Goal: Submit feedback/report problem: Submit feedback/report problem

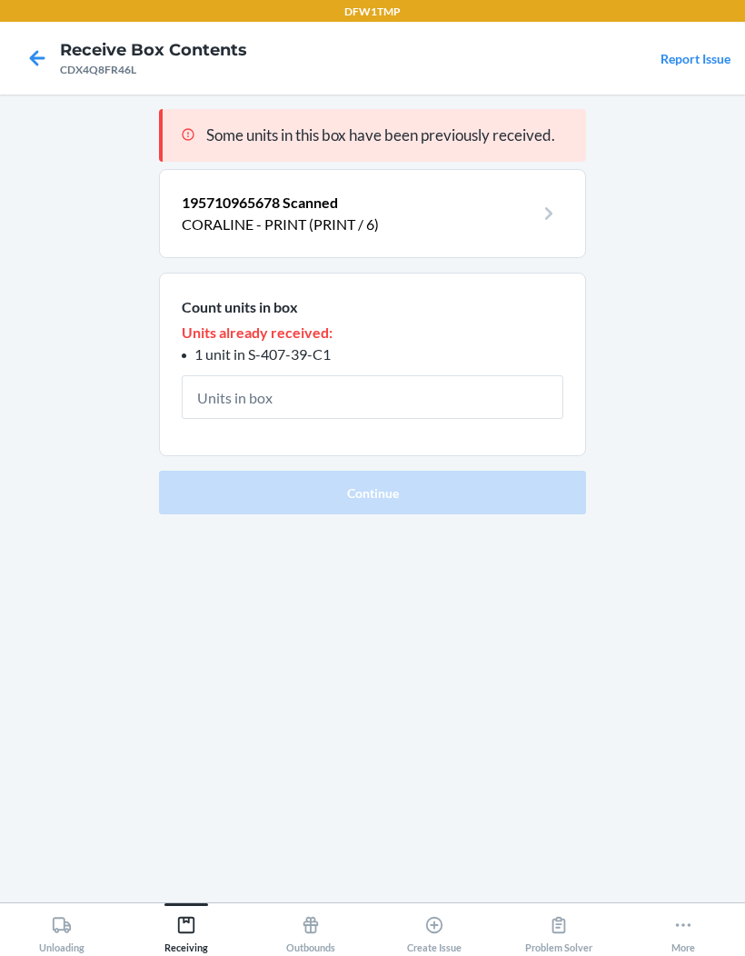
click at [42, 54] on icon at bounding box center [37, 58] width 31 height 31
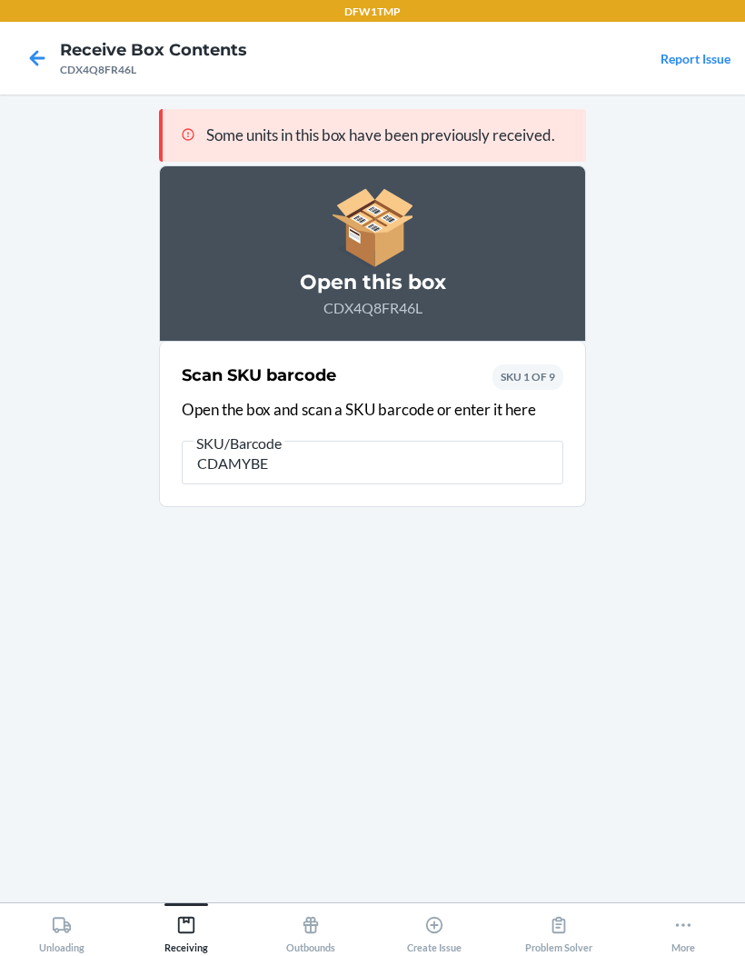
type input "CDAMYBE6"
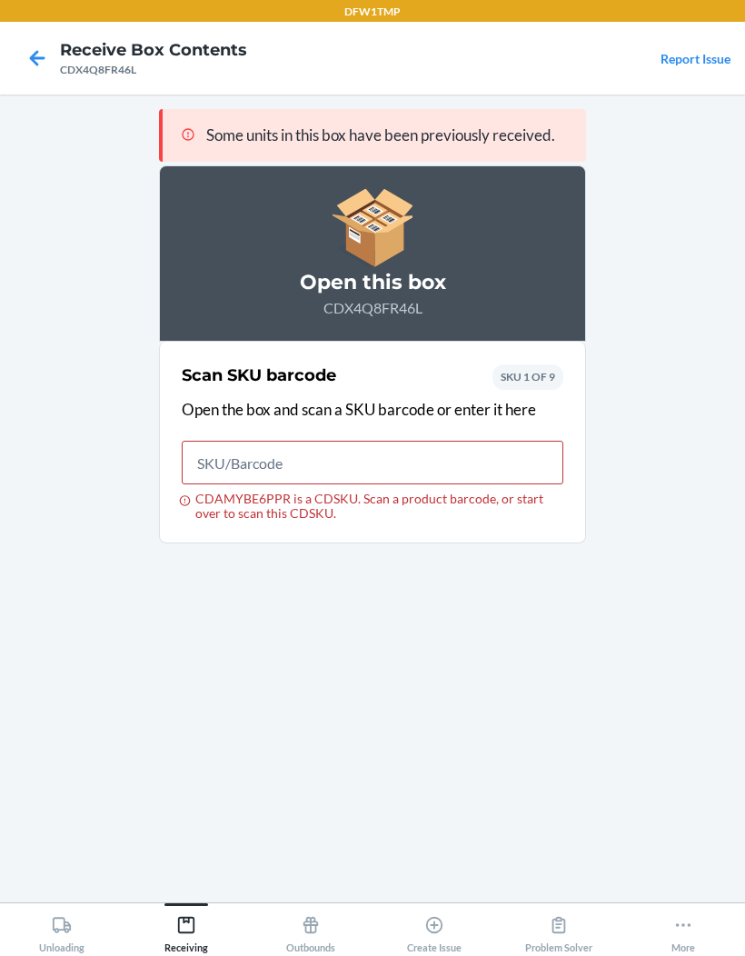
click at [24, 43] on icon at bounding box center [37, 58] width 31 height 31
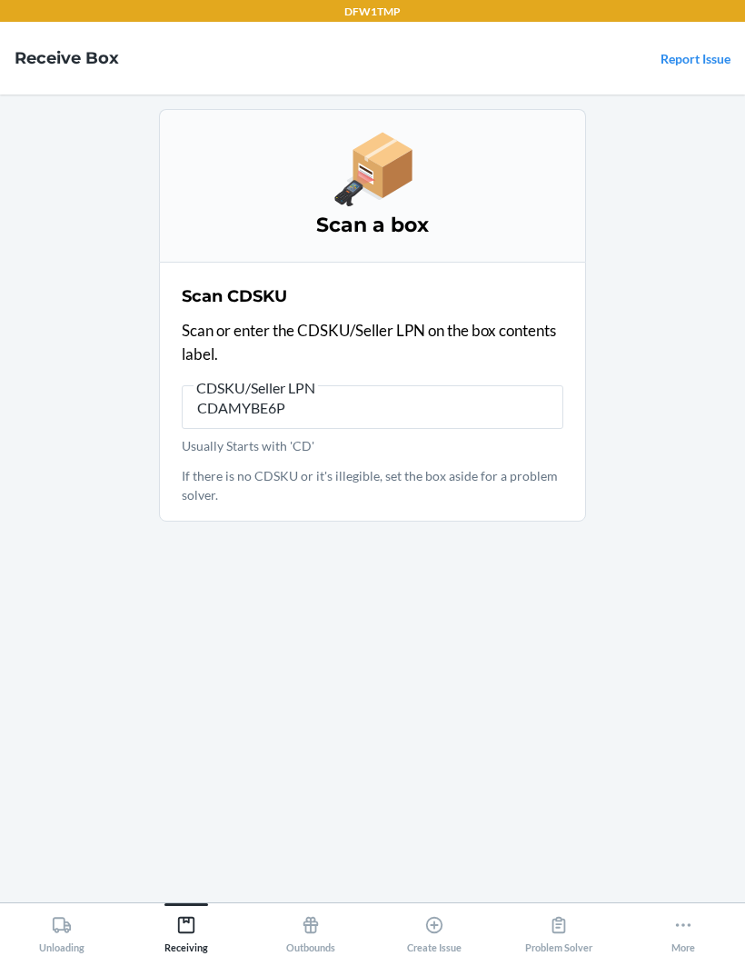
type input "CDAMYBE6PP"
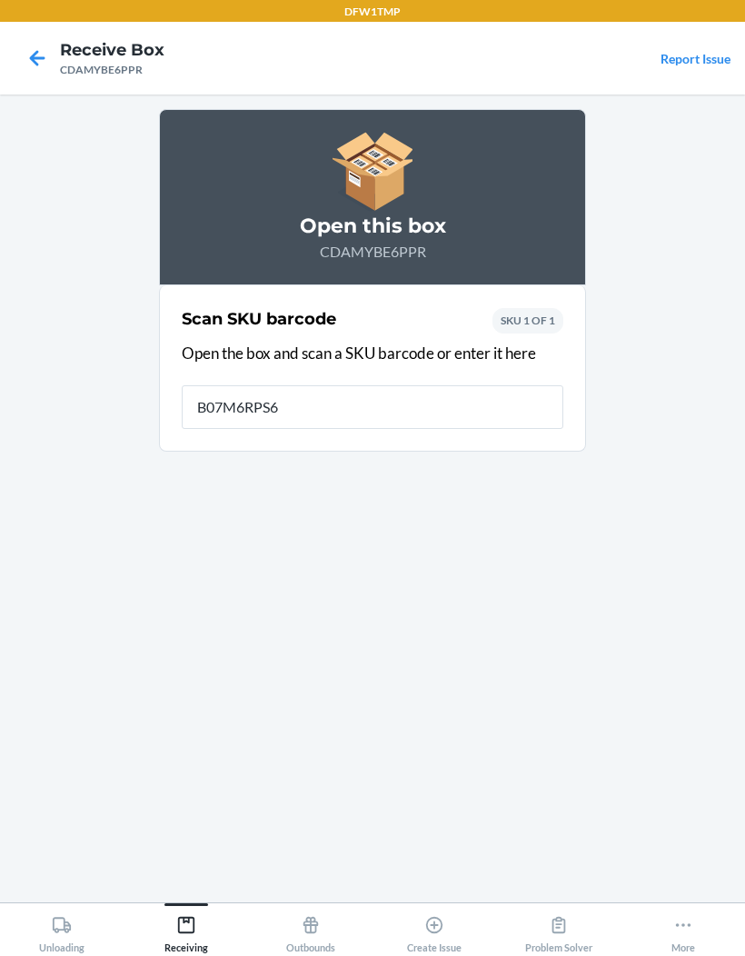
type input "B07M6RPS6Z"
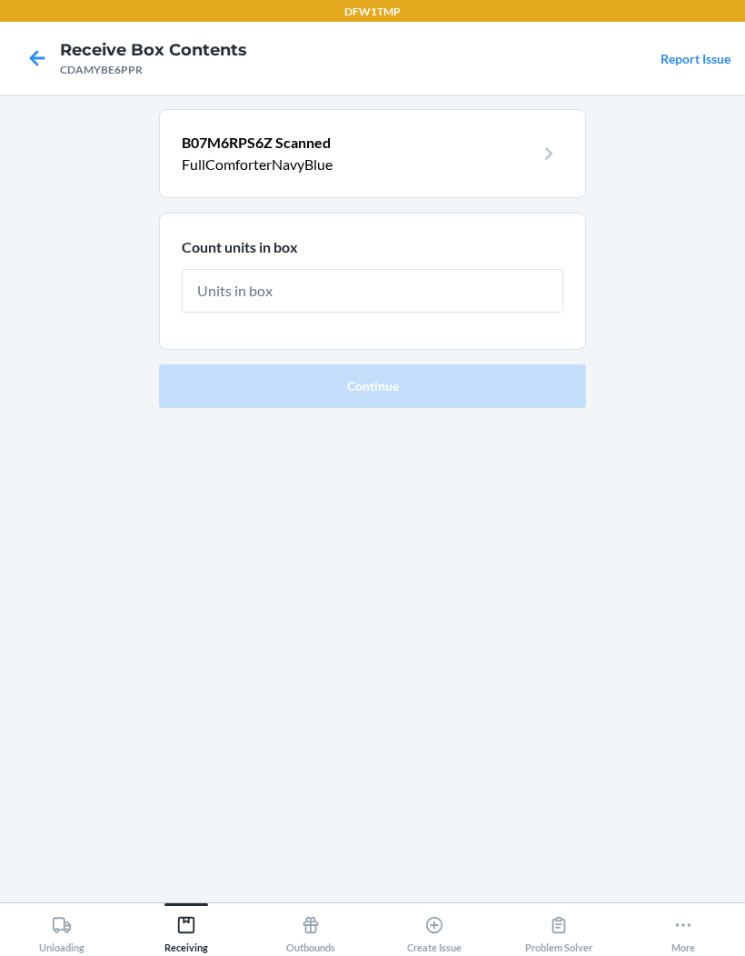
click at [17, 45] on div at bounding box center [37, 57] width 45 height 45
click at [23, 45] on icon at bounding box center [37, 58] width 31 height 31
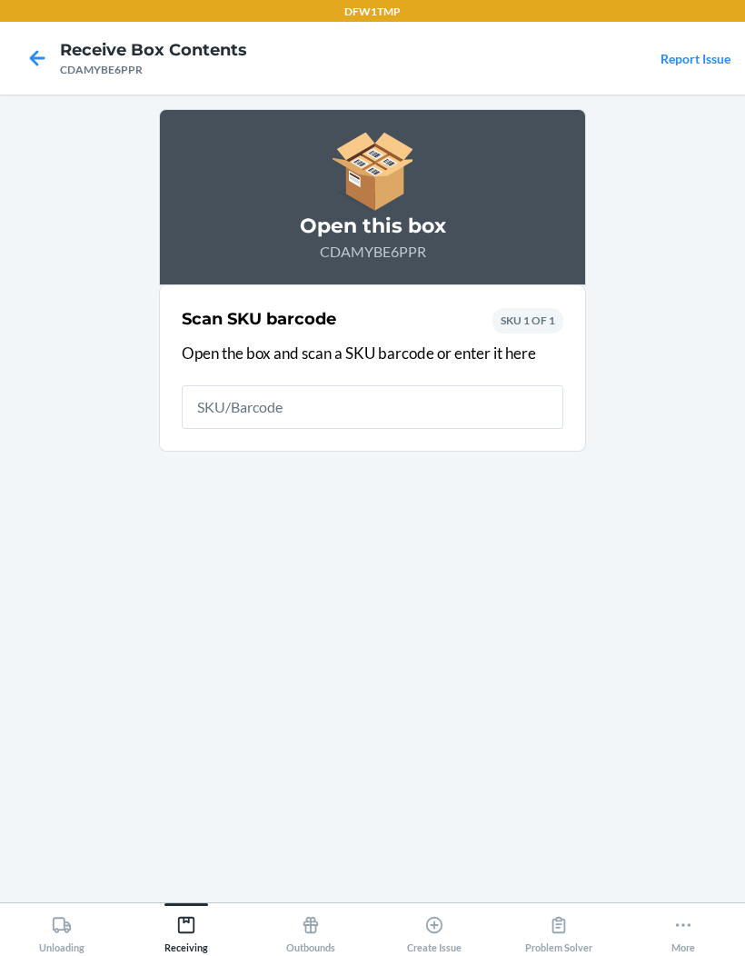
click at [22, 44] on icon at bounding box center [37, 58] width 31 height 31
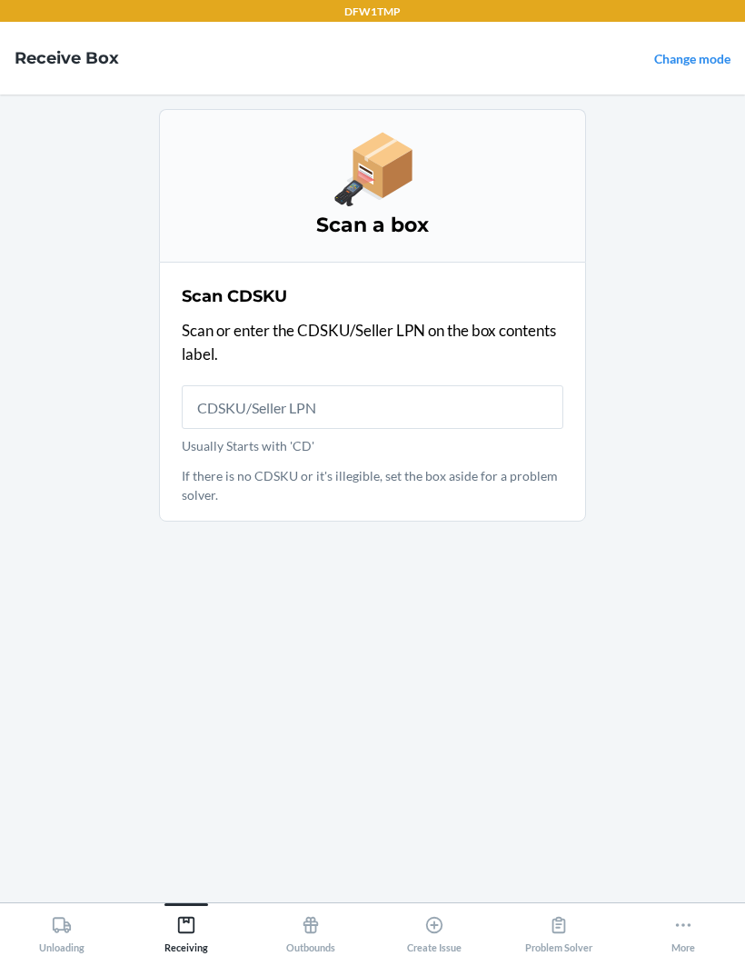
click at [22, 70] on nav "Receive Box Change mode" at bounding box center [372, 58] width 745 height 73
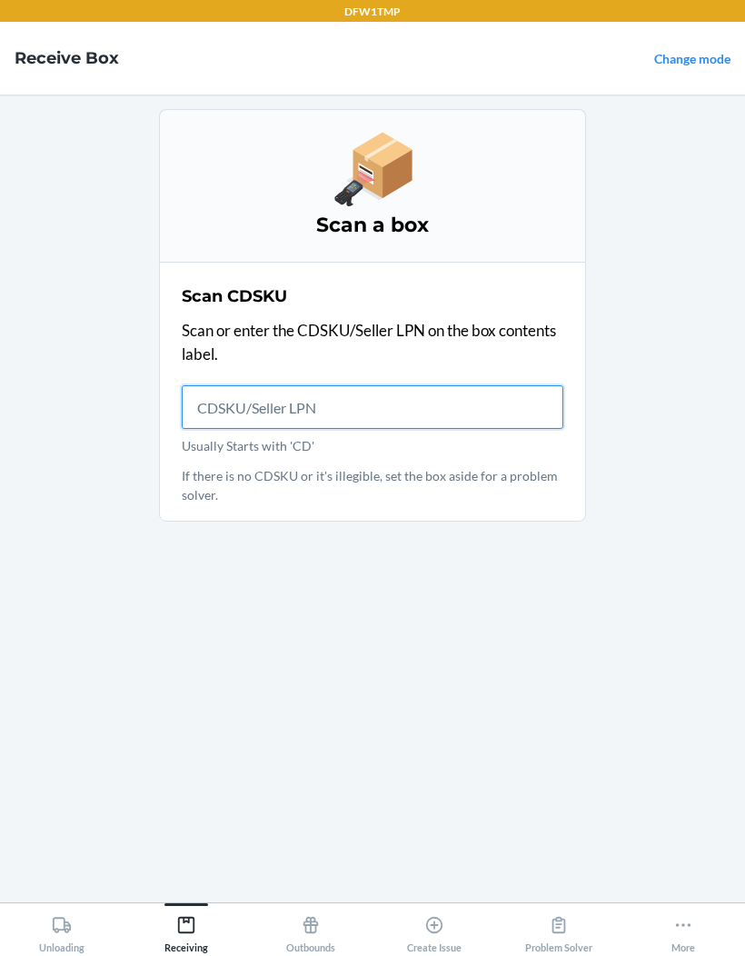
click at [237, 408] on input "Usually Starts with 'CD'" at bounding box center [373, 407] width 382 height 44
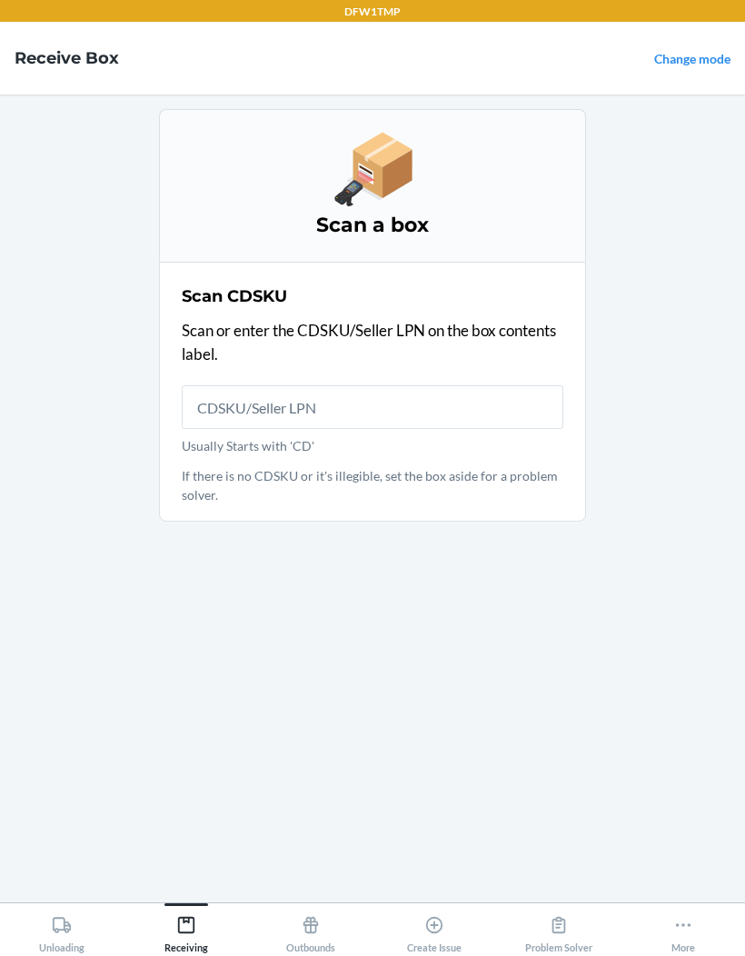
click at [701, 55] on link "Change mode" at bounding box center [692, 58] width 76 height 15
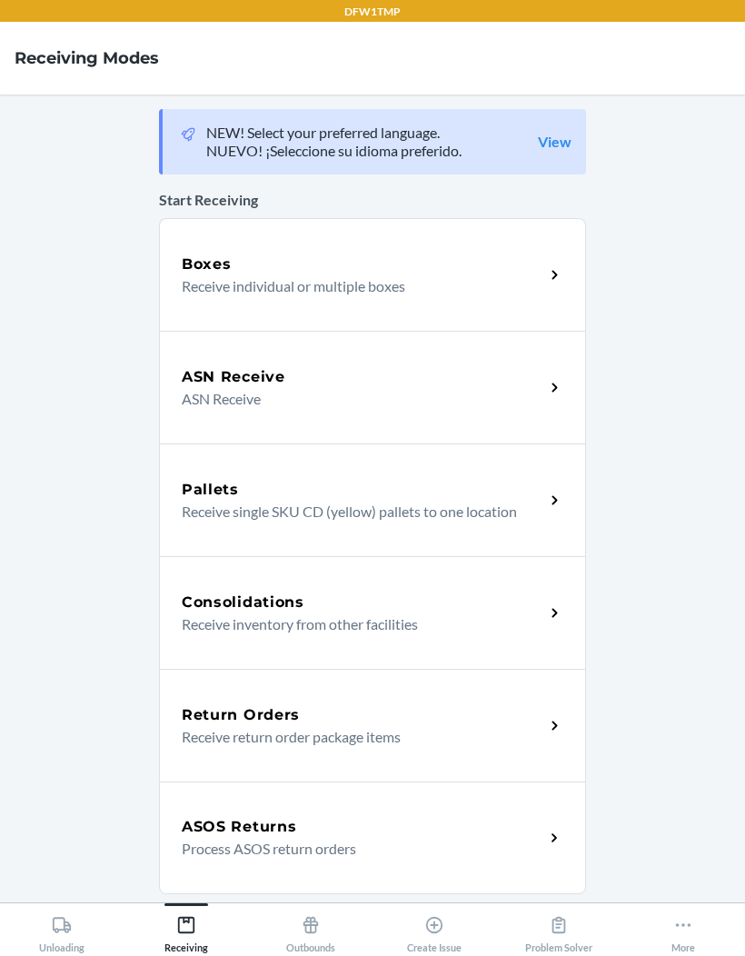
click at [247, 366] on h5 "ASN Receive" at bounding box center [234, 377] width 104 height 22
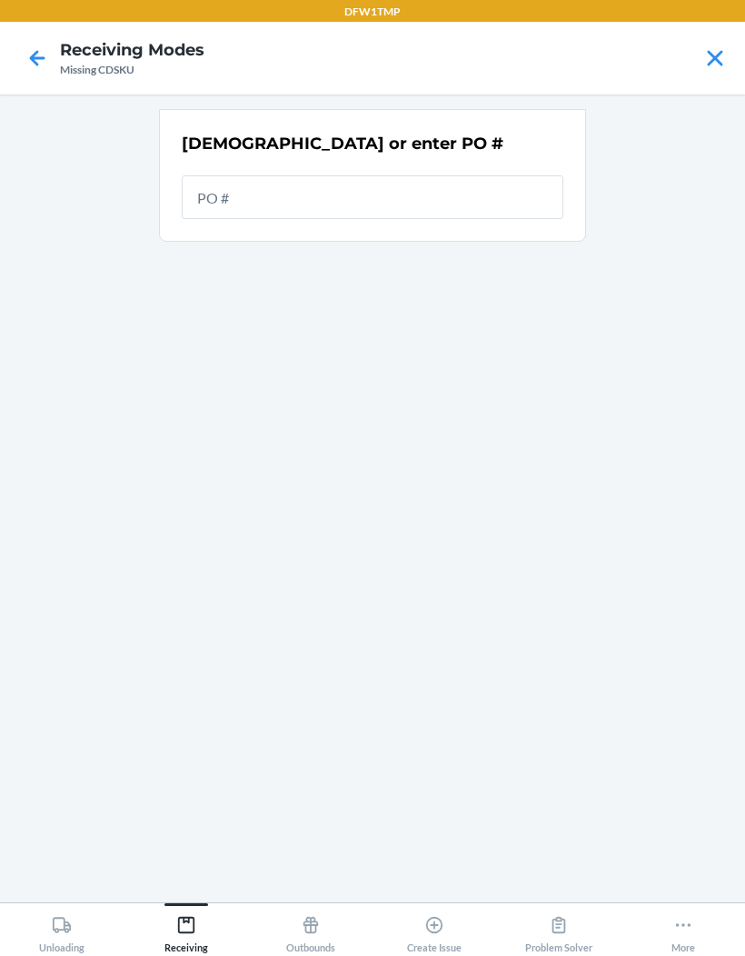
click at [33, 50] on icon at bounding box center [37, 57] width 15 height 15
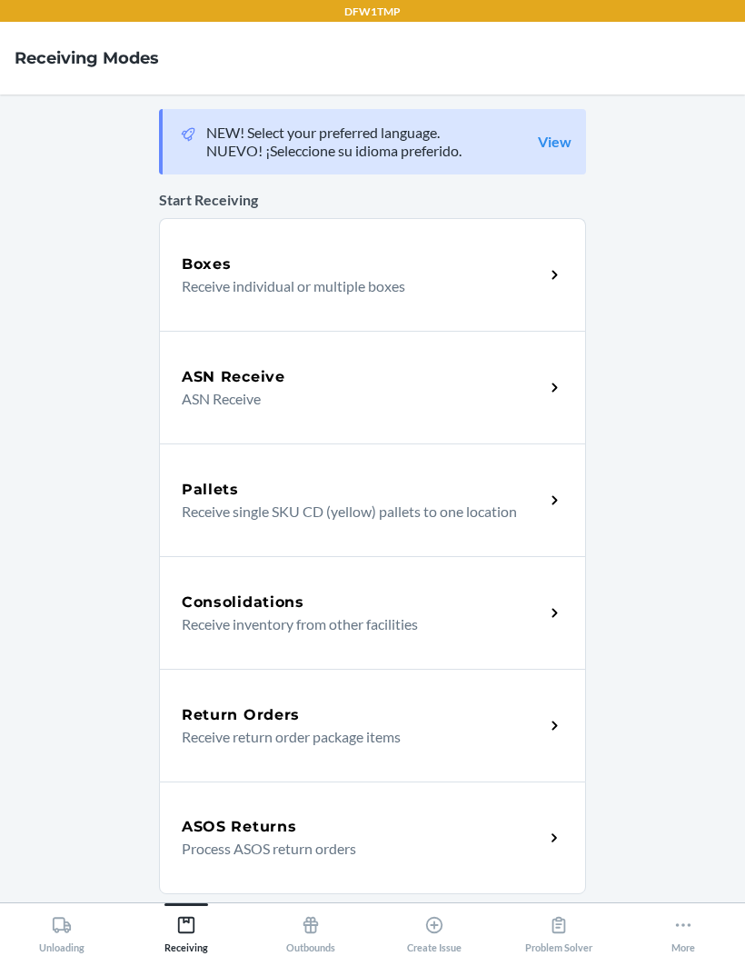
click at [231, 254] on div "Boxes" at bounding box center [363, 265] width 363 height 22
click at [212, 368] on h5 "ASN Receive" at bounding box center [234, 377] width 104 height 22
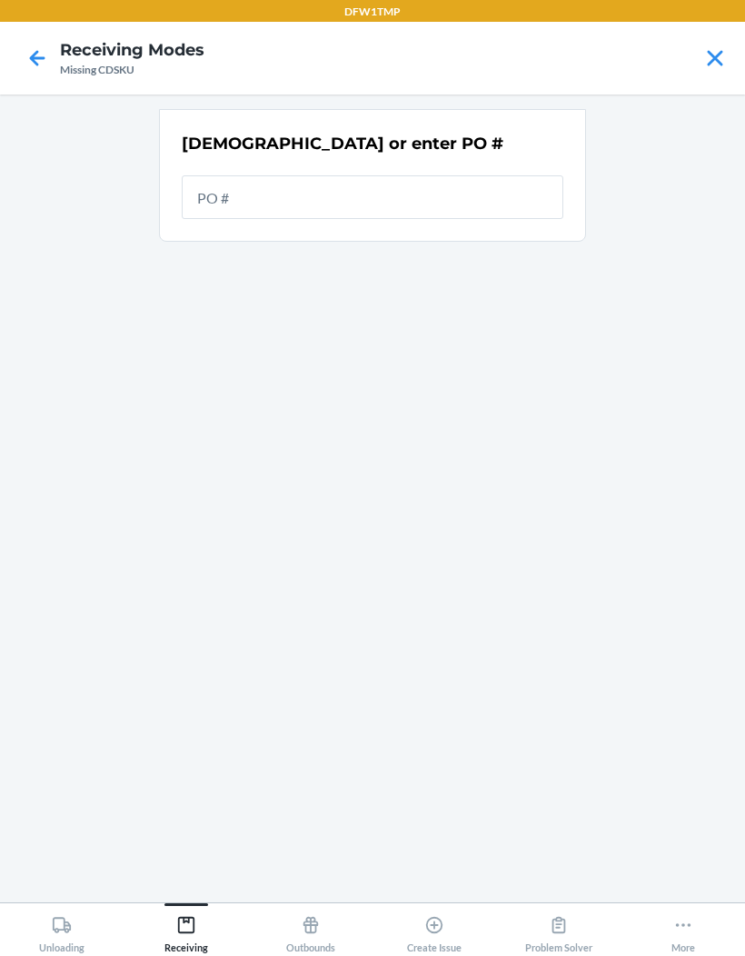
click at [28, 43] on icon at bounding box center [37, 58] width 31 height 31
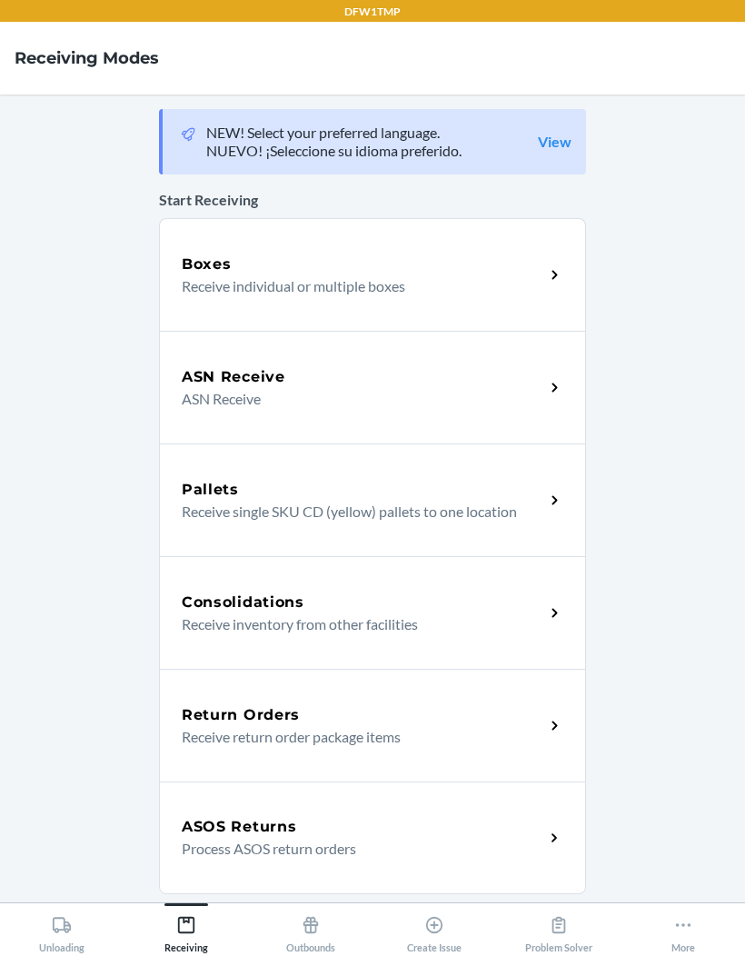
click at [207, 277] on p "Receive individual or multiple boxes" at bounding box center [356, 286] width 348 height 22
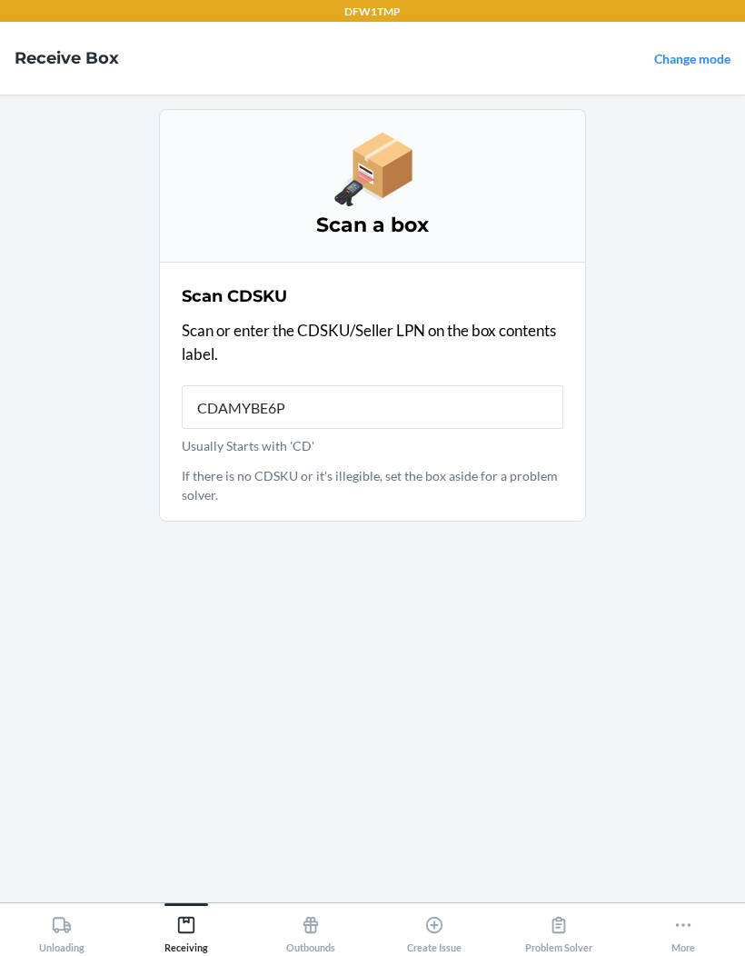
type input "CDAMYBE6PP"
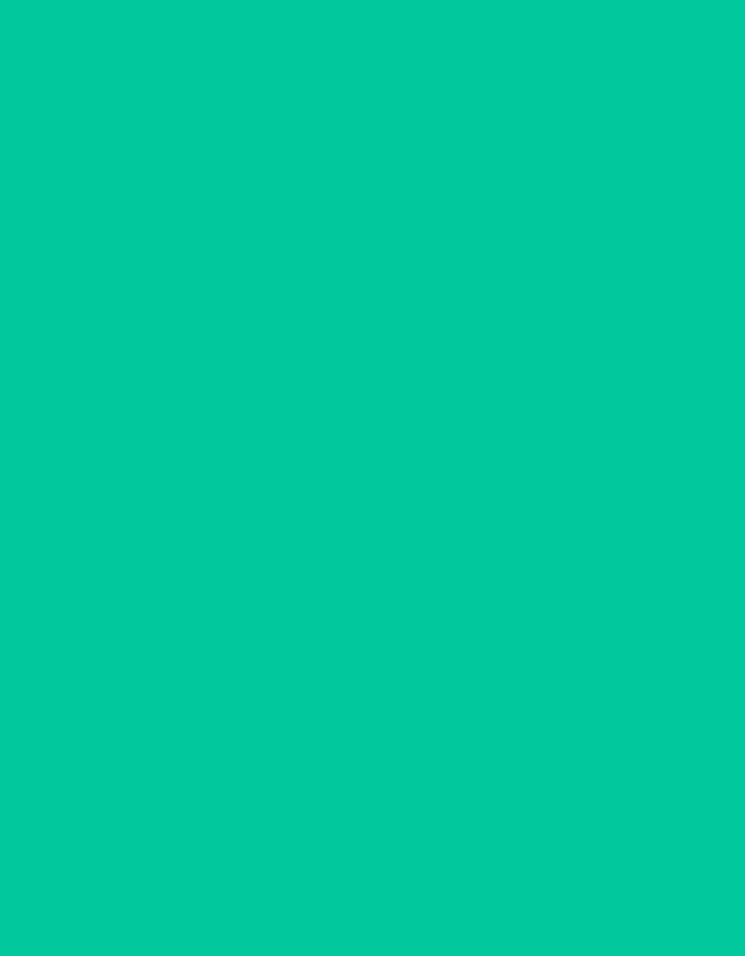
type input "M6RPS6Z"
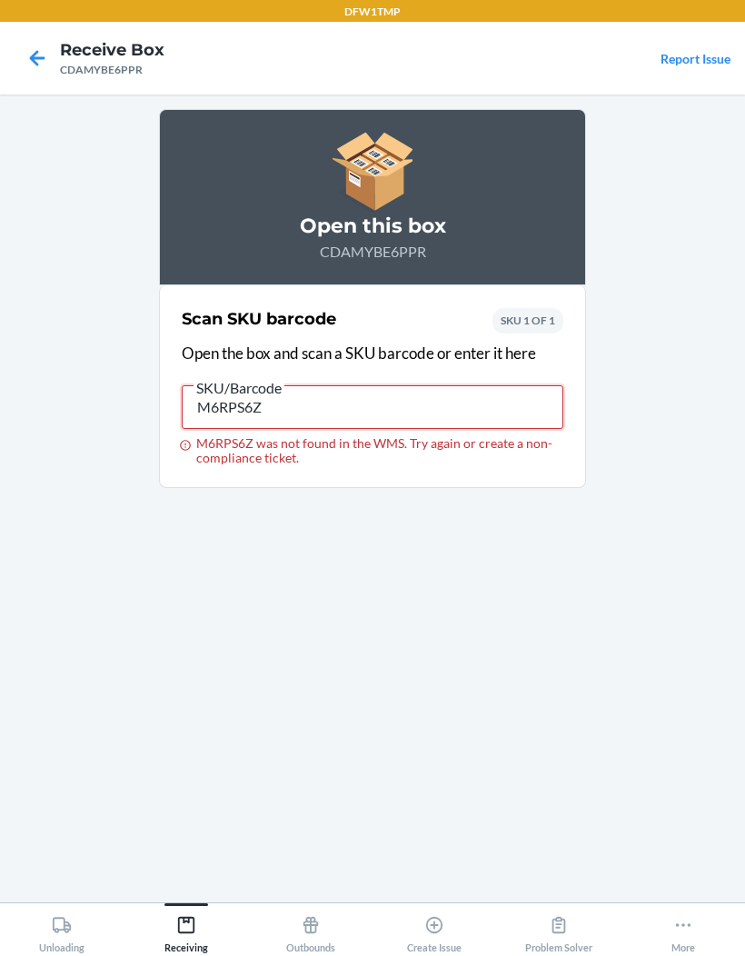
click at [281, 390] on input "M6RPS6Z" at bounding box center [373, 407] width 382 height 44
click at [36, 50] on icon at bounding box center [37, 57] width 15 height 15
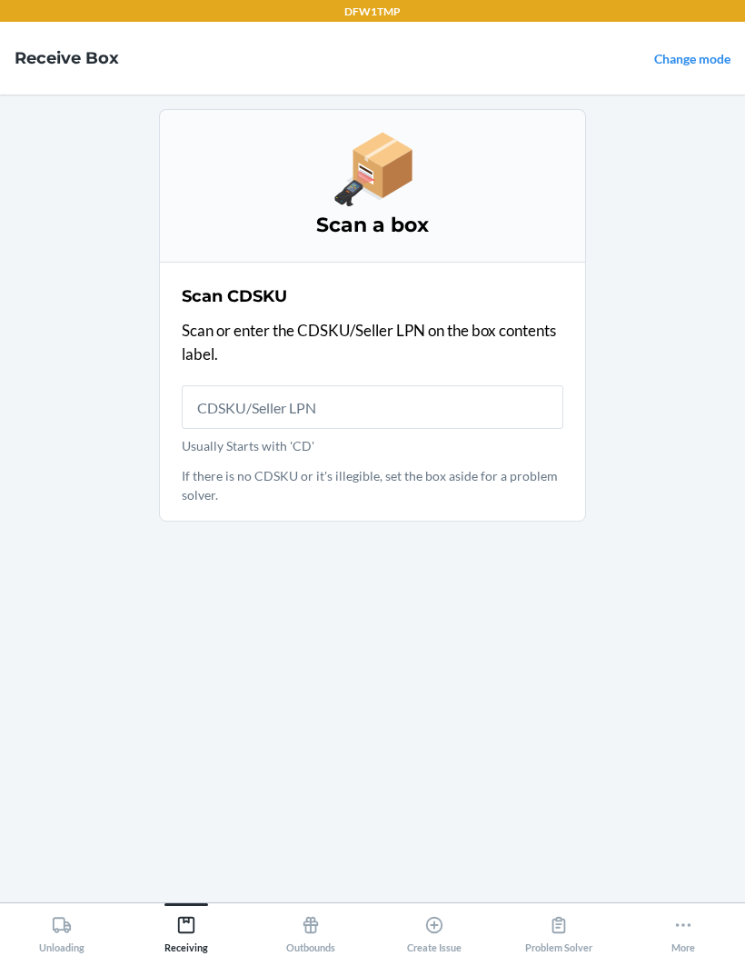
click at [224, 401] on input "Usually Starts with 'CD'" at bounding box center [373, 407] width 382 height 44
type input "CDAMYBE6PP"
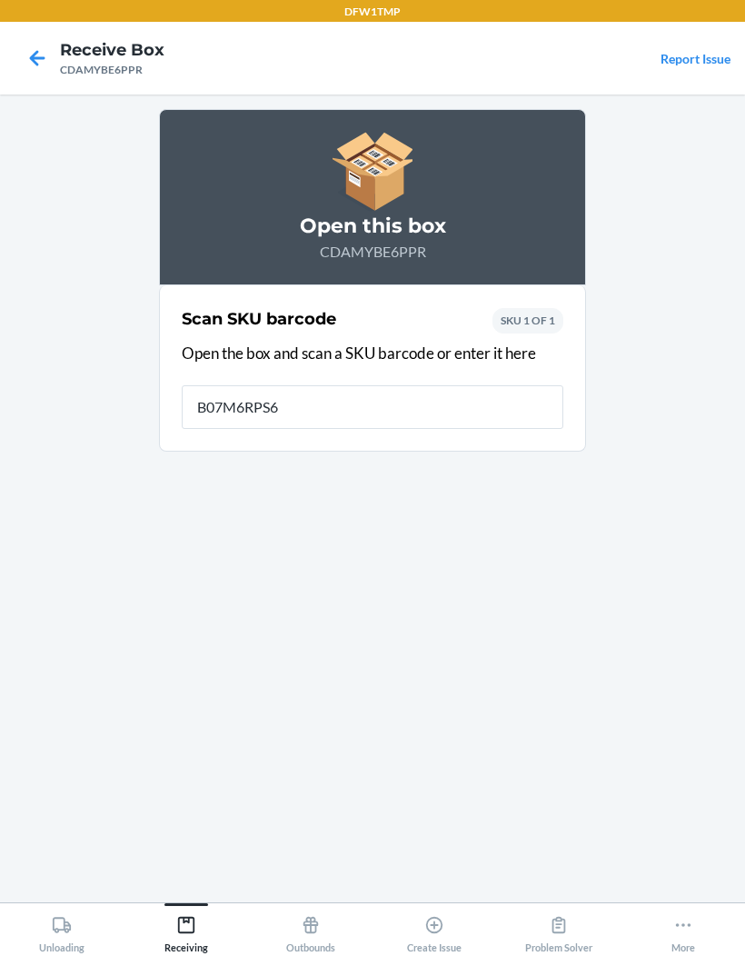
type input "B07M6RPS6Z"
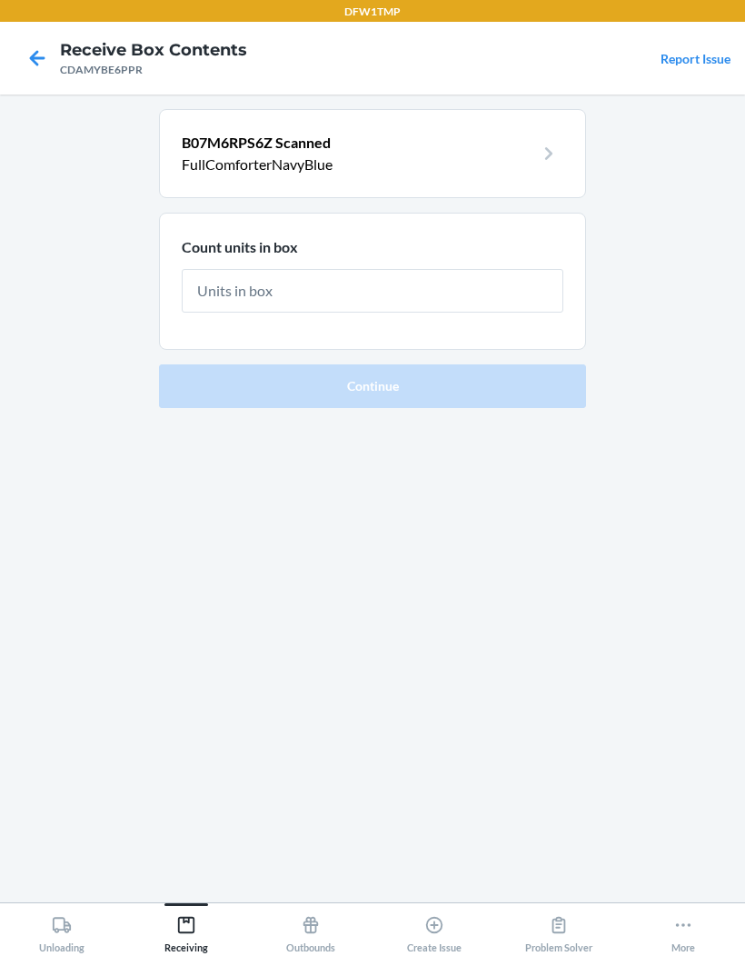
click at [33, 35] on div at bounding box center [37, 57] width 45 height 45
click at [9, 26] on nav "Receive Box Contents CDAMYBE6PPR Report Issue" at bounding box center [372, 58] width 745 height 73
click at [35, 50] on icon at bounding box center [37, 57] width 15 height 15
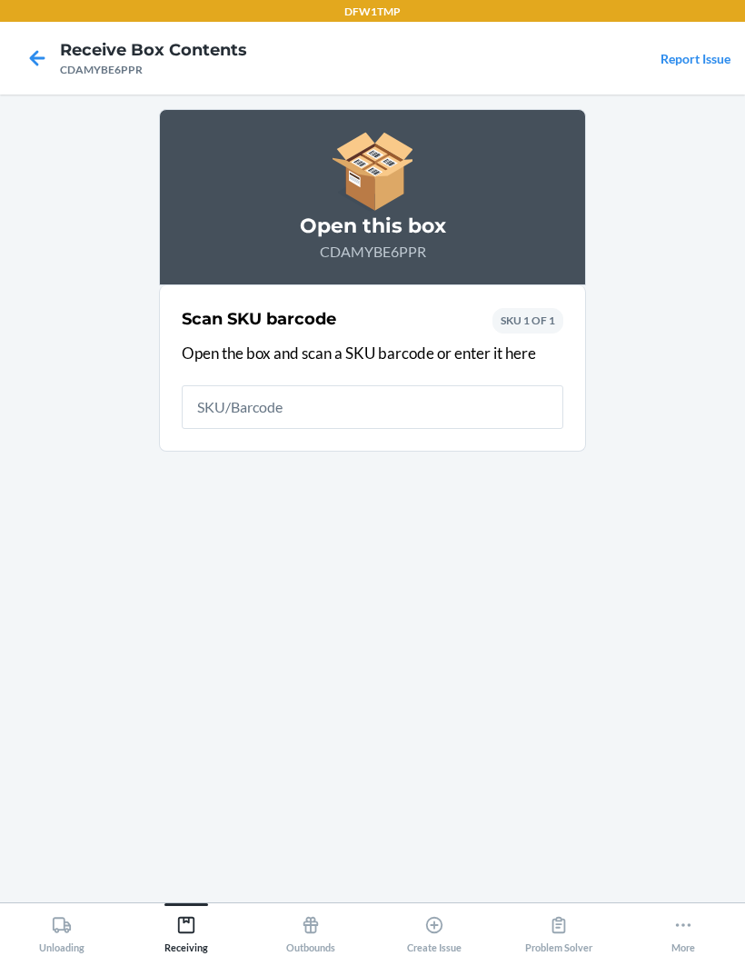
click at [28, 43] on icon at bounding box center [37, 58] width 31 height 31
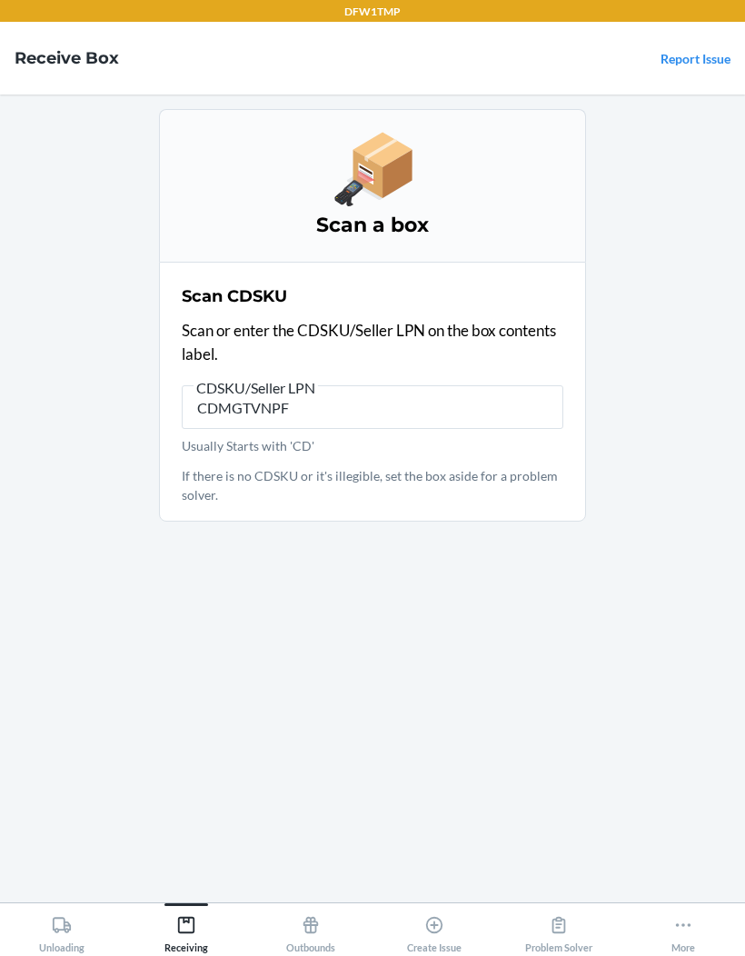
type input "CDMGTVNPF4"
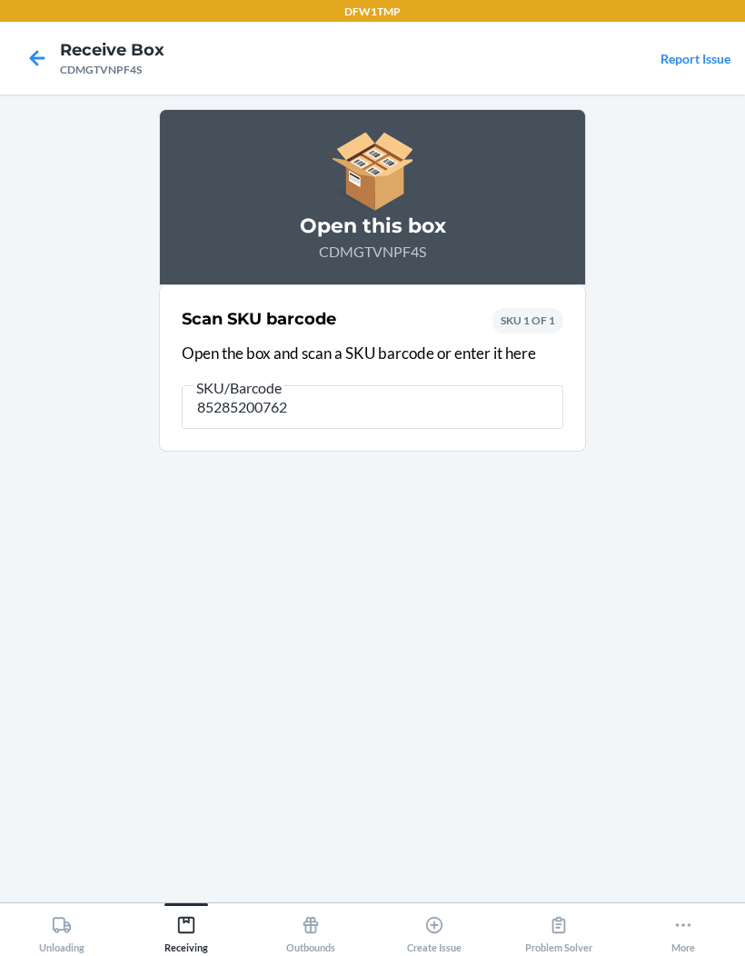
type input "852852007627"
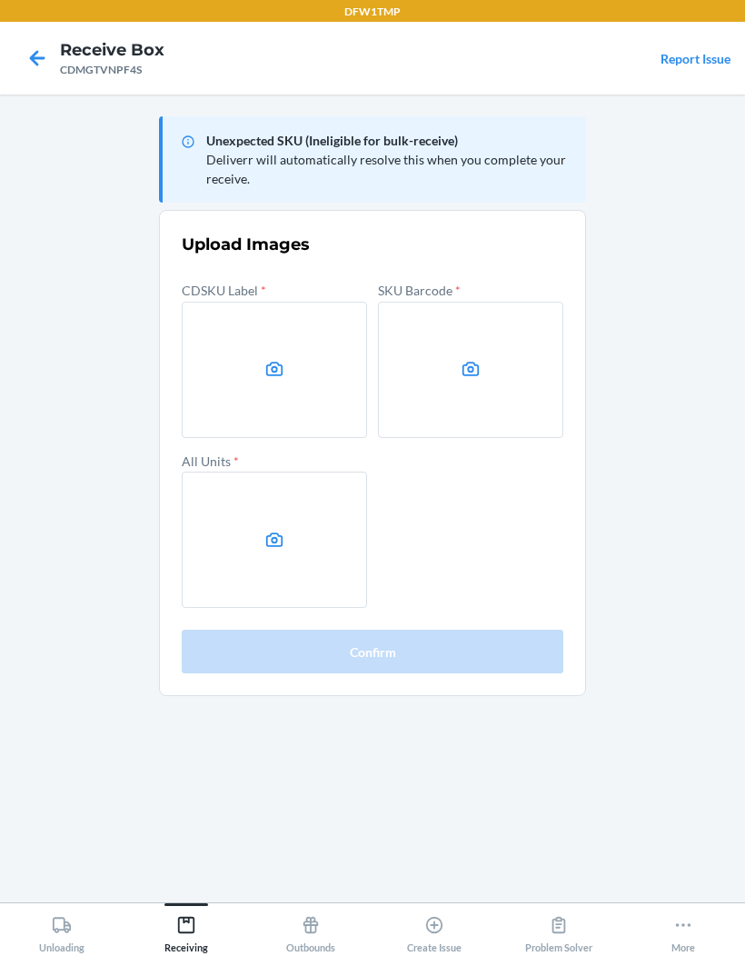
click at [25, 35] on div at bounding box center [37, 57] width 45 height 45
click at [24, 35] on div at bounding box center [37, 57] width 45 height 45
click at [41, 43] on icon at bounding box center [37, 58] width 31 height 31
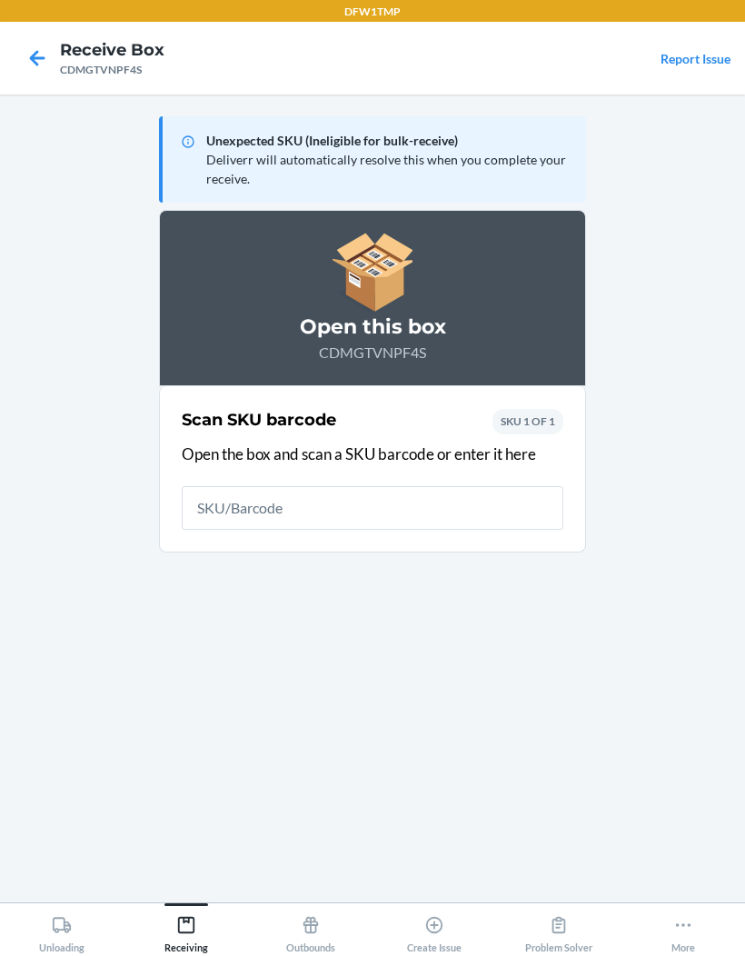
click at [29, 23] on nav "Receive Box CDMGTVNPF4S Report Issue" at bounding box center [372, 58] width 745 height 73
click at [31, 60] on icon at bounding box center [37, 58] width 31 height 31
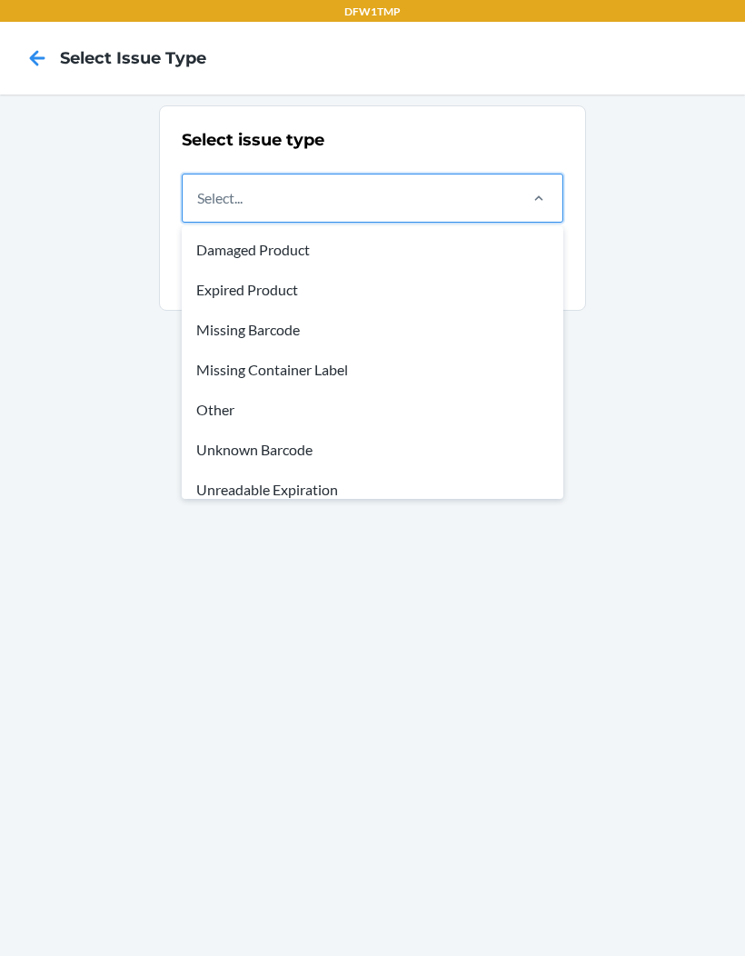
click at [314, 381] on div "Missing Container Label" at bounding box center [372, 370] width 375 height 40
click at [199, 209] on input "option Missing Container Label focused, 4 of 8. 8 results available. Use Up and…" at bounding box center [198, 198] width 2 height 22
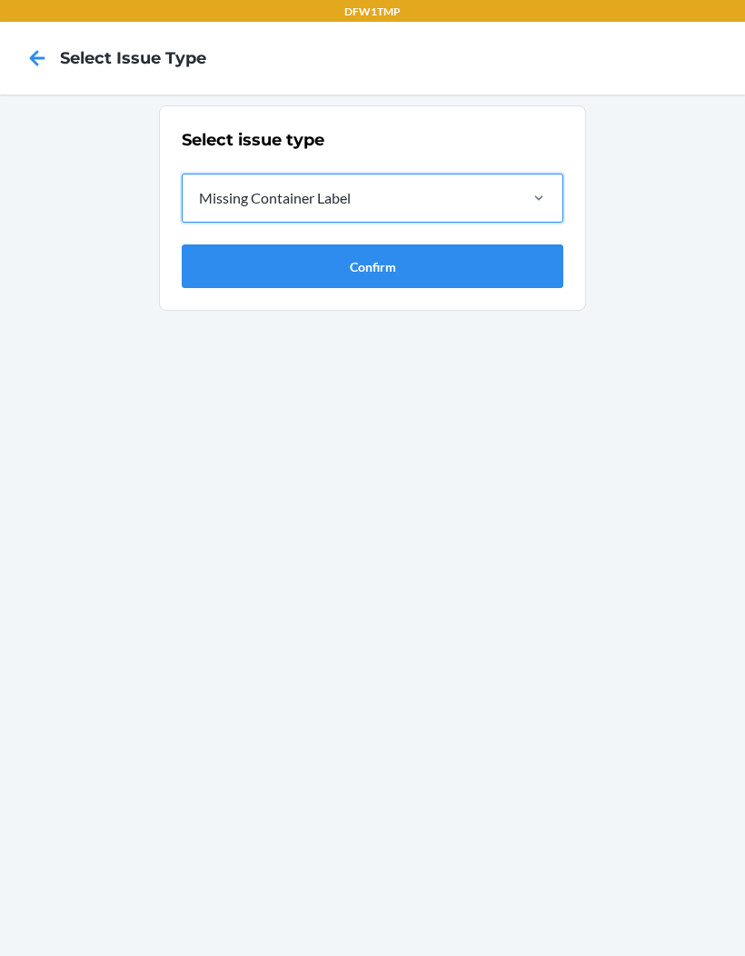
click at [425, 246] on button "Confirm" at bounding box center [373, 267] width 382 height 44
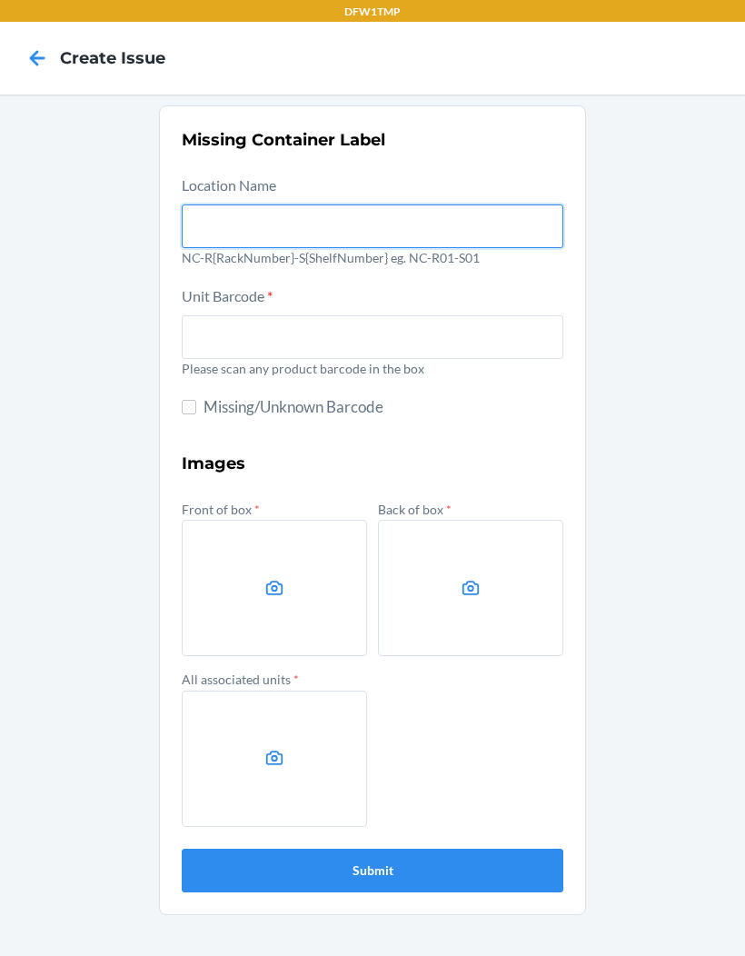
click at [352, 241] on input "text" at bounding box center [373, 227] width 382 height 44
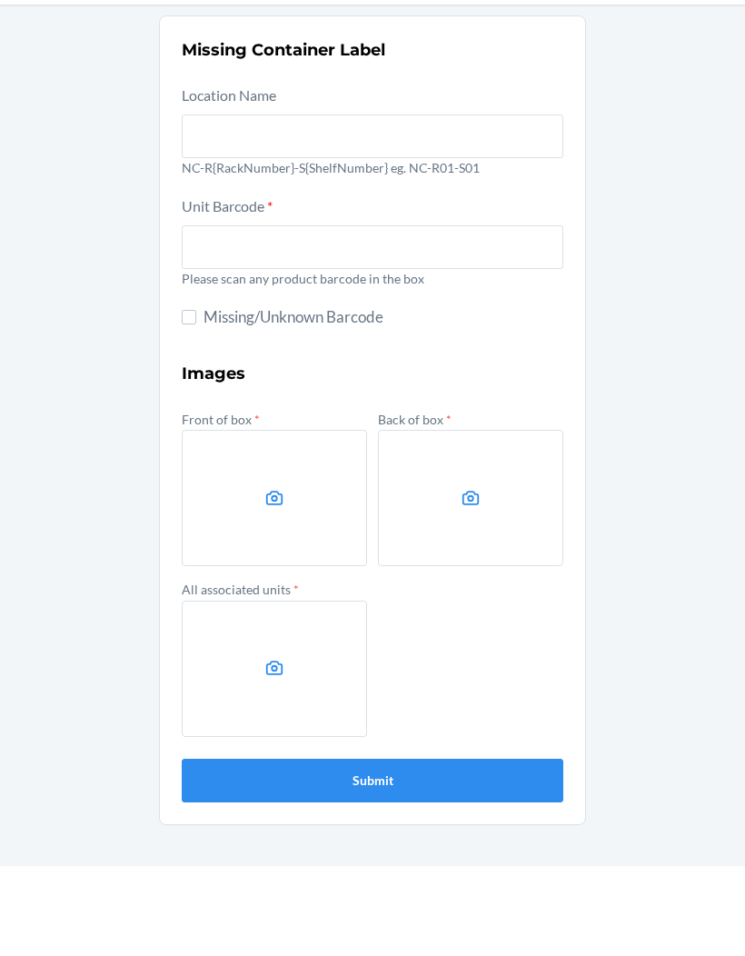
click at [200, 395] on label "Missing/Unknown Barcode" at bounding box center [373, 407] width 382 height 24
click at [196, 400] on input "Missing/Unknown Barcode" at bounding box center [189, 407] width 15 height 15
checkbox input "true"
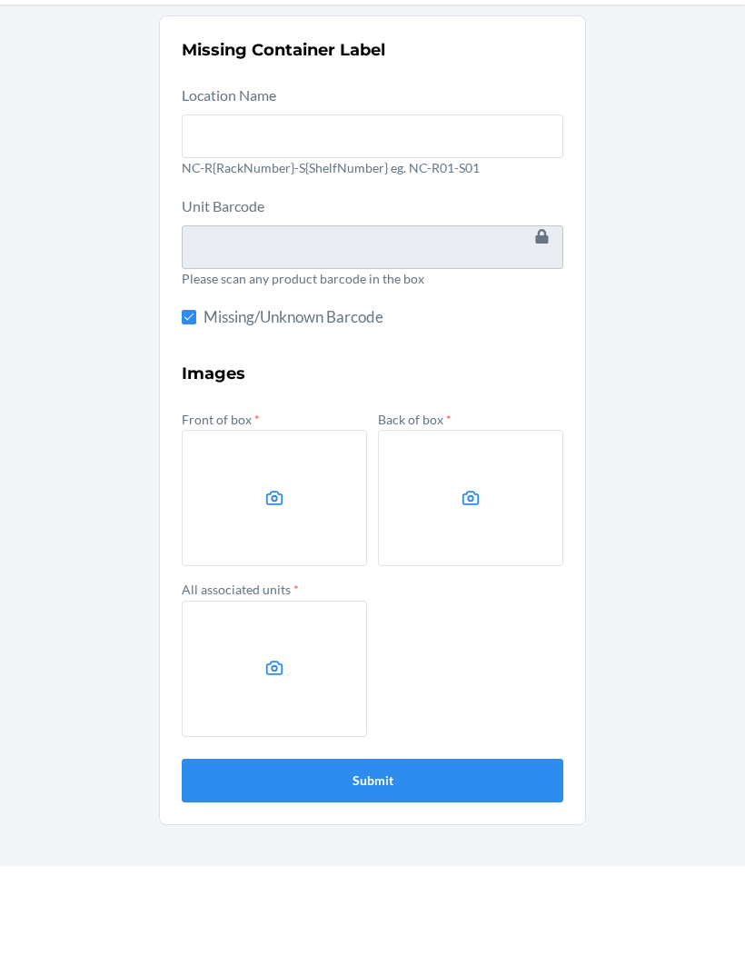
scroll to position [75, 0]
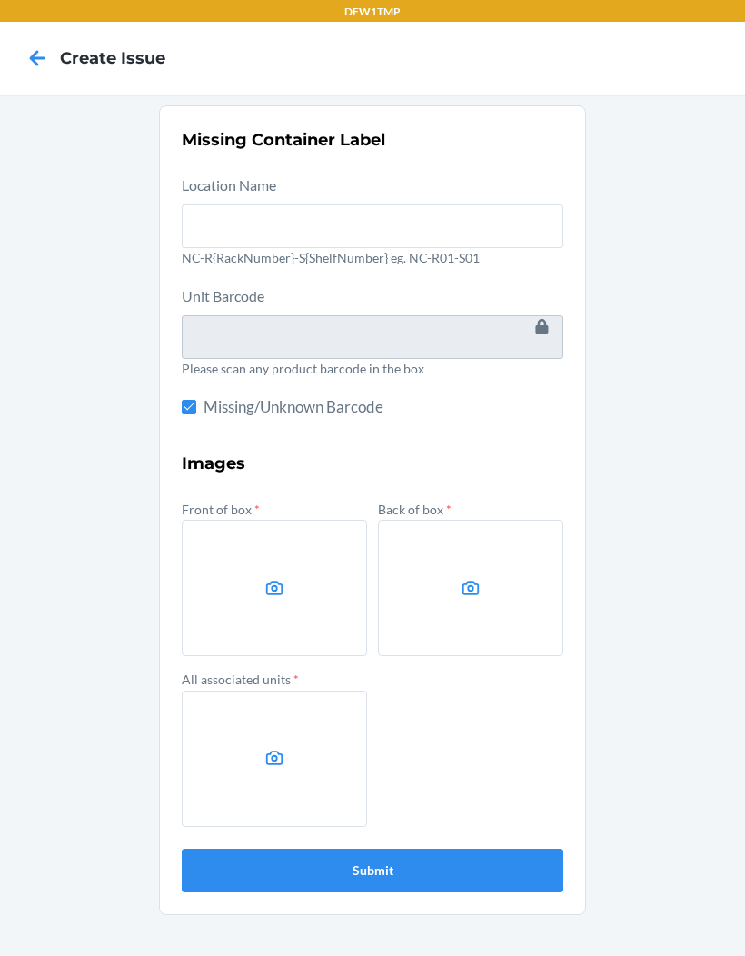
click at [293, 524] on label at bounding box center [274, 588] width 185 height 136
click at [0, 0] on input "file" at bounding box center [0, 0] width 0 height 0
click at [263, 520] on label at bounding box center [274, 588] width 185 height 136
click at [0, 0] on input "file" at bounding box center [0, 0] width 0 height 0
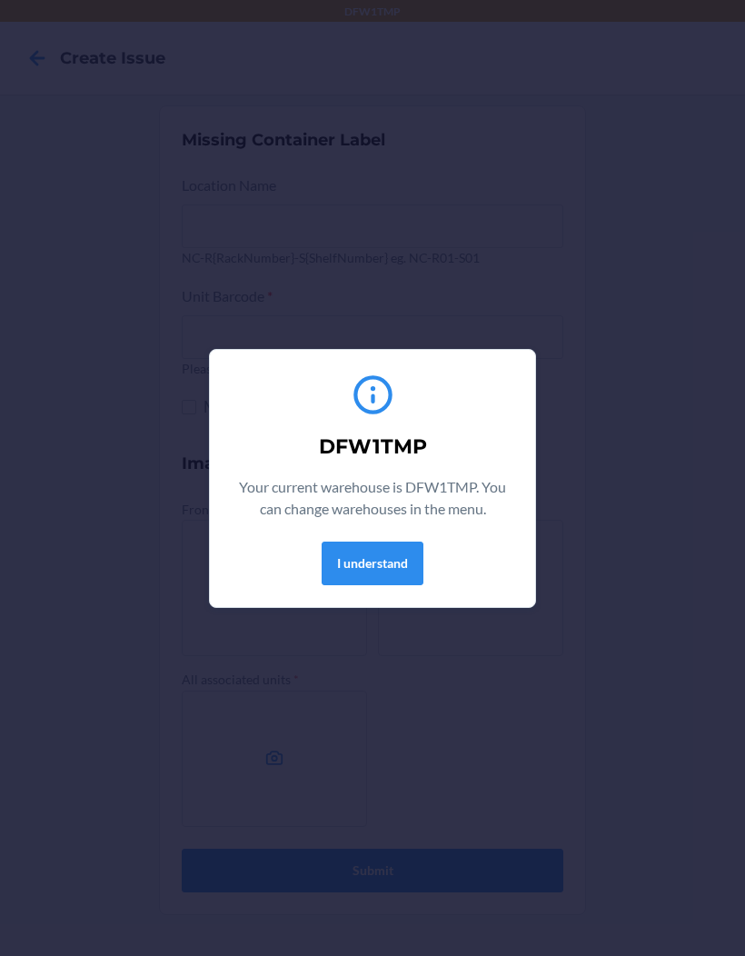
click at [353, 558] on button "I understand" at bounding box center [373, 564] width 102 height 44
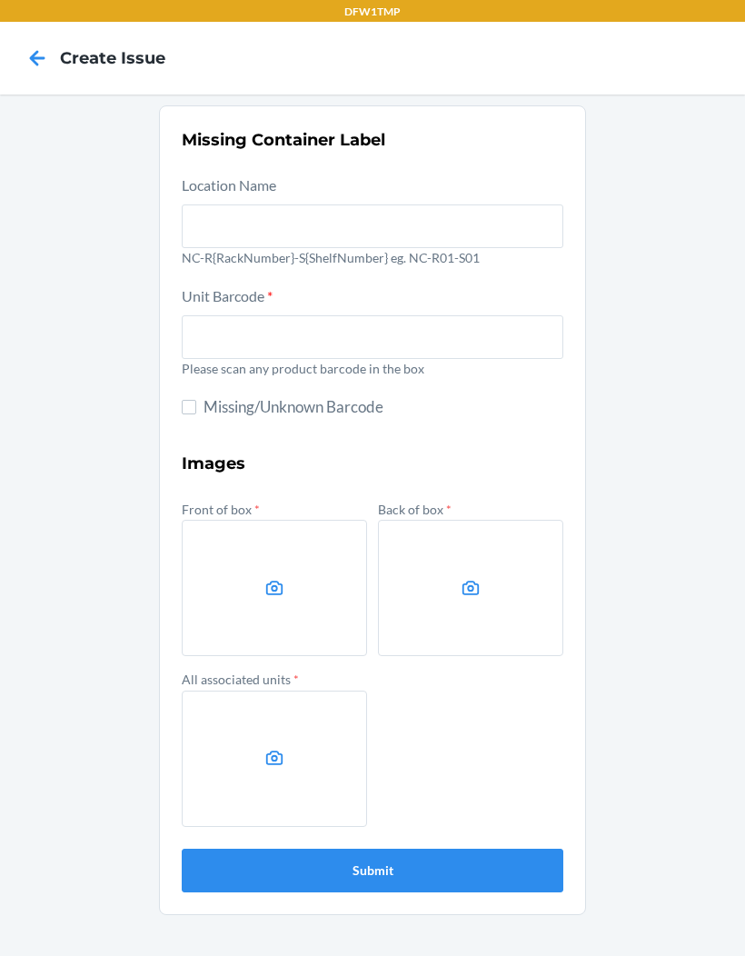
click at [186, 405] on input "Missing/Unknown Barcode" at bounding box center [189, 407] width 15 height 15
checkbox input "true"
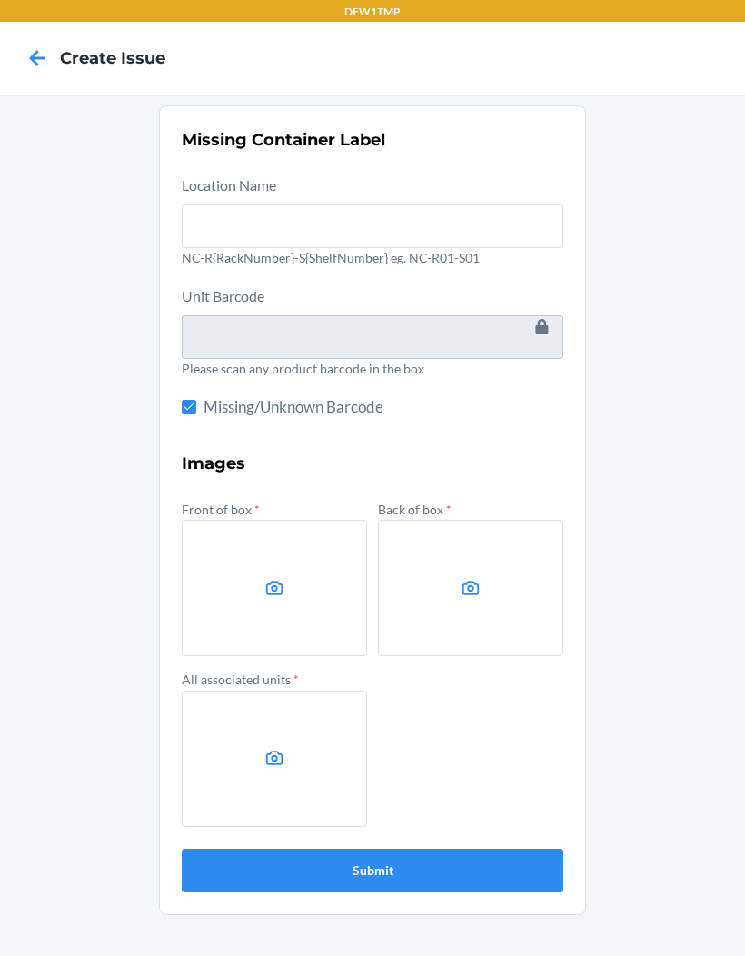
click at [265, 605] on label at bounding box center [274, 588] width 185 height 136
click at [0, 0] on input "file" at bounding box center [0, 0] width 0 height 0
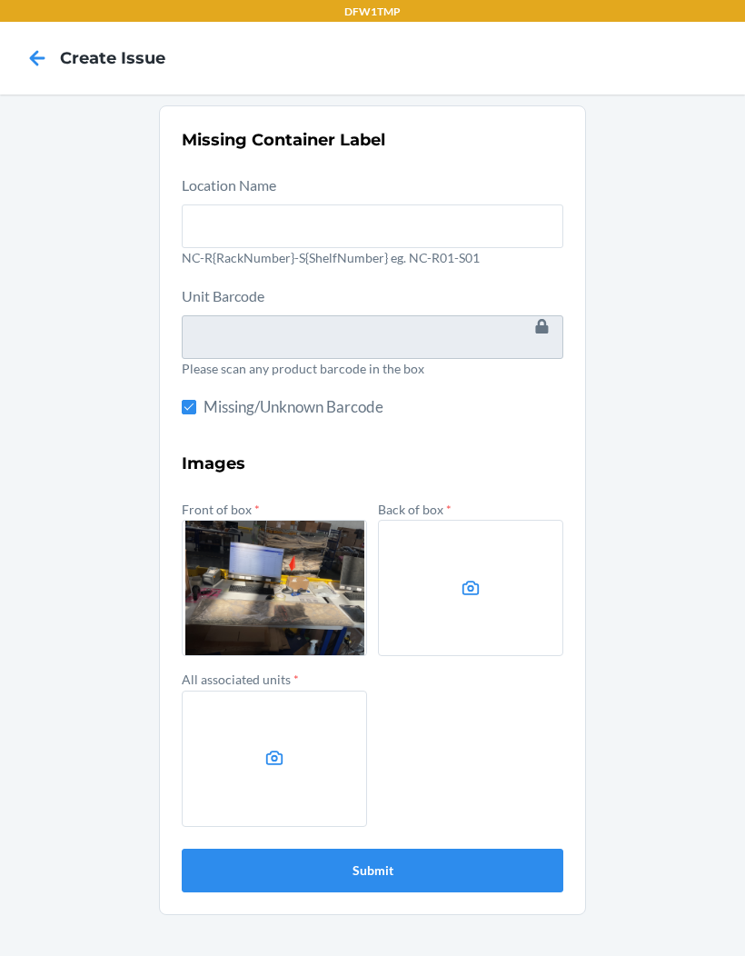
click at [508, 618] on label at bounding box center [470, 588] width 185 height 136
click at [0, 0] on input "file" at bounding box center [0, 0] width 0 height 0
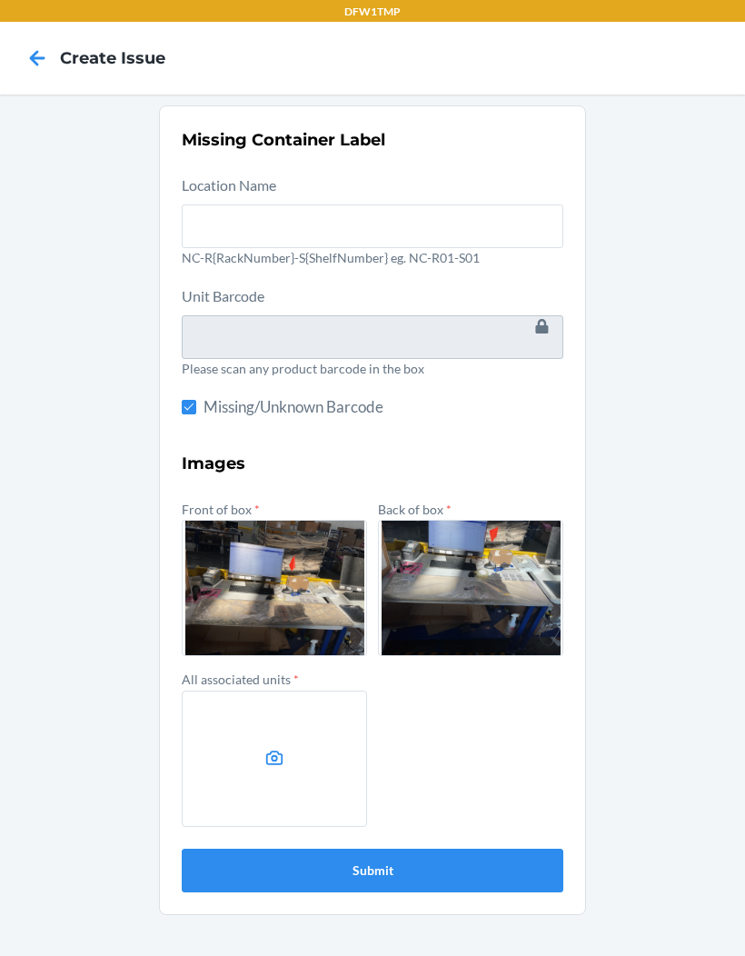
click at [276, 775] on label at bounding box center [274, 759] width 185 height 136
click at [0, 0] on input "file" at bounding box center [0, 0] width 0 height 0
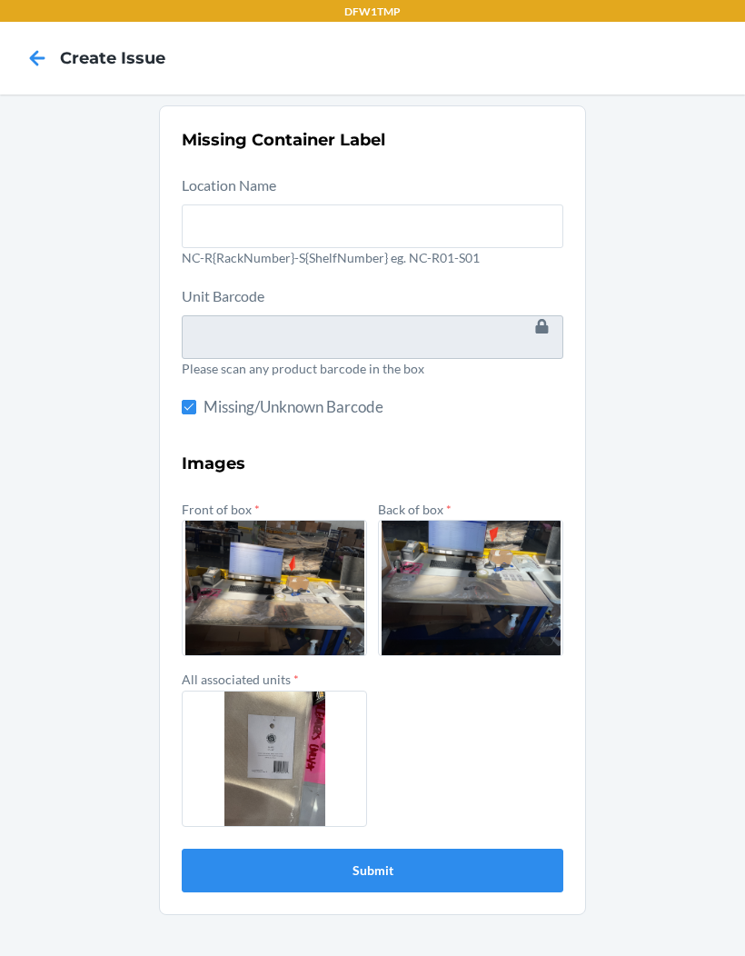
click at [498, 862] on button "Submit" at bounding box center [373, 871] width 382 height 44
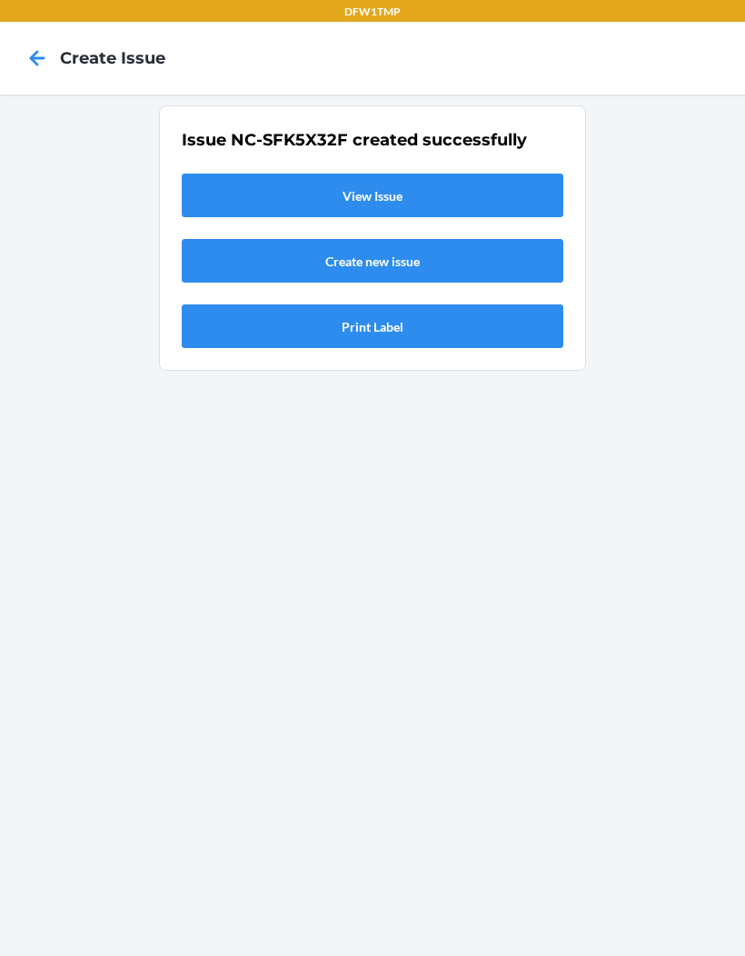
click at [502, 193] on link "View Issue" at bounding box center [373, 196] width 382 height 44
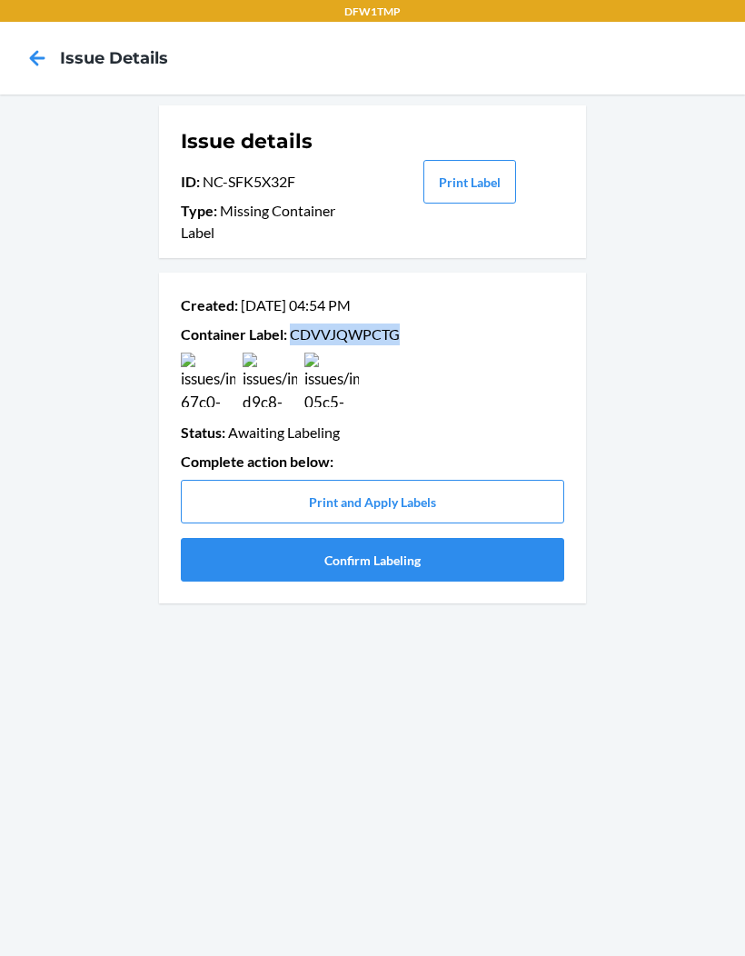
click at [30, 60] on icon at bounding box center [37, 58] width 31 height 31
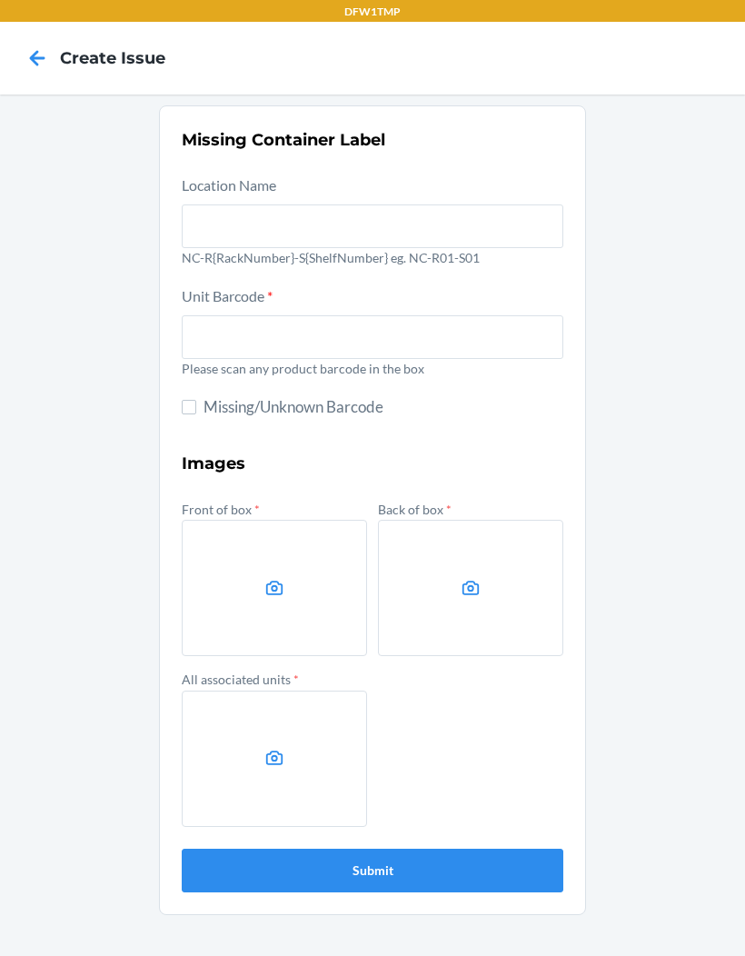
click at [35, 62] on icon at bounding box center [37, 57] width 15 height 15
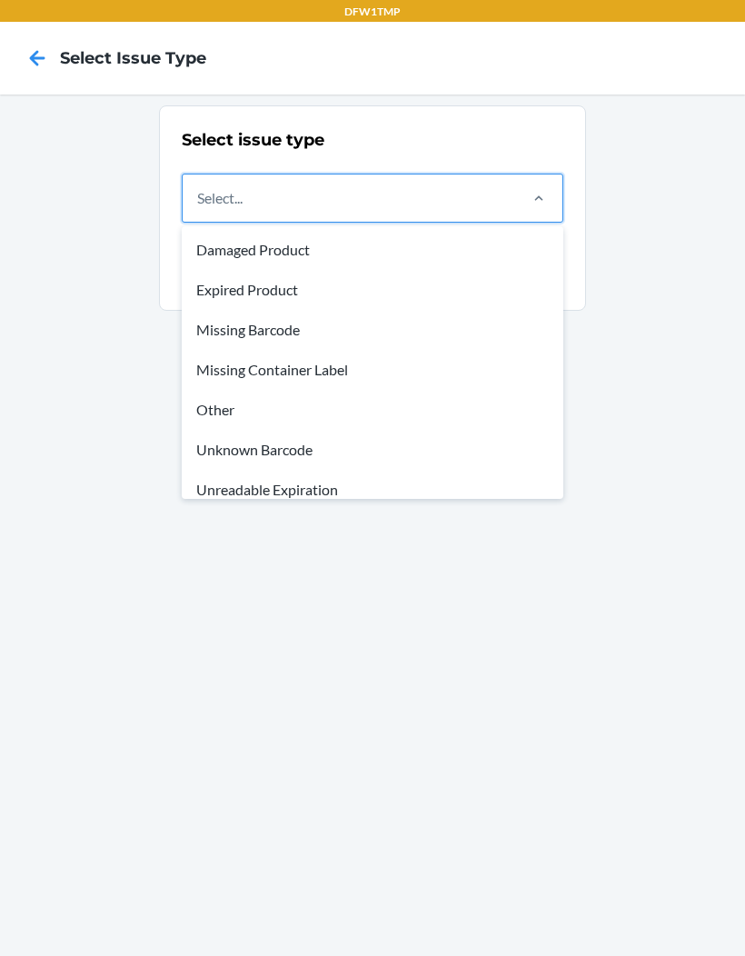
click at [314, 338] on div "Missing Barcode" at bounding box center [372, 330] width 375 height 40
click at [199, 209] on input "option Missing Barcode focused, 3 of 8. 8 results available. Use Up and Down to…" at bounding box center [198, 198] width 2 height 22
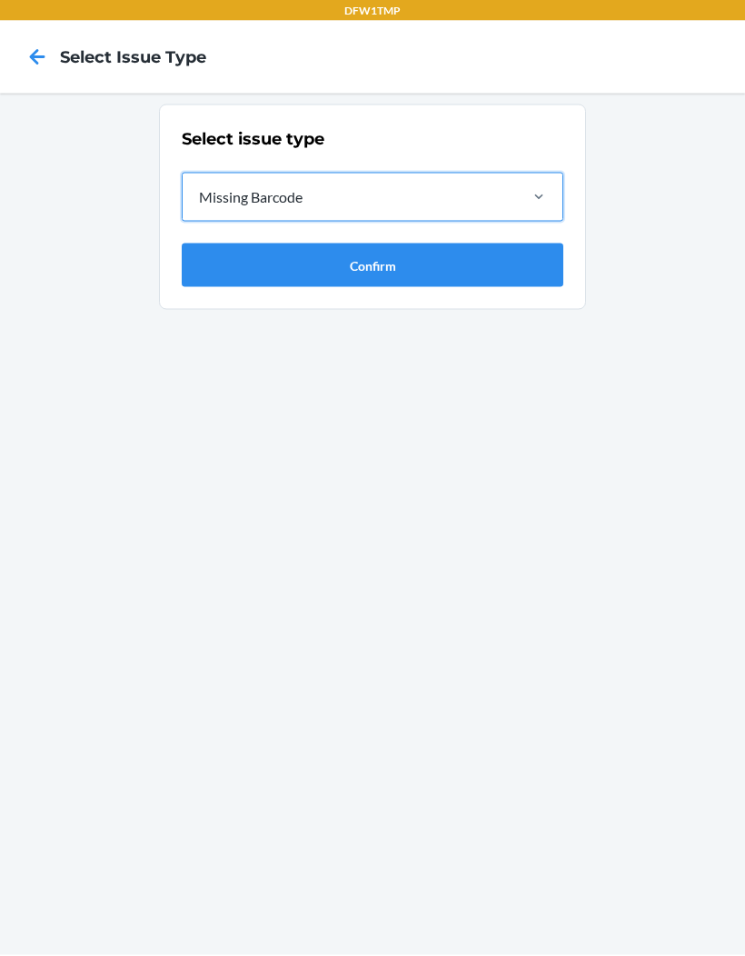
click at [533, 265] on button "Confirm" at bounding box center [373, 267] width 382 height 44
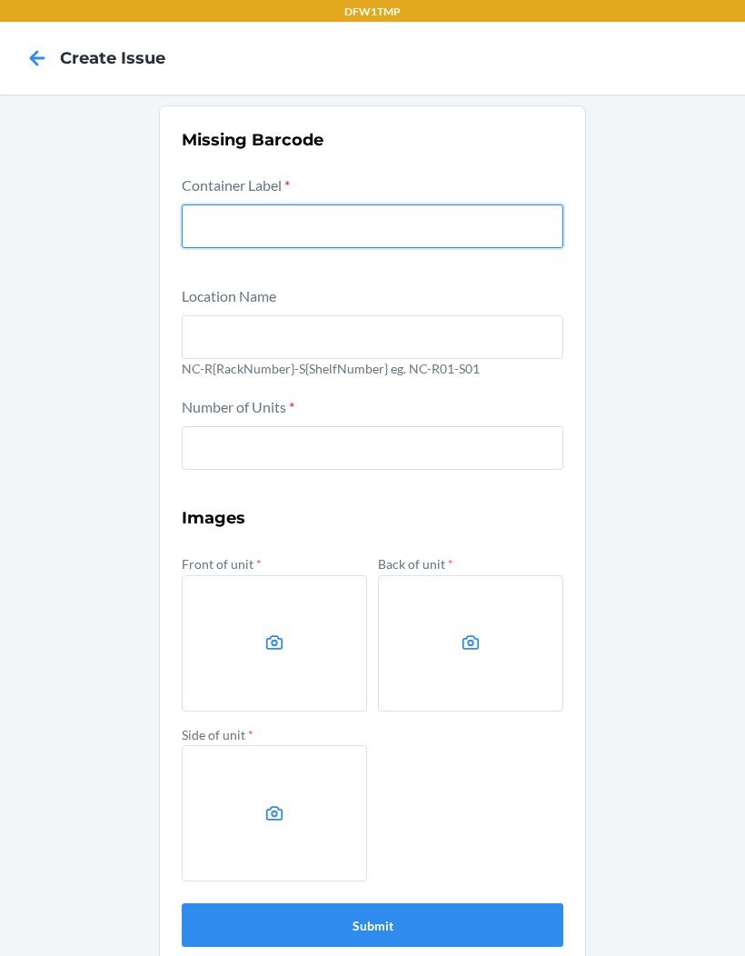
click at [205, 224] on input "text" at bounding box center [373, 227] width 382 height 44
click at [202, 218] on input "text" at bounding box center [373, 227] width 382 height 44
paste input "CDVVJQWPCTG"
type input "CDVVJQWPCTG"
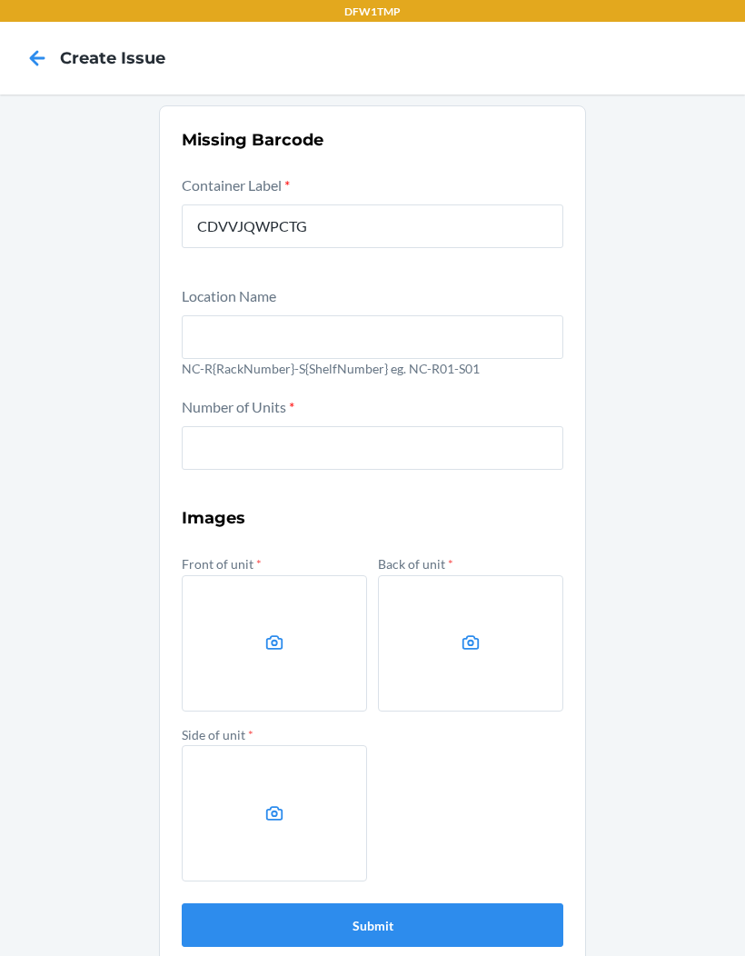
click at [205, 316] on input "text" at bounding box center [373, 337] width 382 height 44
click at [315, 308] on div "R" at bounding box center [373, 333] width 382 height 51
click at [315, 315] on input "R" at bounding box center [373, 337] width 382 height 44
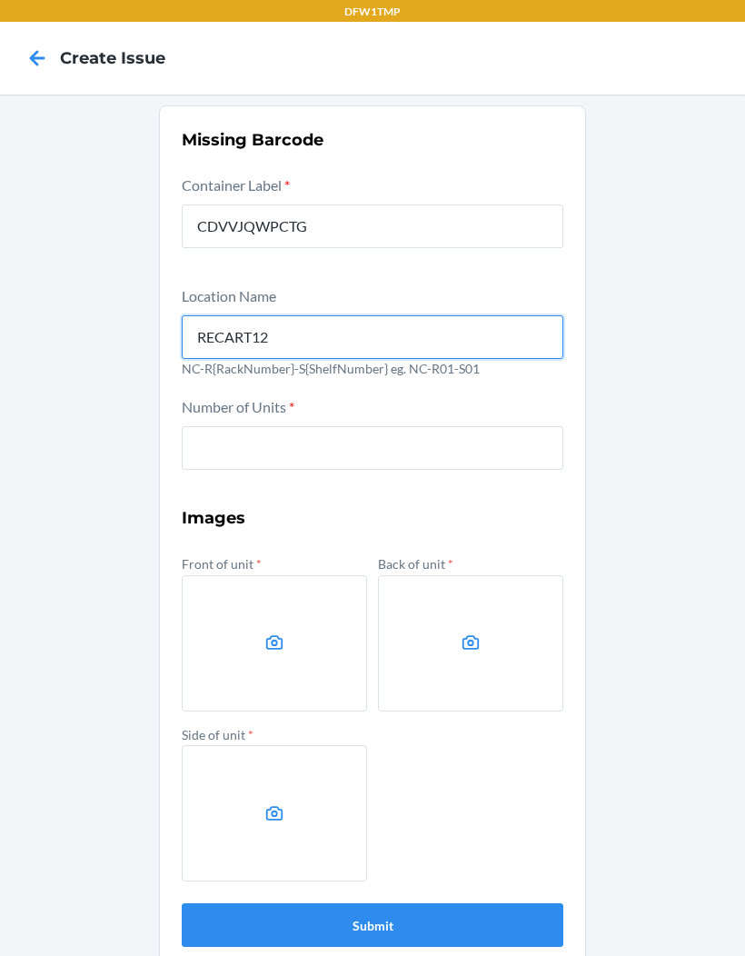
type input "RECART12"
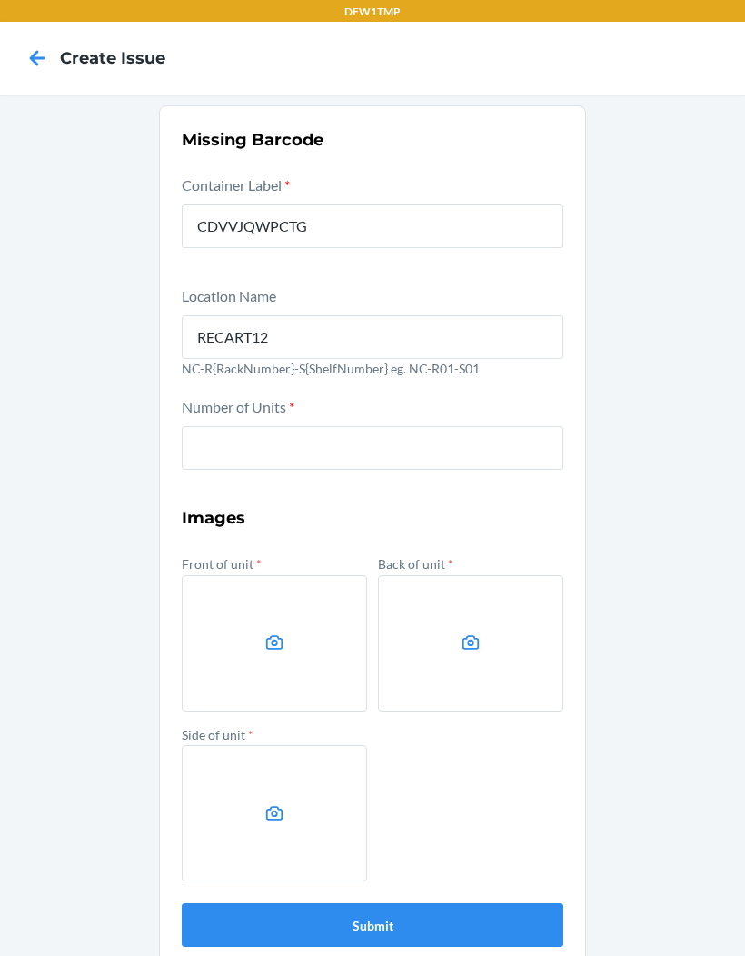
click at [437, 438] on input "number" at bounding box center [373, 448] width 382 height 44
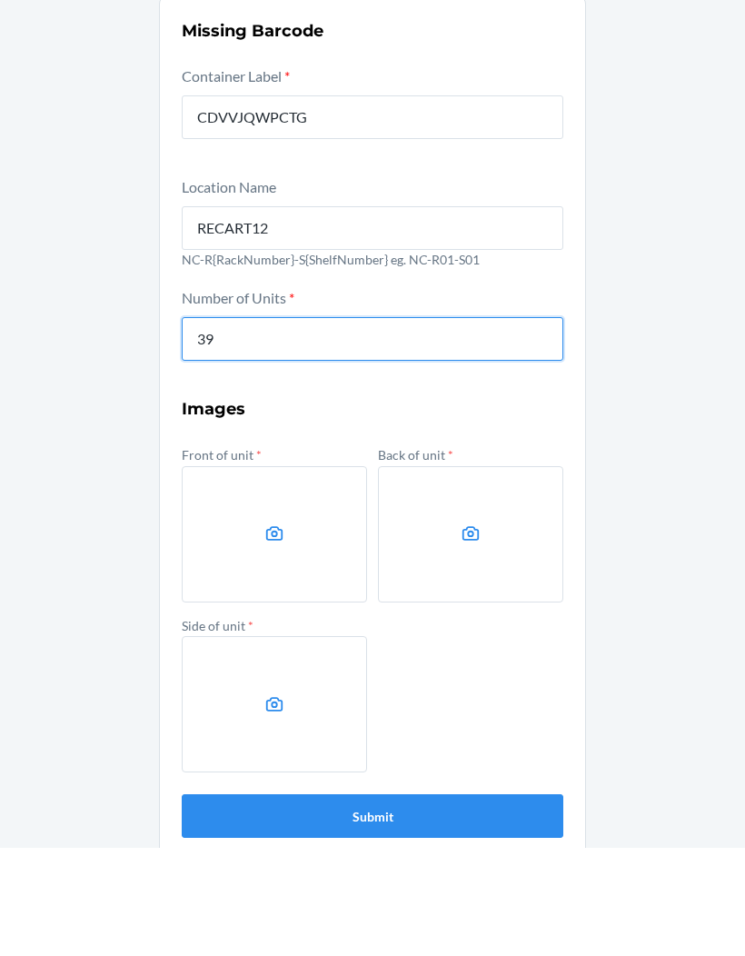
type input "39"
click at [287, 575] on label at bounding box center [274, 643] width 185 height 136
click at [0, 0] on input "file" at bounding box center [0, 0] width 0 height 0
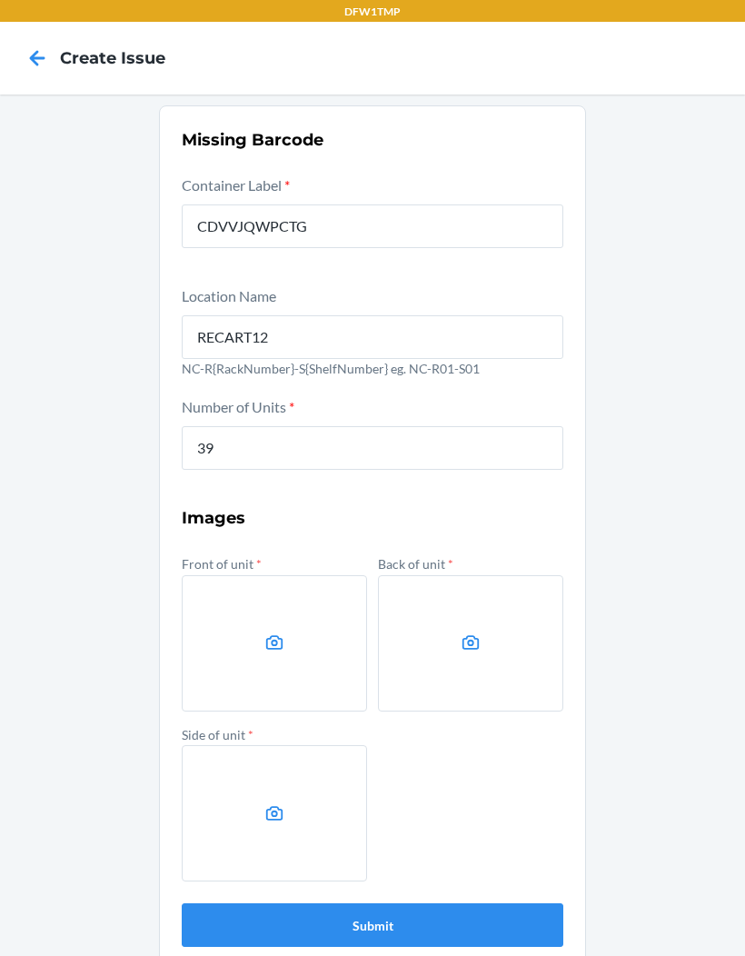
click at [276, 633] on icon at bounding box center [275, 643] width 21 height 21
click at [0, 0] on input "file" at bounding box center [0, 0] width 0 height 0
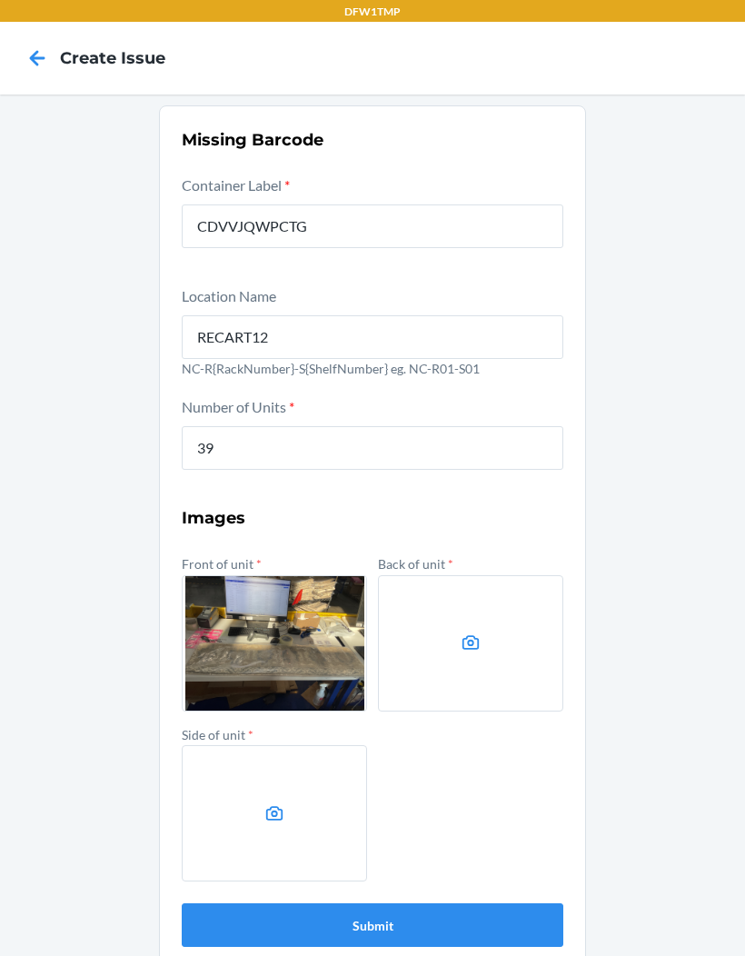
click at [446, 575] on label at bounding box center [470, 643] width 185 height 136
click at [0, 0] on input "file" at bounding box center [0, 0] width 0 height 0
click at [249, 745] on label at bounding box center [274, 813] width 185 height 136
click at [0, 0] on input "file" at bounding box center [0, 0] width 0 height 0
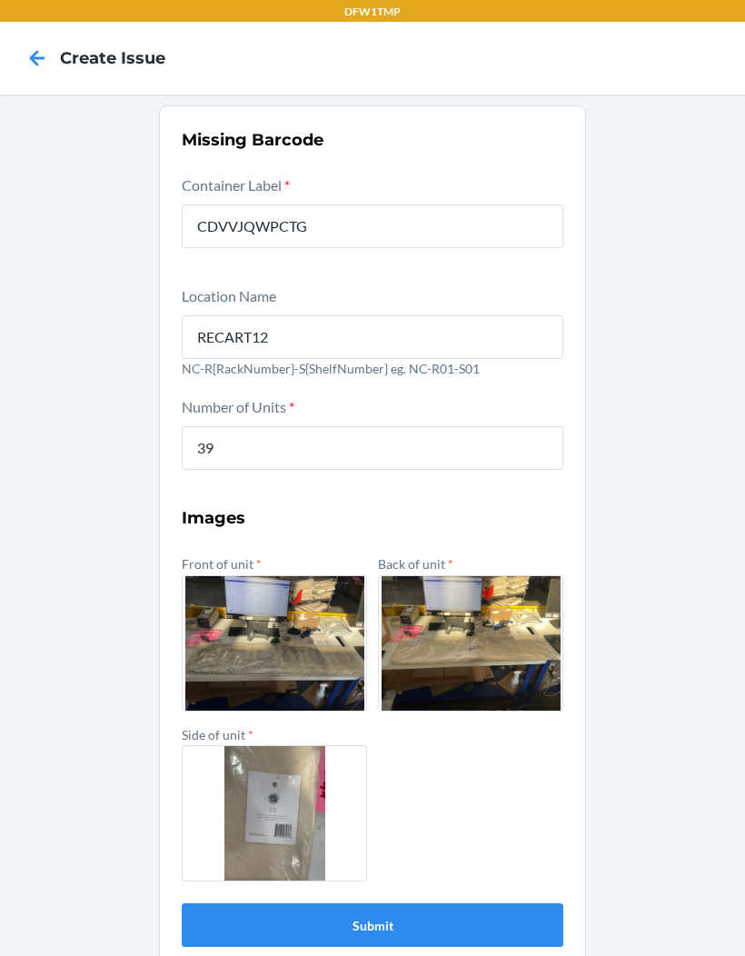
click at [263, 575] on label at bounding box center [274, 643] width 185 height 136
click at [0, 0] on input "file" at bounding box center [0, 0] width 0 height 0
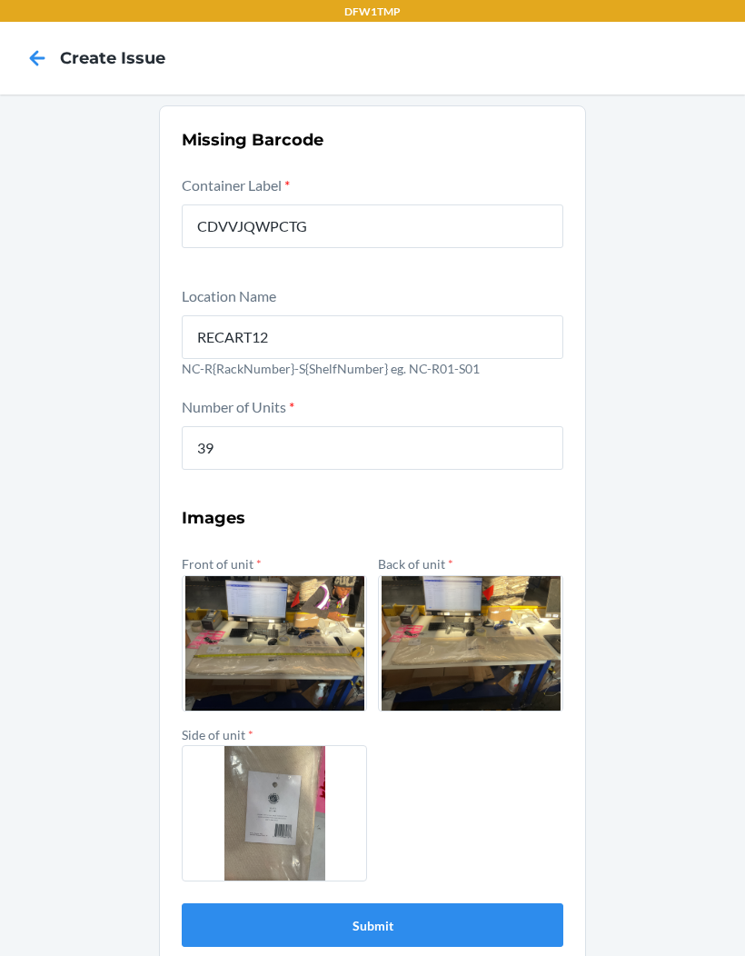
click at [466, 575] on label at bounding box center [470, 643] width 185 height 136
click at [0, 0] on input "file" at bounding box center [0, 0] width 0 height 0
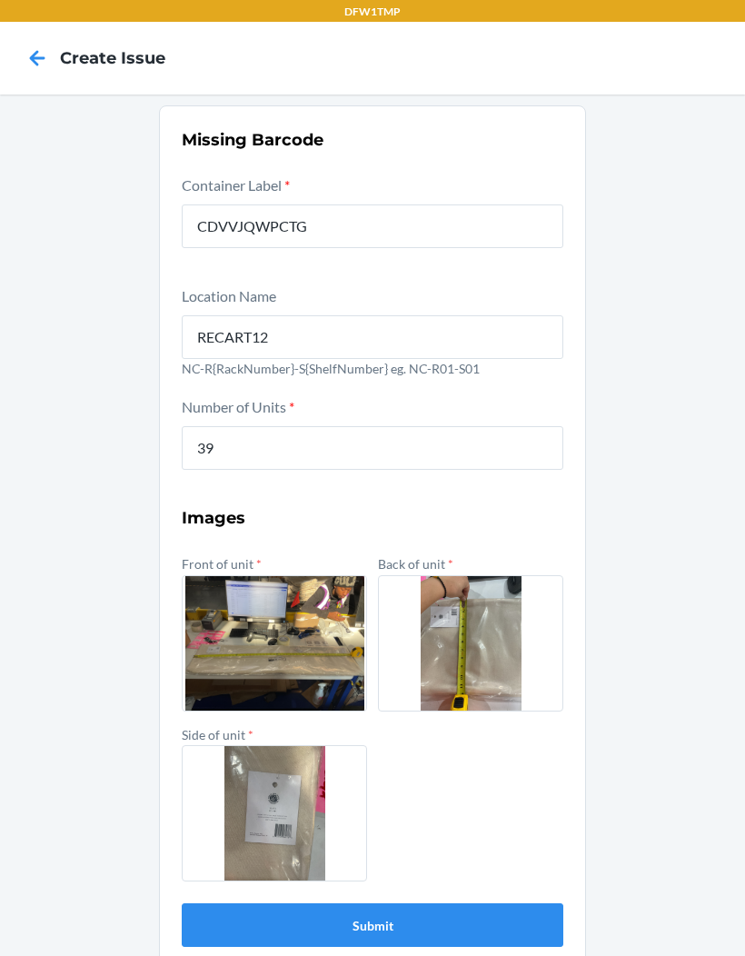
click at [274, 584] on label at bounding box center [274, 643] width 185 height 136
click at [0, 0] on input "file" at bounding box center [0, 0] width 0 height 0
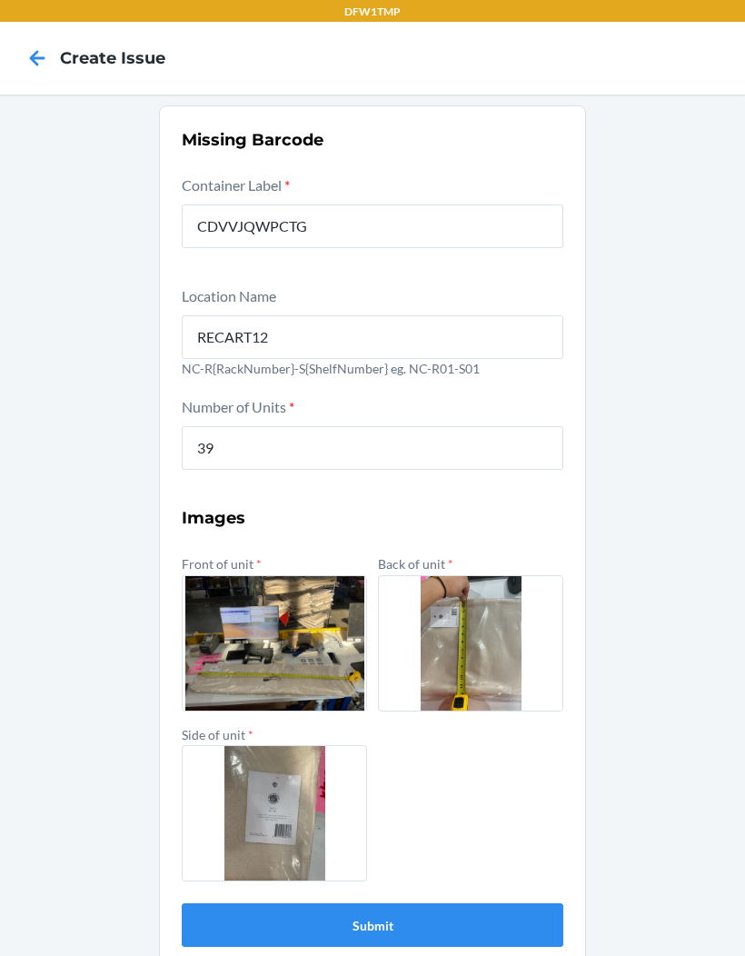
click at [225, 904] on button "Submit" at bounding box center [373, 926] width 382 height 44
click at [514, 904] on button "Submit" at bounding box center [373, 926] width 382 height 44
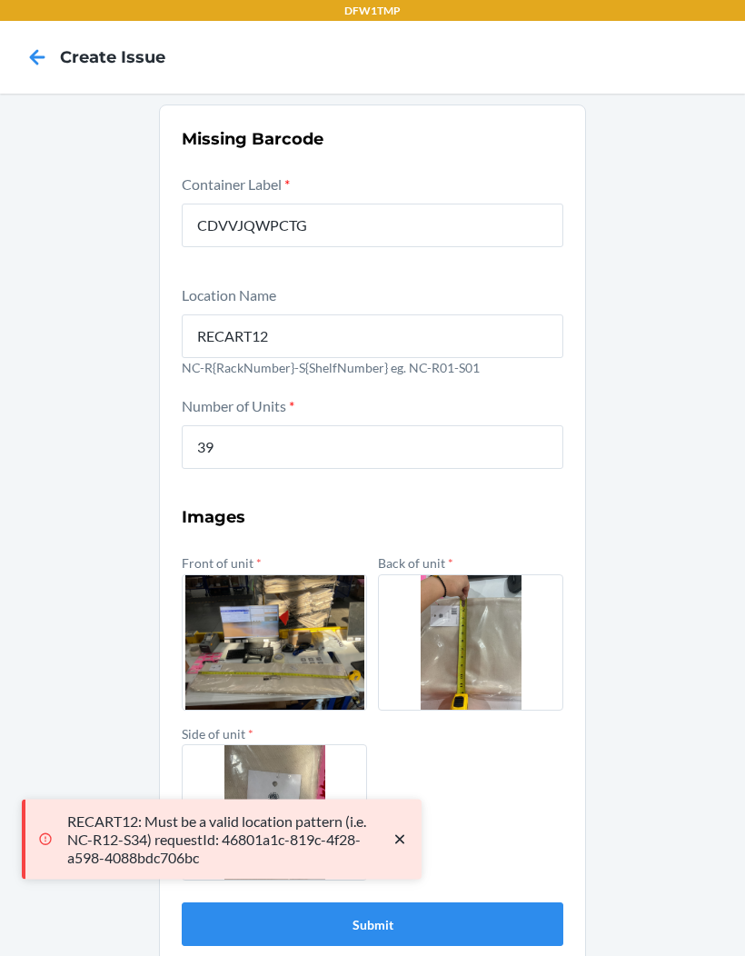
scroll to position [0, 0]
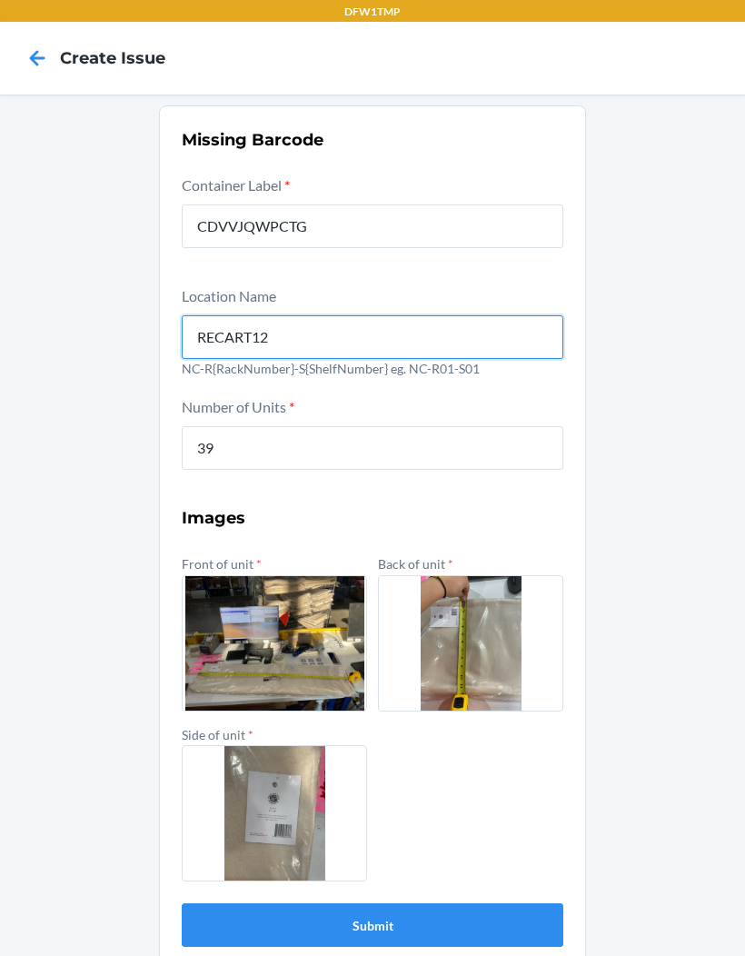
click at [295, 329] on input "RECART12" at bounding box center [373, 337] width 382 height 44
click at [235, 337] on input "RECART12" at bounding box center [373, 337] width 382 height 44
click at [235, 336] on input "RECART12" at bounding box center [373, 337] width 382 height 44
type input "NC-R07-S02"
click at [373, 924] on button "Submit" at bounding box center [373, 926] width 382 height 44
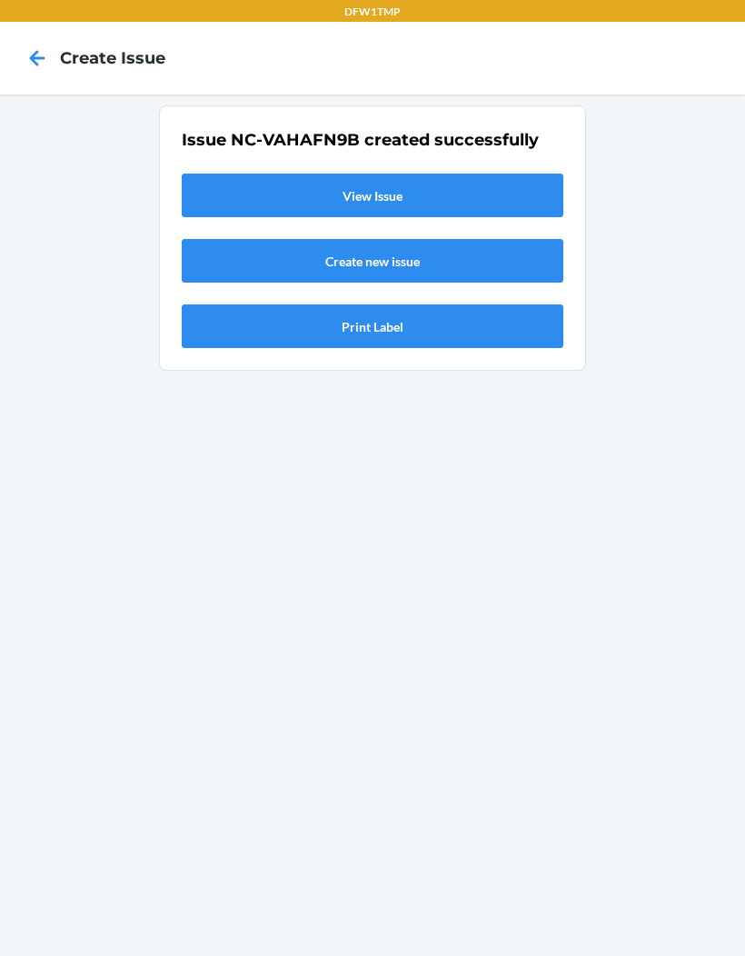
click at [497, 198] on link "View Issue" at bounding box center [373, 196] width 382 height 44
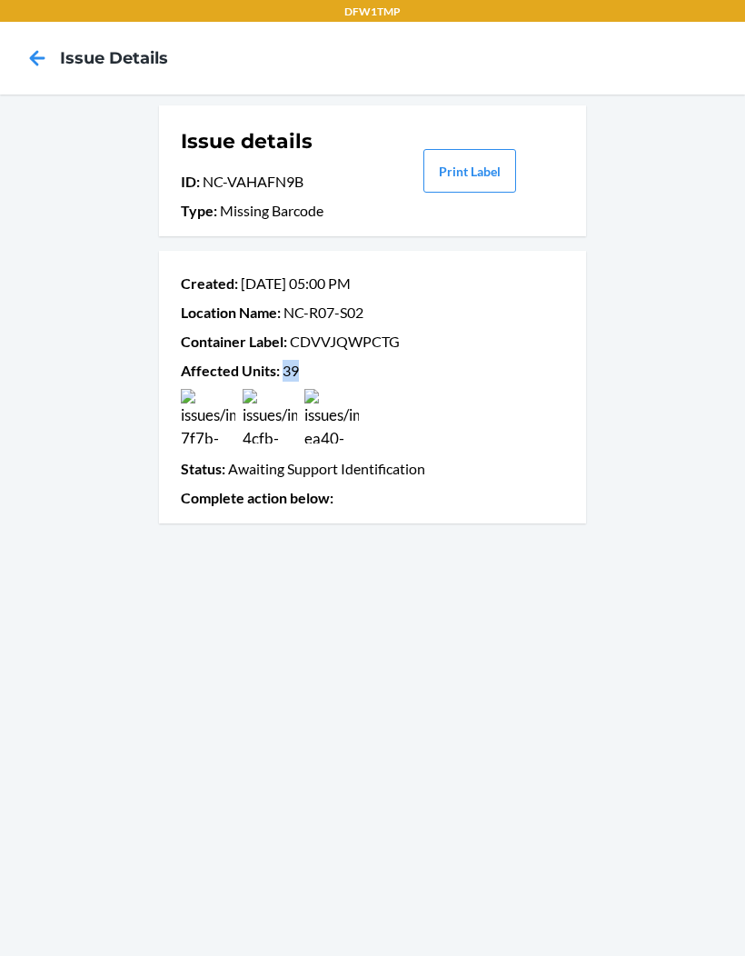
click at [63, 483] on div "Issue details ID : NC-VAHAFN9B Type : Missing Barcode Print Label Created : Sep…" at bounding box center [372, 526] width 745 height 862
click at [339, 359] on div "Created : Sep 20 05:00 PM Location Name : NC-R07-S02 Container Label : CDVVJQWP…" at bounding box center [373, 387] width 384 height 244
click at [338, 359] on div "Created : Sep 20 05:00 PM Location Name : NC-R07-S02 Container Label : CDVVJQWP…" at bounding box center [373, 387] width 384 height 244
click at [355, 333] on p "Container Label : CDVVJQWPCTG" at bounding box center [373, 342] width 384 height 22
click at [292, 393] on img at bounding box center [270, 416] width 55 height 55
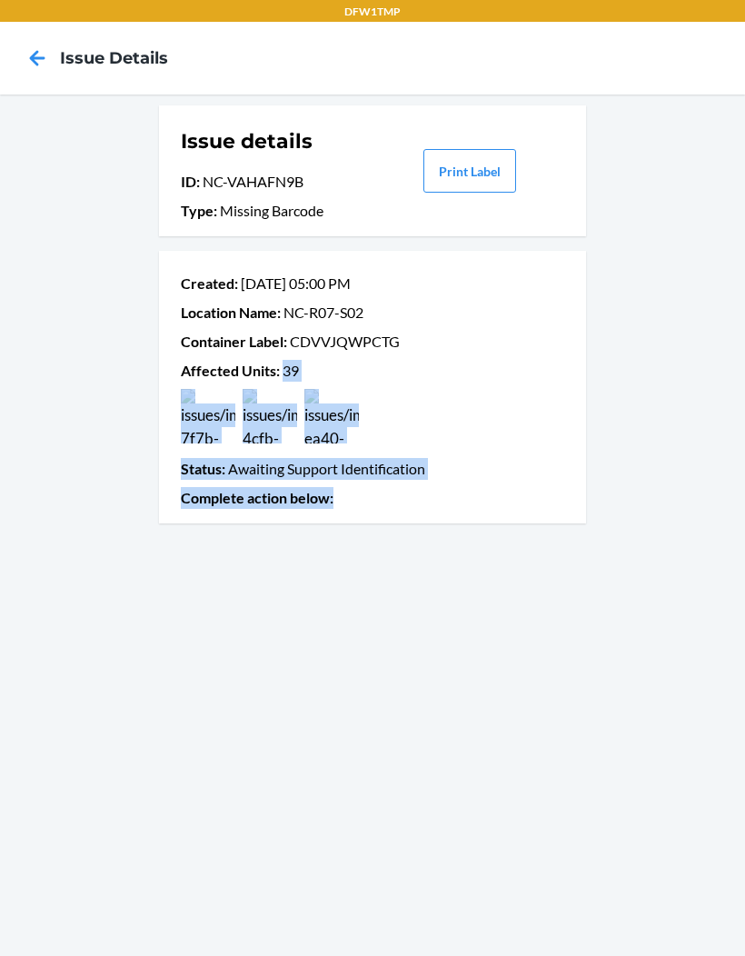
click at [477, 487] on p "Complete action below :" at bounding box center [373, 498] width 384 height 22
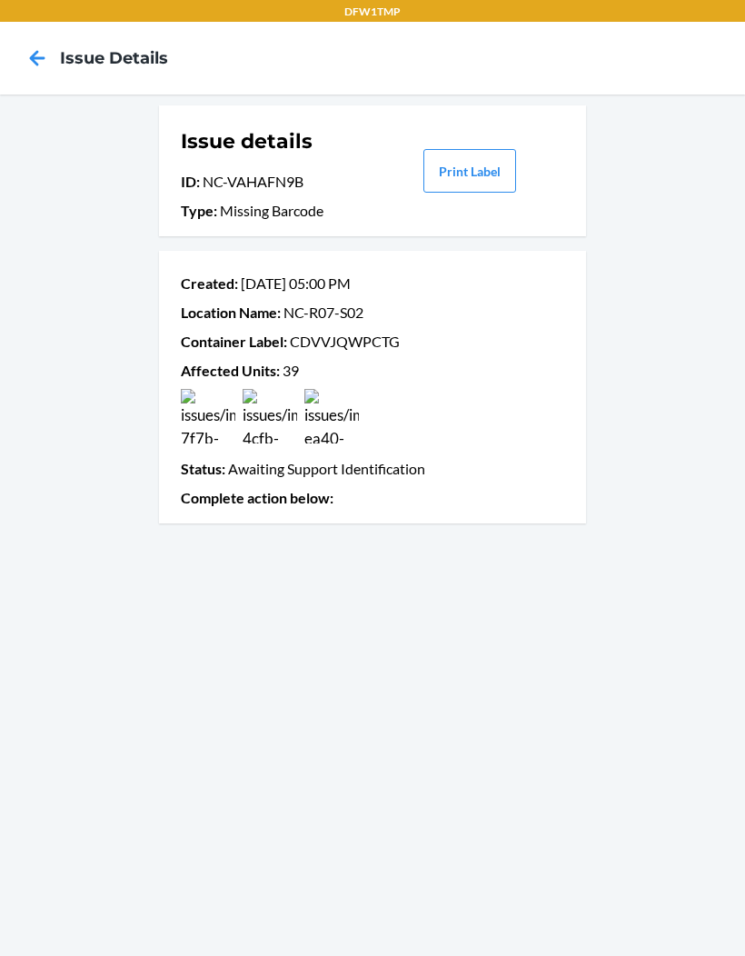
click at [593, 947] on div "Issue details ID : NC-VAHAFN9B Type : Missing Barcode Print Label Created : Sep…" at bounding box center [372, 526] width 745 height 862
click at [22, 45] on icon at bounding box center [37, 58] width 31 height 31
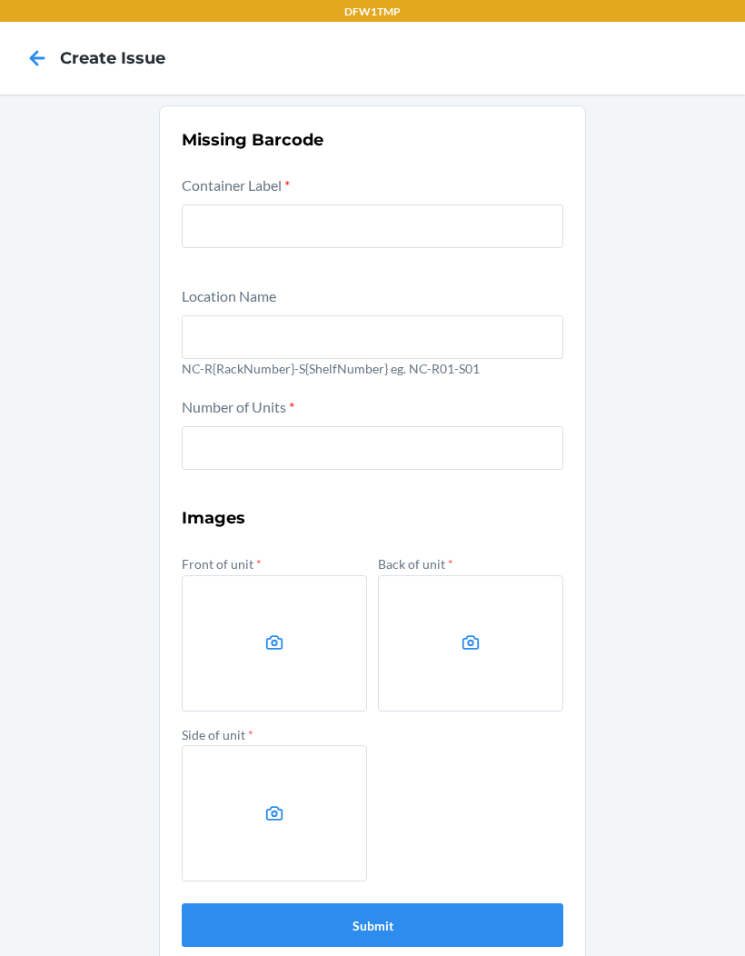
click at [31, 72] on icon at bounding box center [37, 58] width 31 height 31
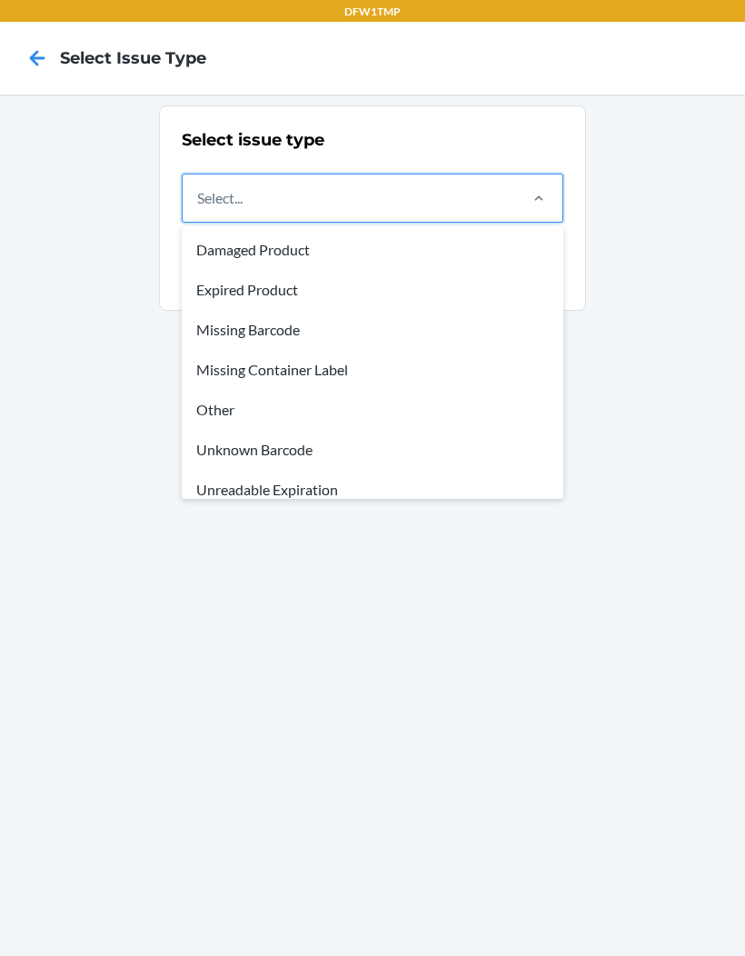
click at [269, 331] on div "Missing Barcode" at bounding box center [372, 330] width 375 height 40
click at [199, 209] on input "option Missing Barcode focused, 3 of 8. 8 results available. Use Up and Down to…" at bounding box center [198, 198] width 2 height 22
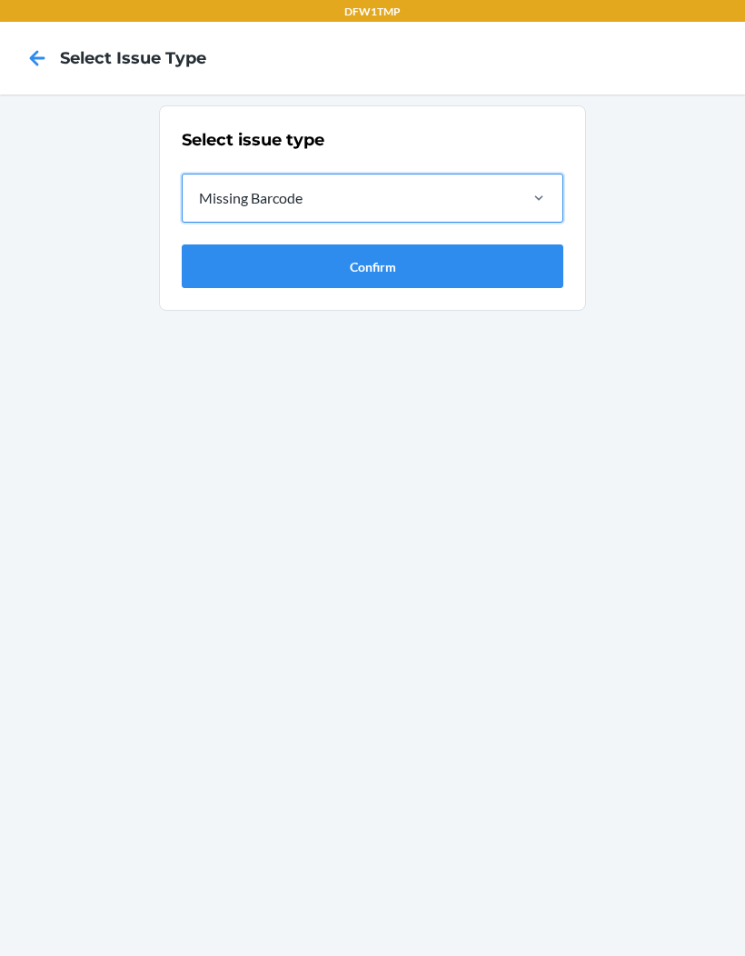
click at [255, 264] on button "Confirm" at bounding box center [373, 267] width 382 height 44
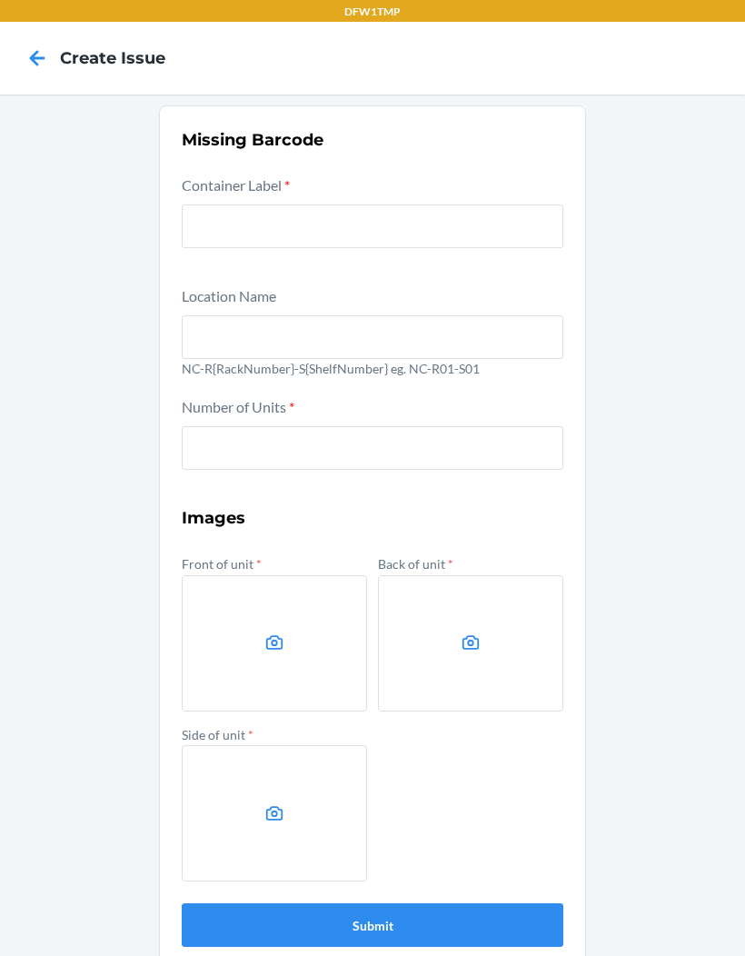
scroll to position [75, 0]
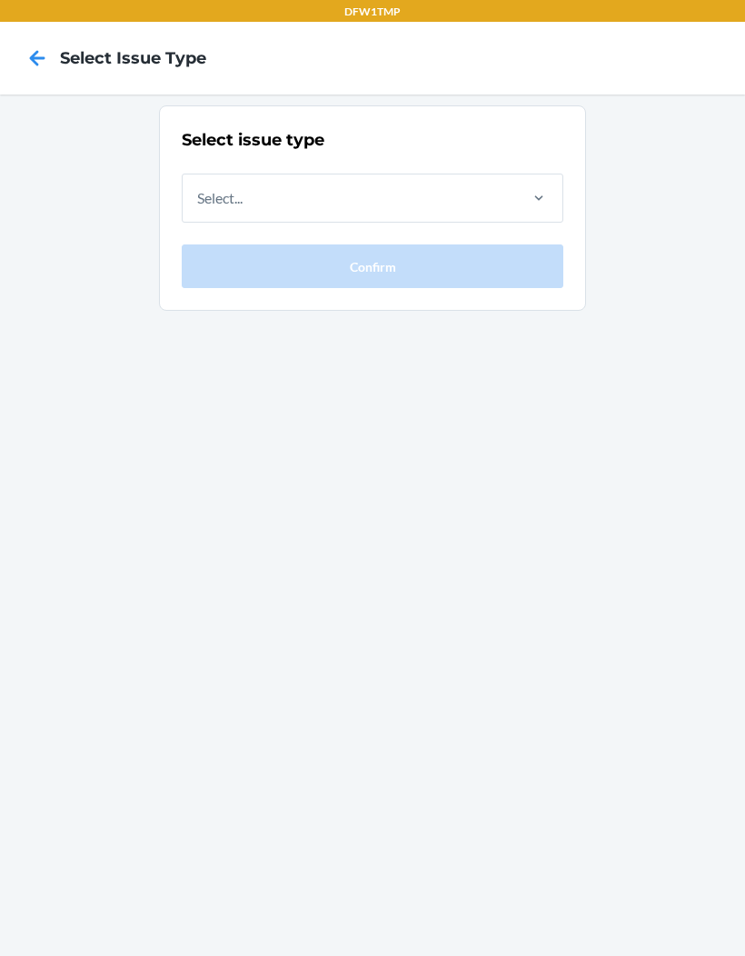
scroll to position [2, 0]
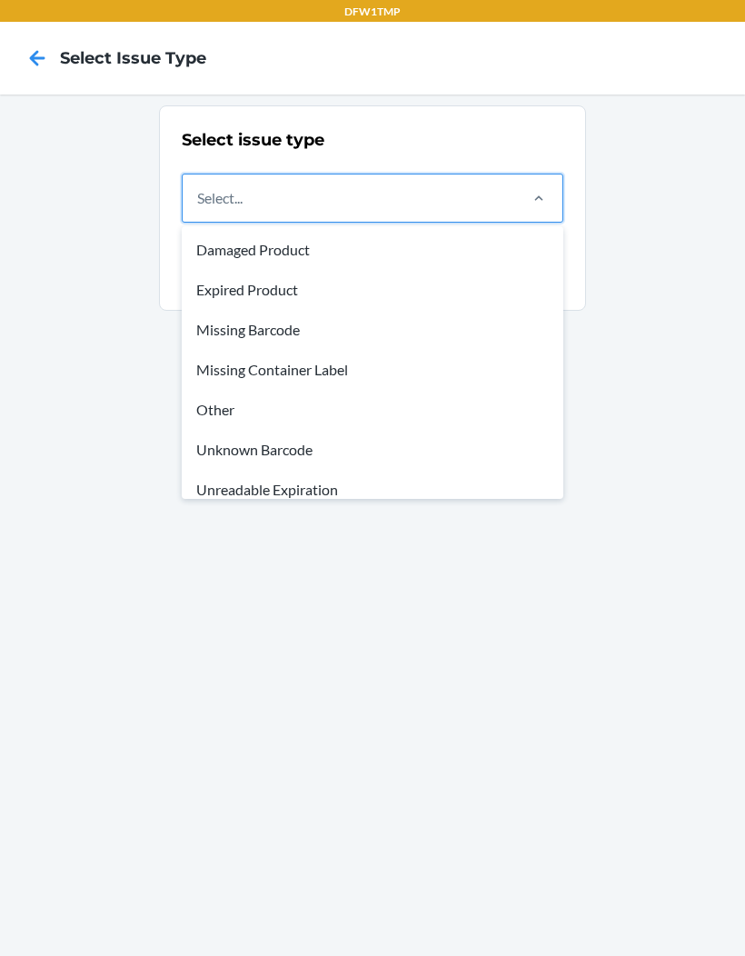
click at [208, 445] on div "Unknown Barcode" at bounding box center [372, 450] width 375 height 40
click at [199, 209] on input "option Unknown Barcode focused, 6 of 8. 8 results available. Use Up and Down to…" at bounding box center [198, 198] width 2 height 22
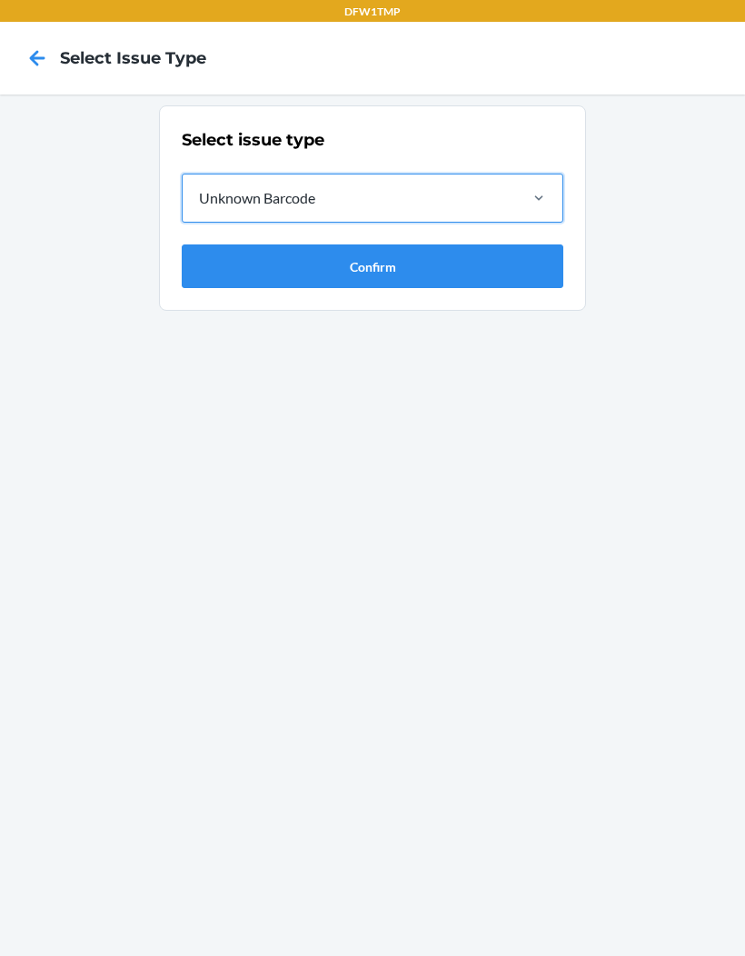
click at [48, 51] on icon at bounding box center [37, 58] width 31 height 31
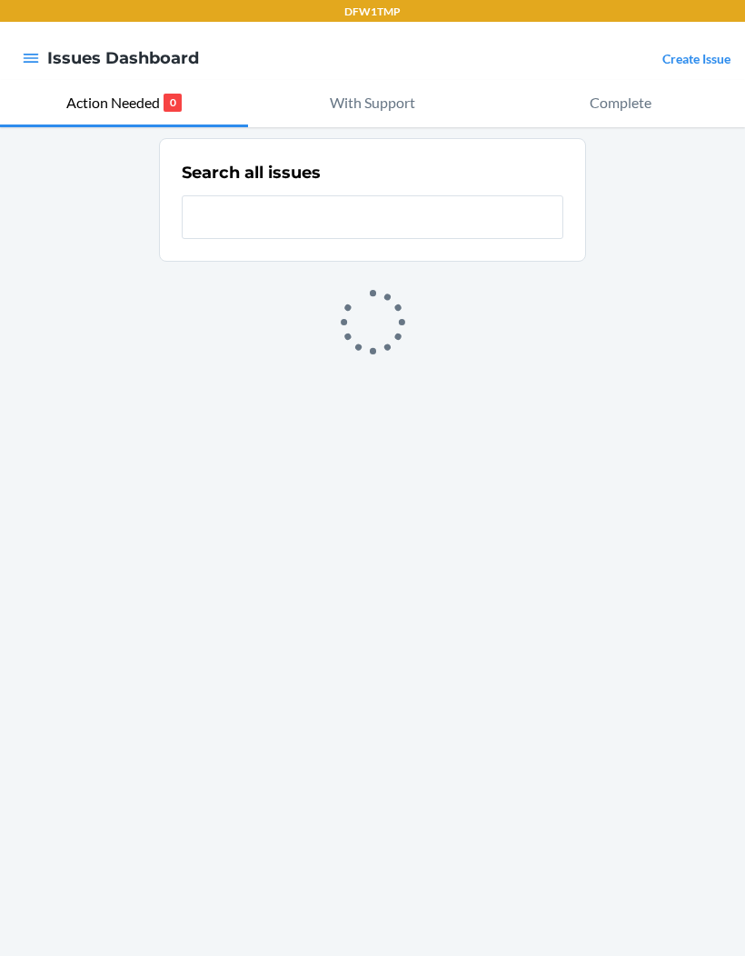
click at [711, 64] on link "Create Issue" at bounding box center [697, 58] width 68 height 15
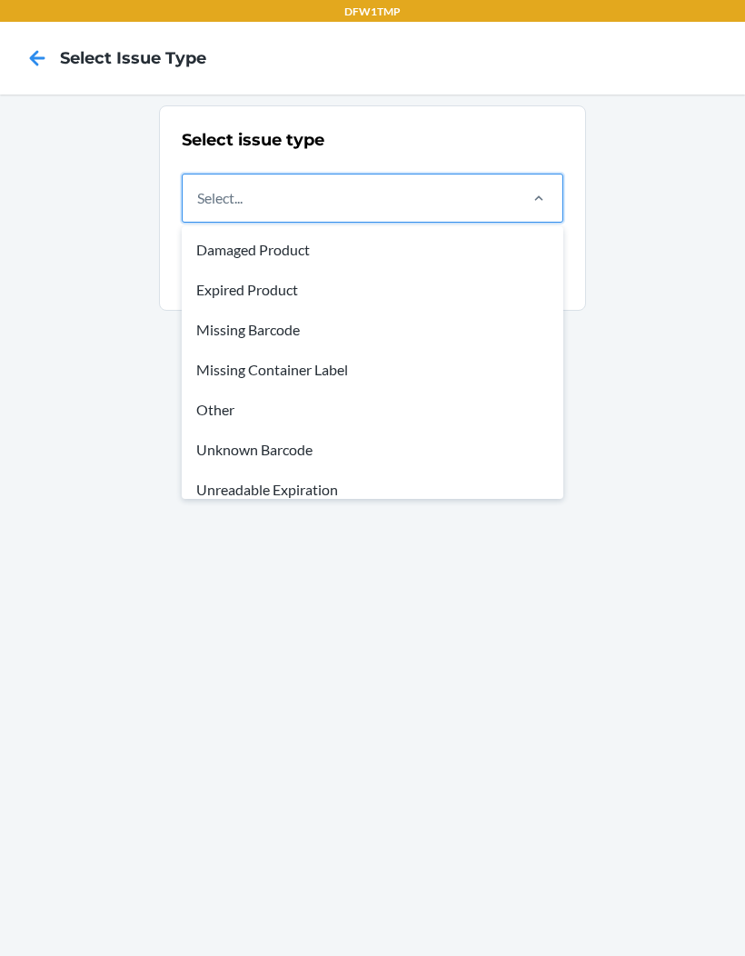
click at [257, 358] on div "Missing Container Label" at bounding box center [372, 370] width 375 height 40
click at [199, 209] on input "option Missing Container Label focused, 4 of 8. 8 results available. Use Up and…" at bounding box center [198, 198] width 2 height 22
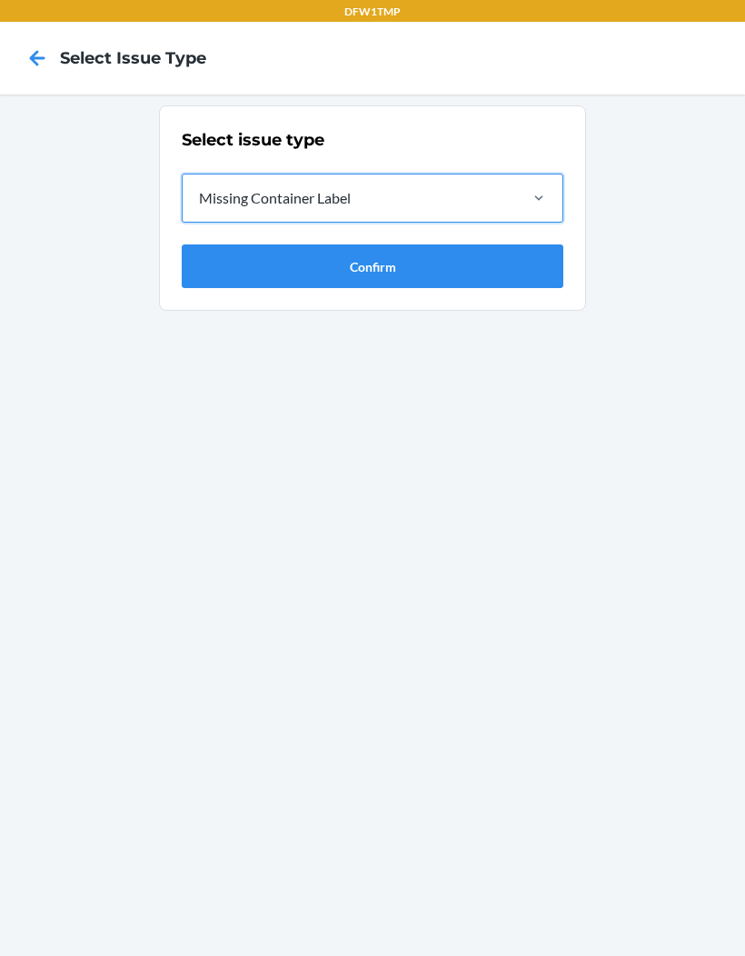
click at [300, 270] on button "Confirm" at bounding box center [373, 267] width 382 height 44
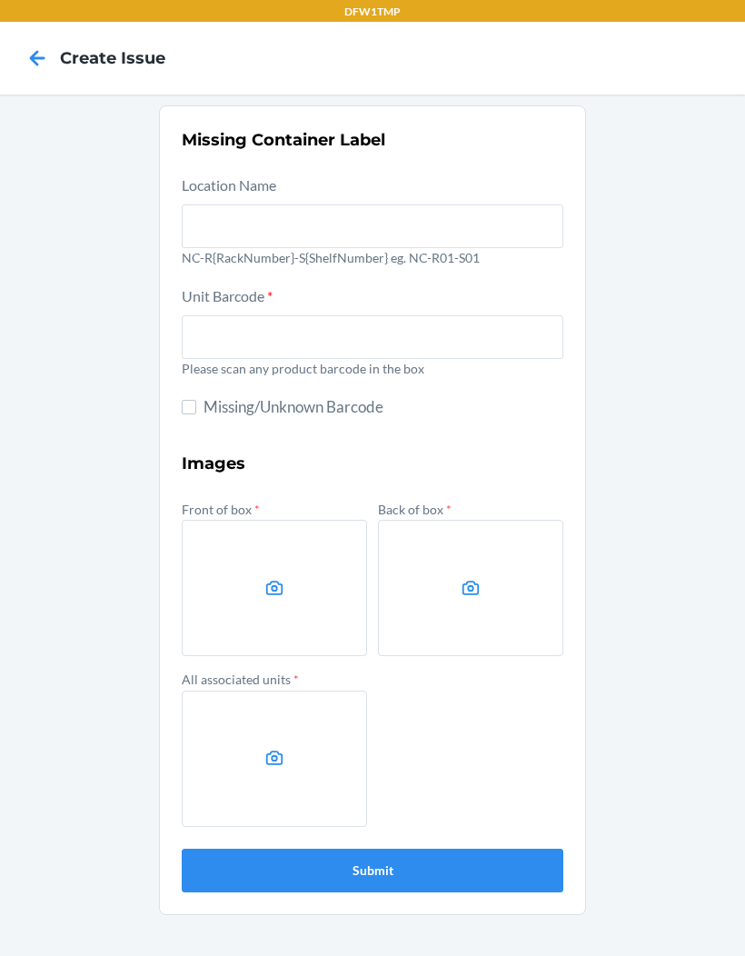
click at [43, 43] on icon at bounding box center [37, 58] width 31 height 31
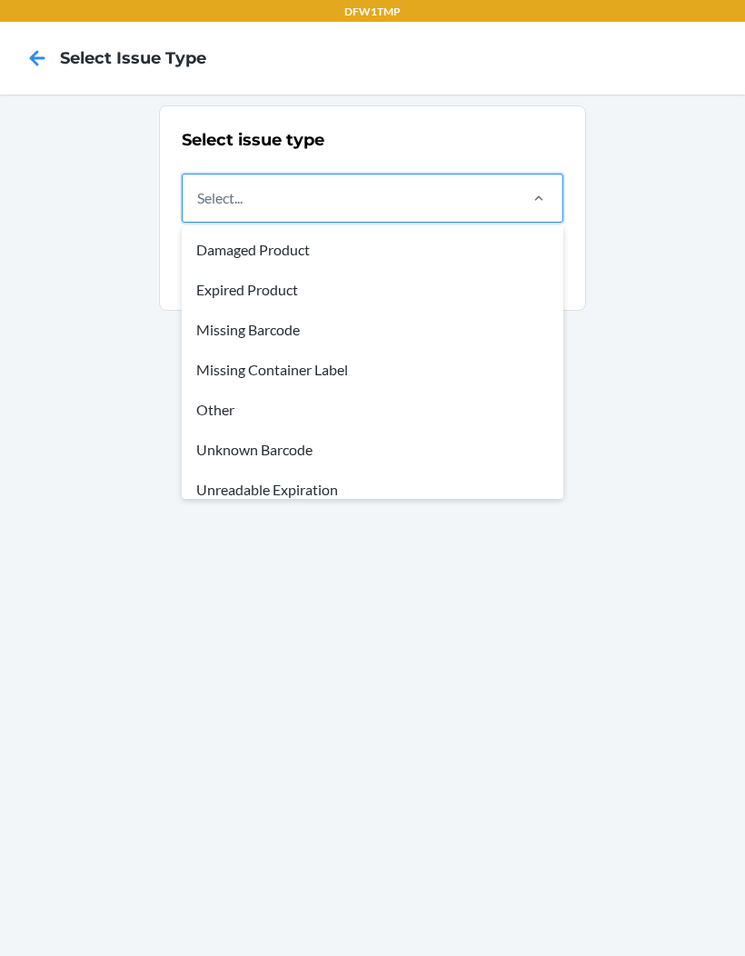
click at [246, 435] on div "Unknown Barcode" at bounding box center [372, 450] width 375 height 40
click at [199, 209] on input "option Unknown Barcode focused, 6 of 8. 8 results available. Use Up and Down to…" at bounding box center [198, 198] width 2 height 22
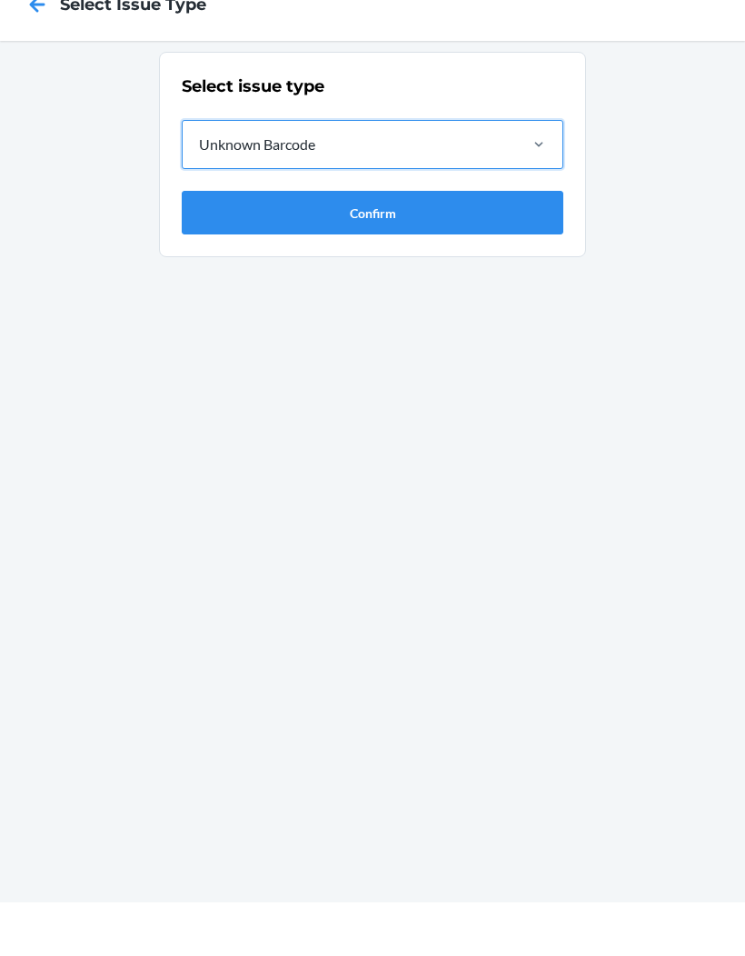
click at [335, 245] on button "Confirm" at bounding box center [373, 267] width 382 height 44
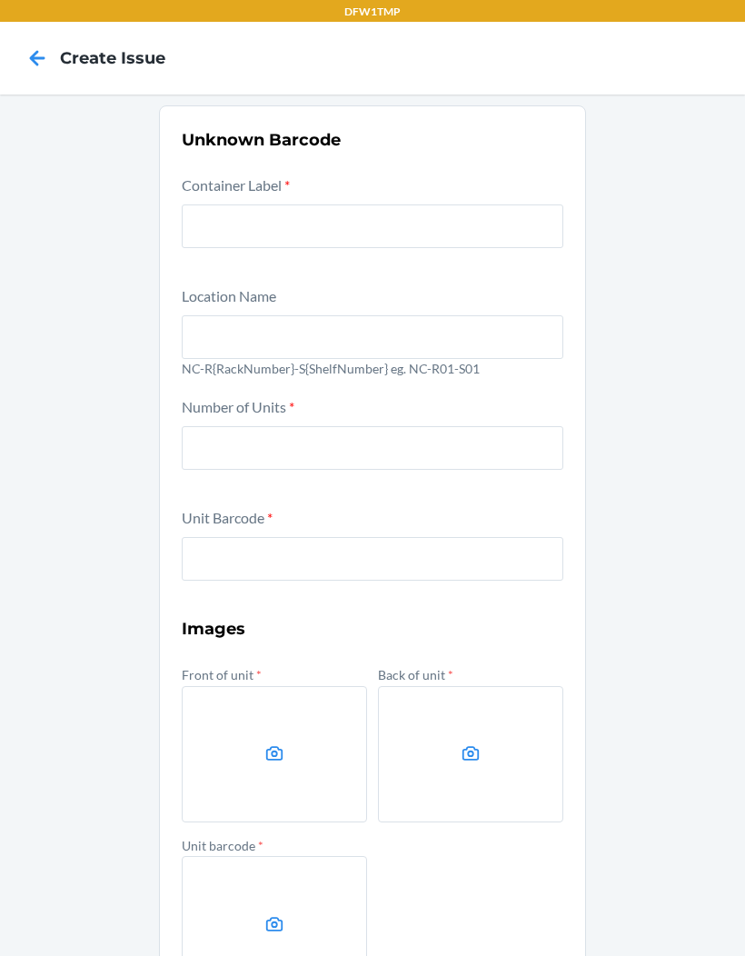
click at [49, 43] on icon at bounding box center [37, 58] width 31 height 31
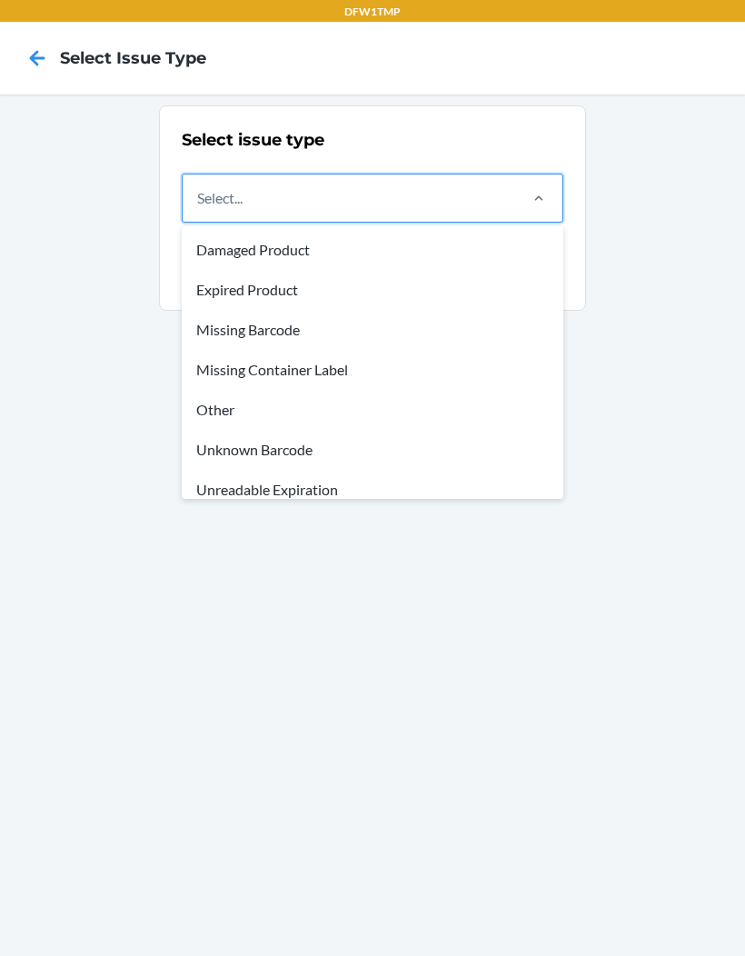
click at [260, 430] on div "Unknown Barcode" at bounding box center [372, 450] width 375 height 40
click at [199, 209] on input "option Damaged Product focused, 1 of 8. 8 results available. Use Up and Down to…" at bounding box center [198, 198] width 2 height 22
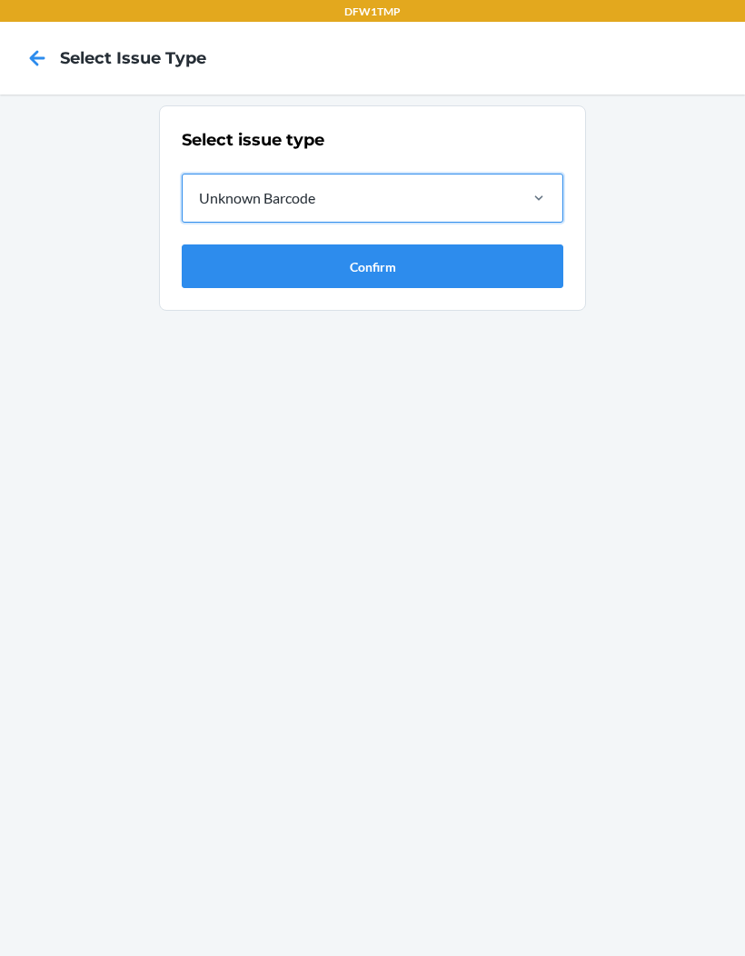
click at [249, 245] on button "Confirm" at bounding box center [373, 267] width 382 height 44
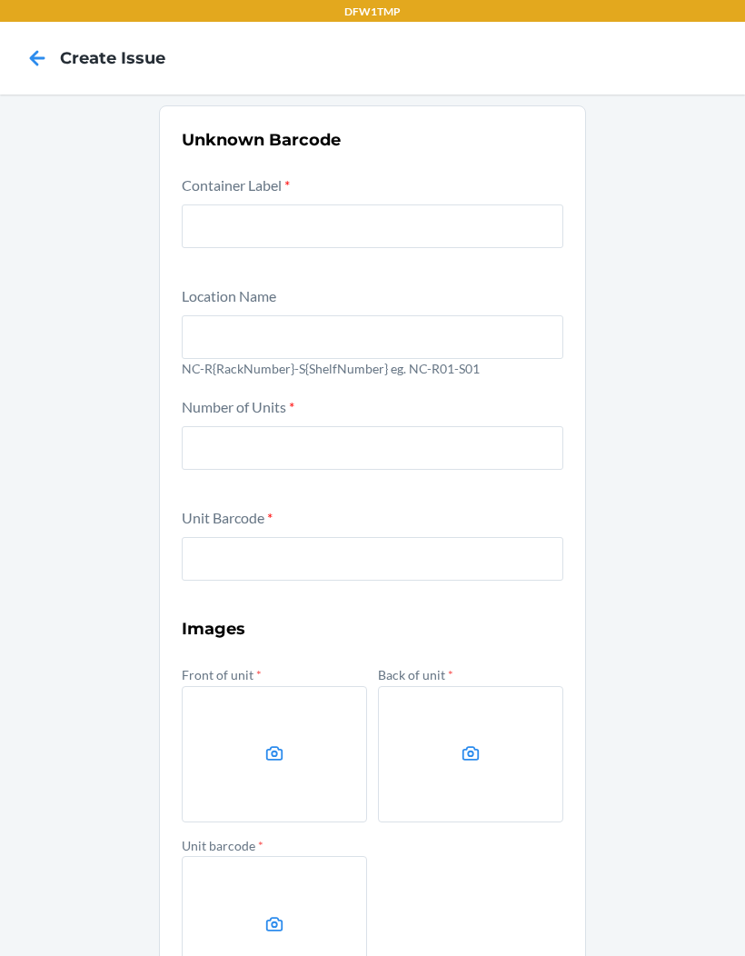
click at [19, 27] on nav "Create Issue" at bounding box center [372, 58] width 745 height 73
click at [44, 43] on icon at bounding box center [37, 58] width 31 height 31
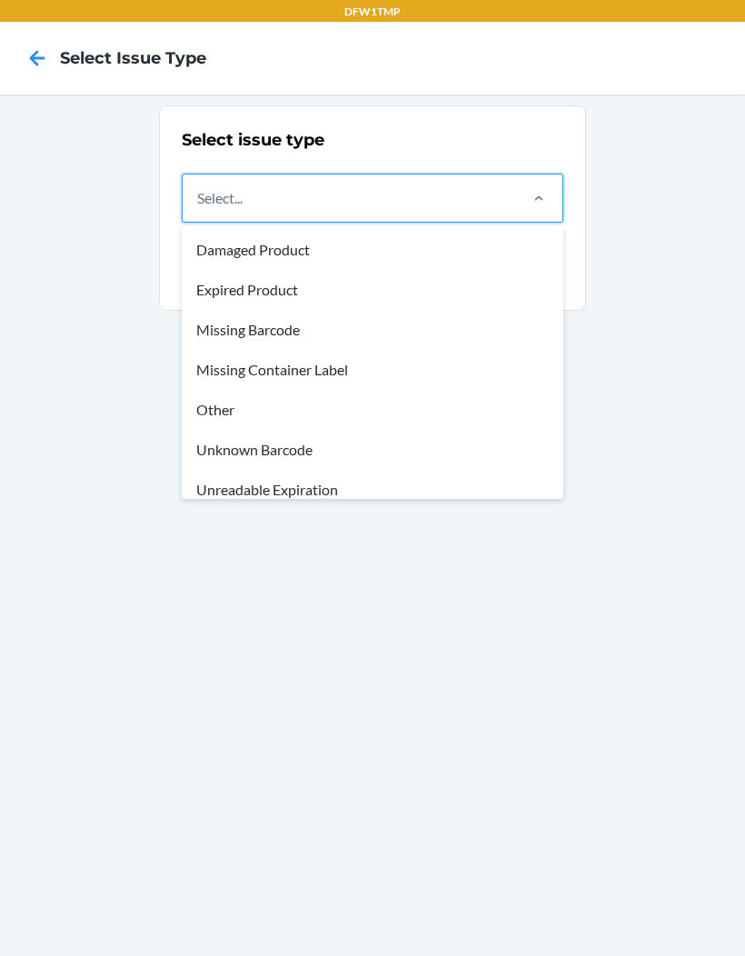
click at [40, 43] on icon at bounding box center [37, 58] width 31 height 31
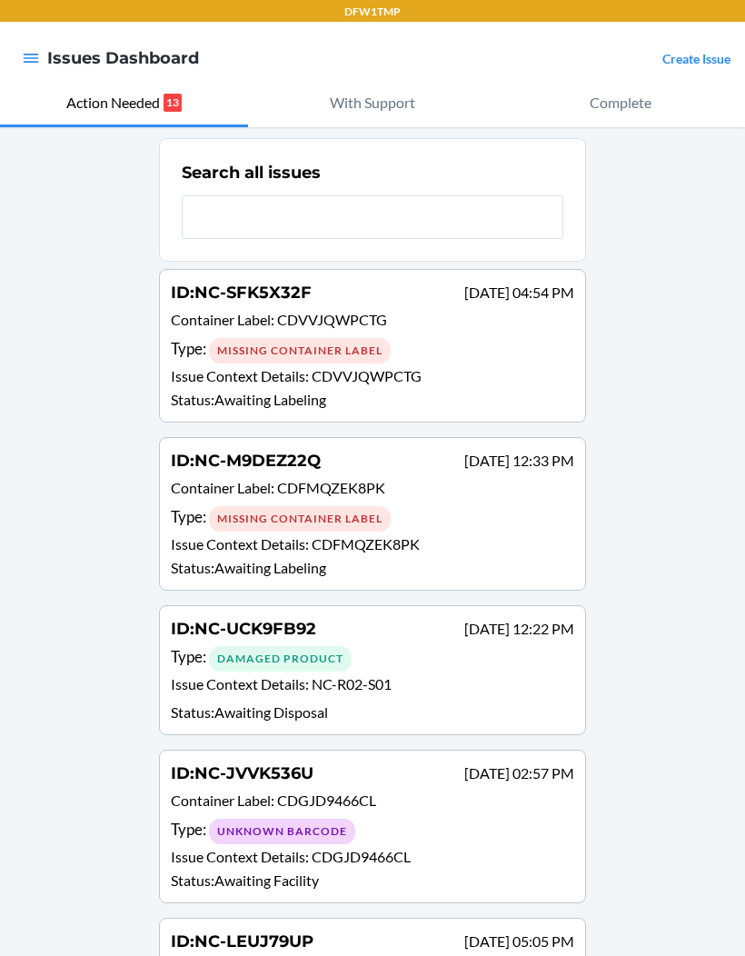
click at [405, 92] on p "With Support" at bounding box center [372, 103] width 85 height 22
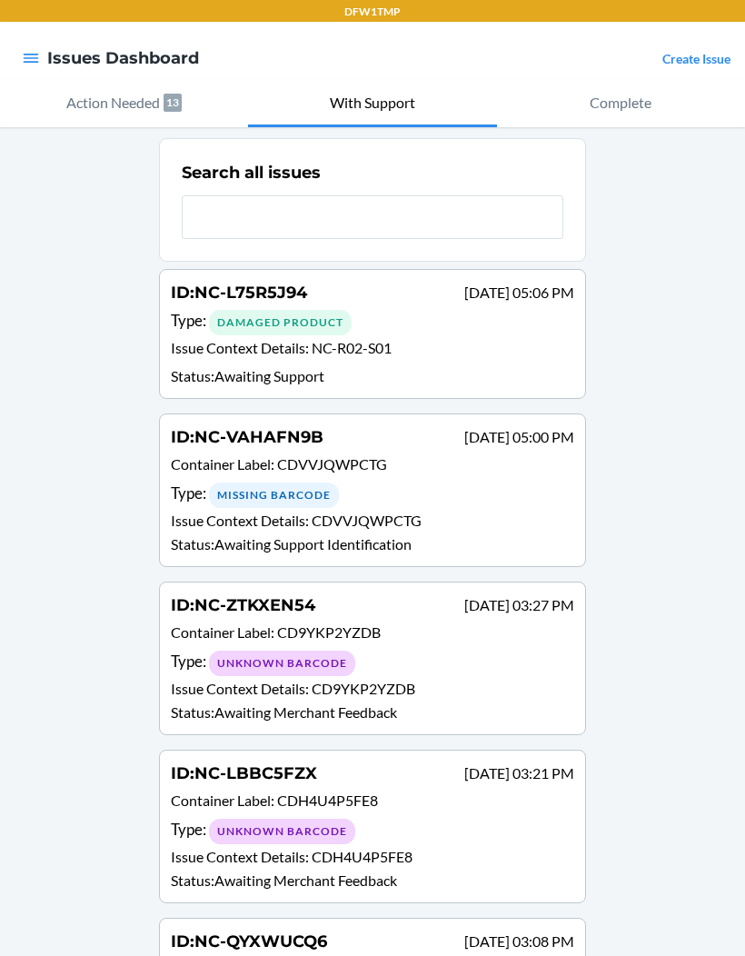
click at [400, 534] on p "Status : Awaiting Support Identification" at bounding box center [373, 545] width 404 height 22
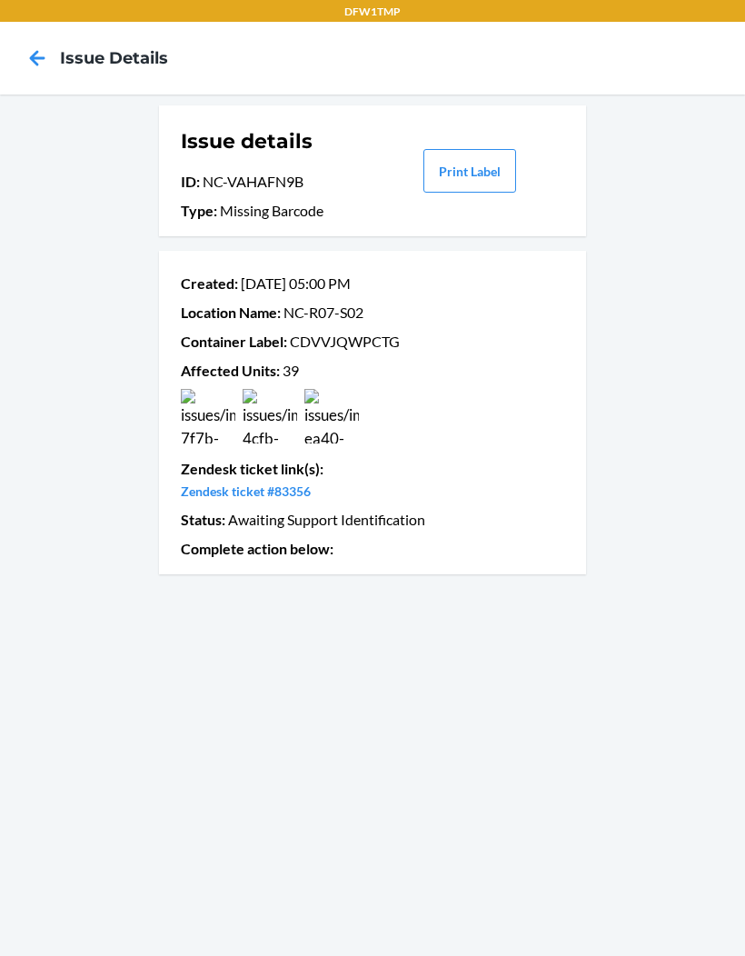
click at [352, 528] on div "Issue details ID : NC-VAHAFN9B Type : Missing Barcode Print Label Created : Sep…" at bounding box center [372, 526] width 745 height 862
click at [48, 43] on icon at bounding box center [37, 58] width 31 height 31
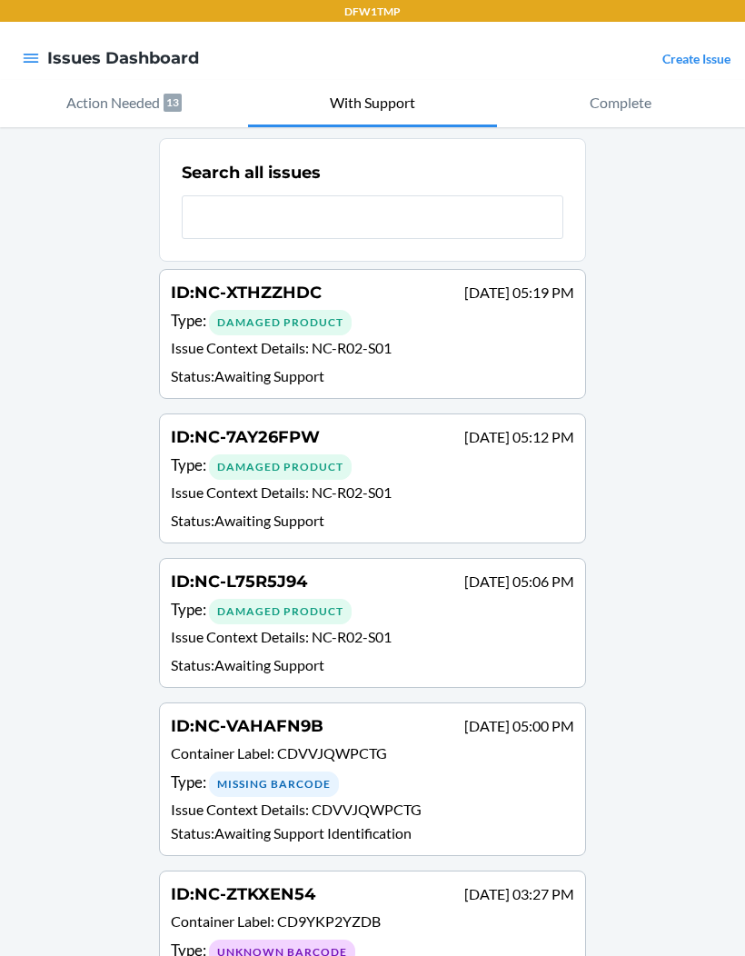
click at [220, 195] on input "text" at bounding box center [373, 217] width 382 height 44
click at [453, 195] on input "text" at bounding box center [373, 217] width 382 height 44
click at [200, 195] on input "text" at bounding box center [373, 217] width 382 height 44
click at [230, 195] on input "text" at bounding box center [373, 217] width 382 height 44
click at [215, 195] on input "text" at bounding box center [373, 217] width 382 height 44
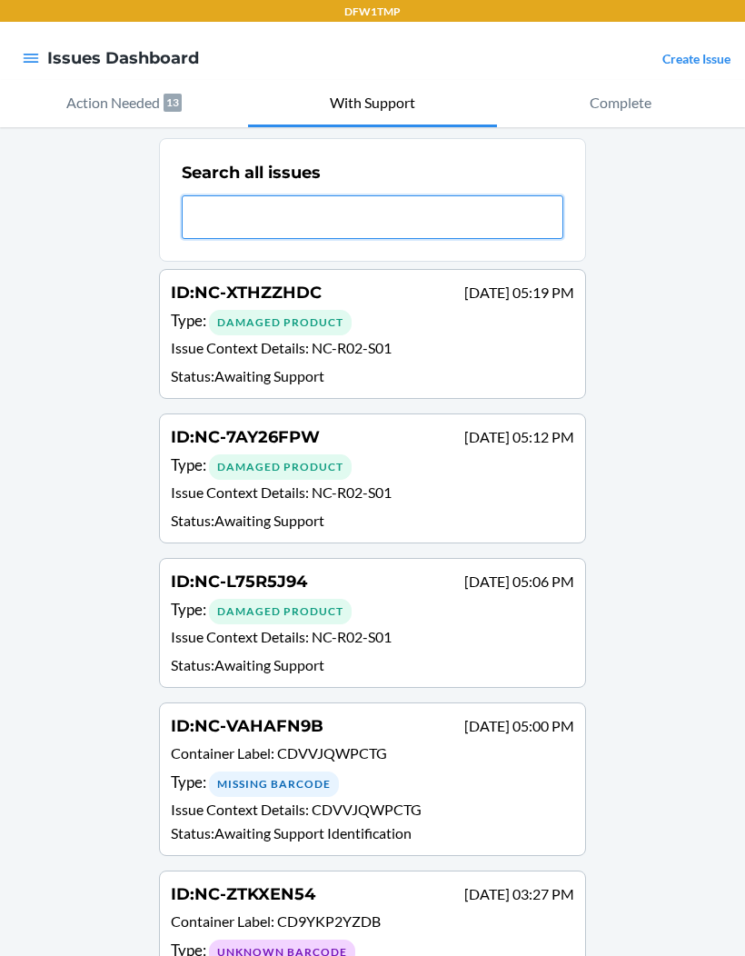
click at [225, 195] on input "text" at bounding box center [373, 217] width 382 height 44
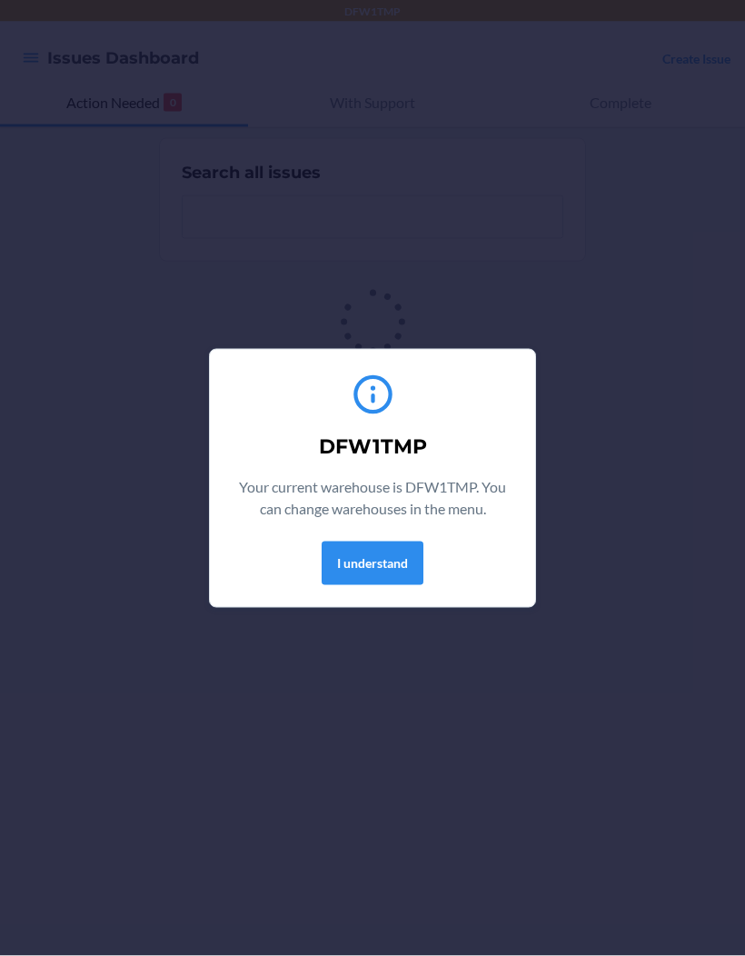
scroll to position [75, 0]
click at [371, 554] on button "I understand" at bounding box center [373, 564] width 102 height 44
click at [382, 569] on button "I understand" at bounding box center [373, 564] width 102 height 44
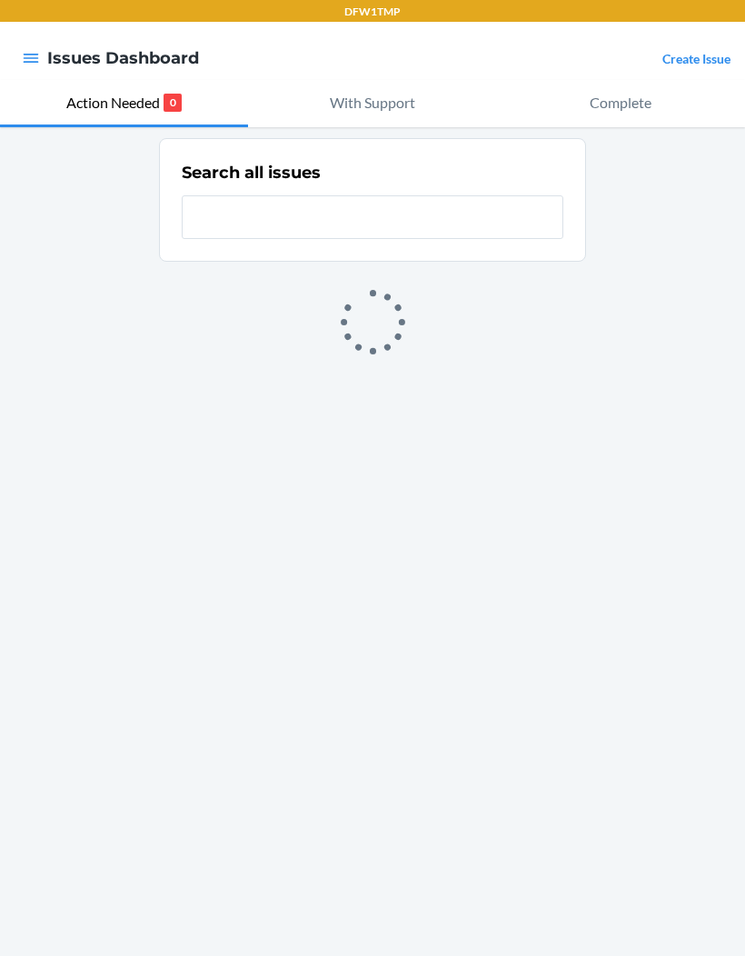
click at [408, 88] on button "With Support" at bounding box center [372, 103] width 248 height 47
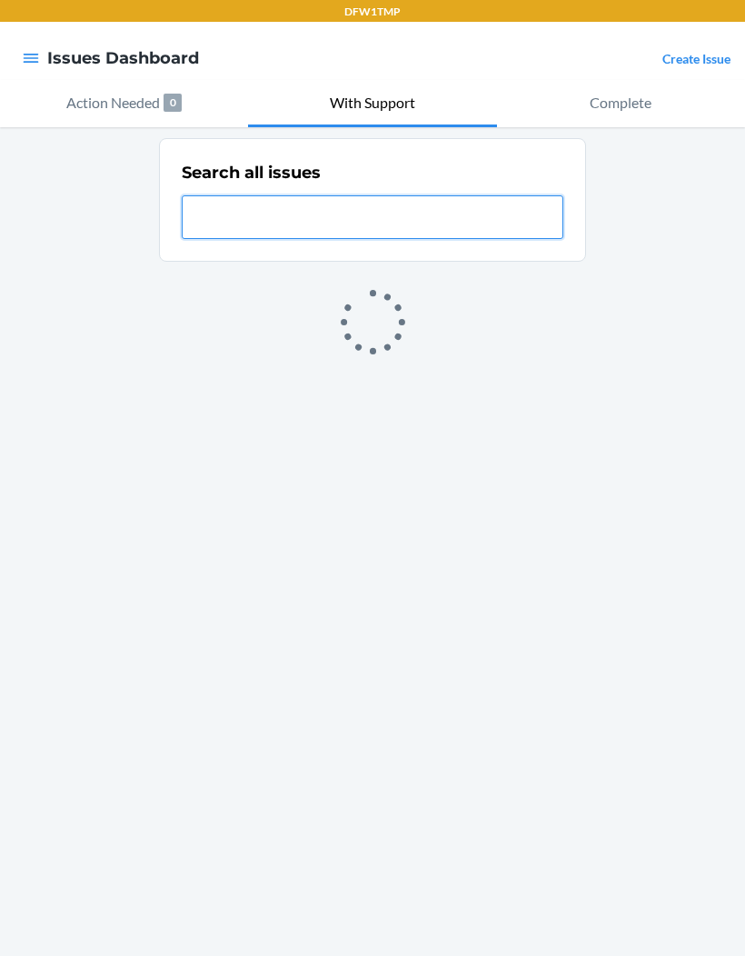
click at [420, 211] on input "text" at bounding box center [373, 217] width 382 height 44
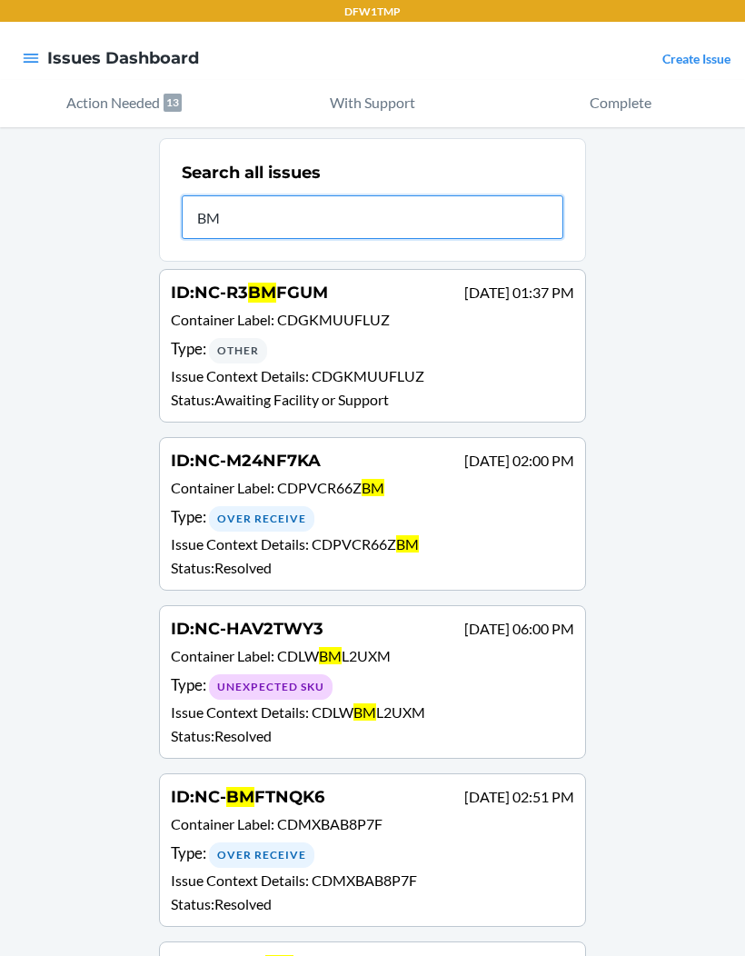
type input "BMr"
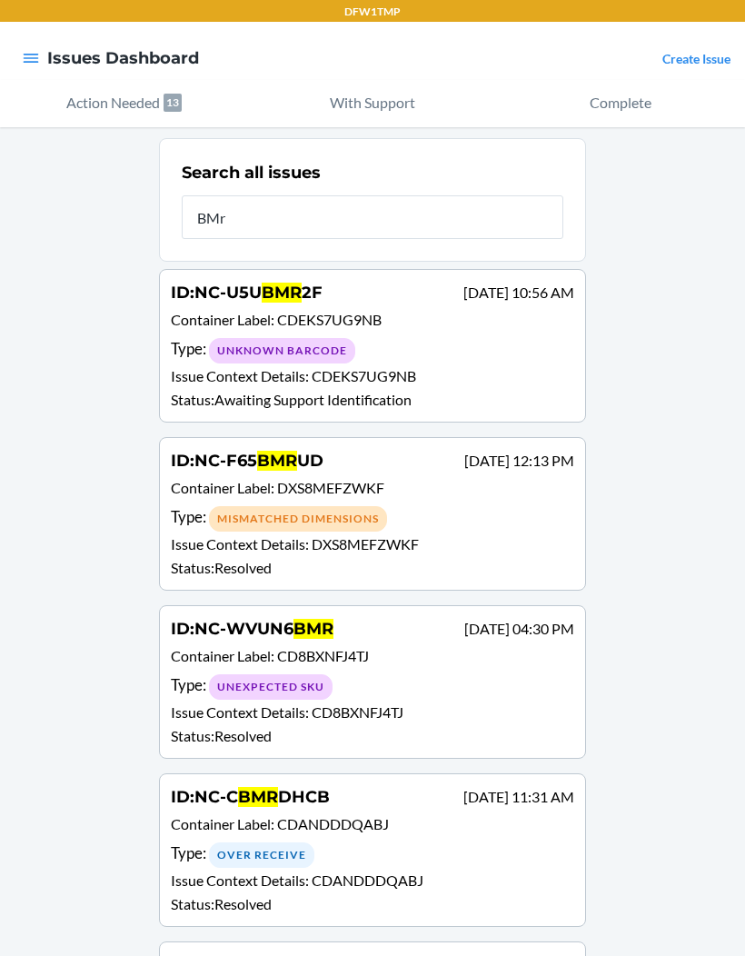
click at [231, 330] on p "Container Label : CDEKS7UG9NB" at bounding box center [373, 322] width 404 height 26
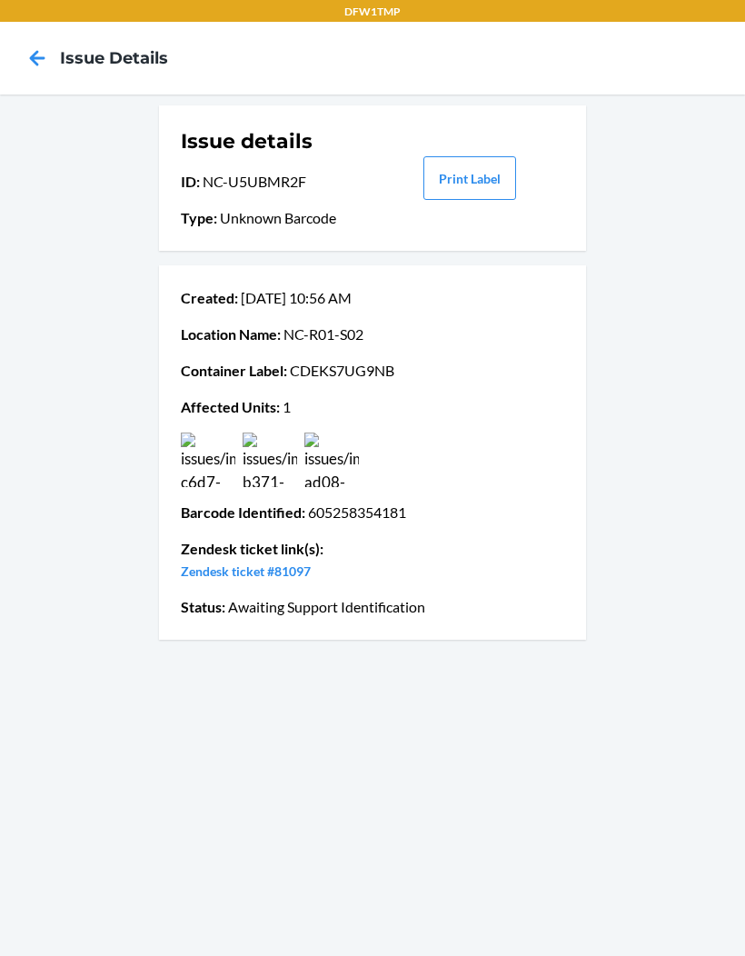
click at [203, 470] on img at bounding box center [208, 460] width 55 height 55
click at [276, 474] on img at bounding box center [270, 460] width 55 height 55
click at [351, 484] on img at bounding box center [332, 460] width 55 height 55
click at [255, 483] on img at bounding box center [270, 460] width 55 height 55
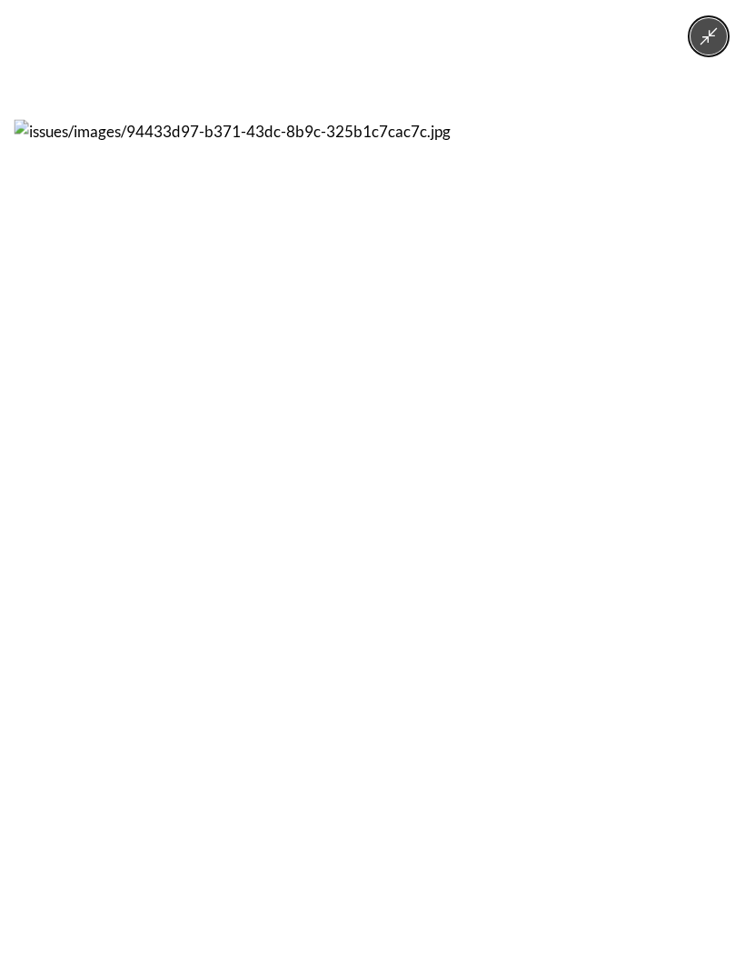
click at [169, 431] on img at bounding box center [373, 478] width 717 height 717
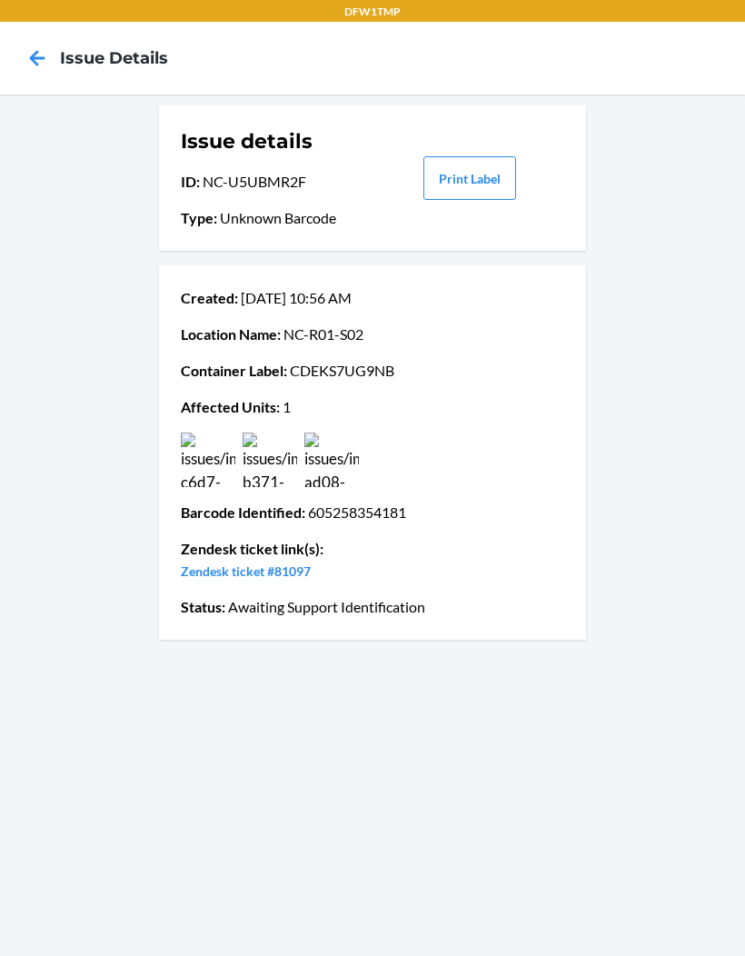
click at [260, 460] on img at bounding box center [270, 460] width 55 height 55
click at [62, 58] on h4 "Issue details" at bounding box center [114, 58] width 108 height 24
click at [25, 29] on nav "Issue details" at bounding box center [372, 58] width 745 height 73
click at [28, 45] on icon at bounding box center [37, 58] width 31 height 31
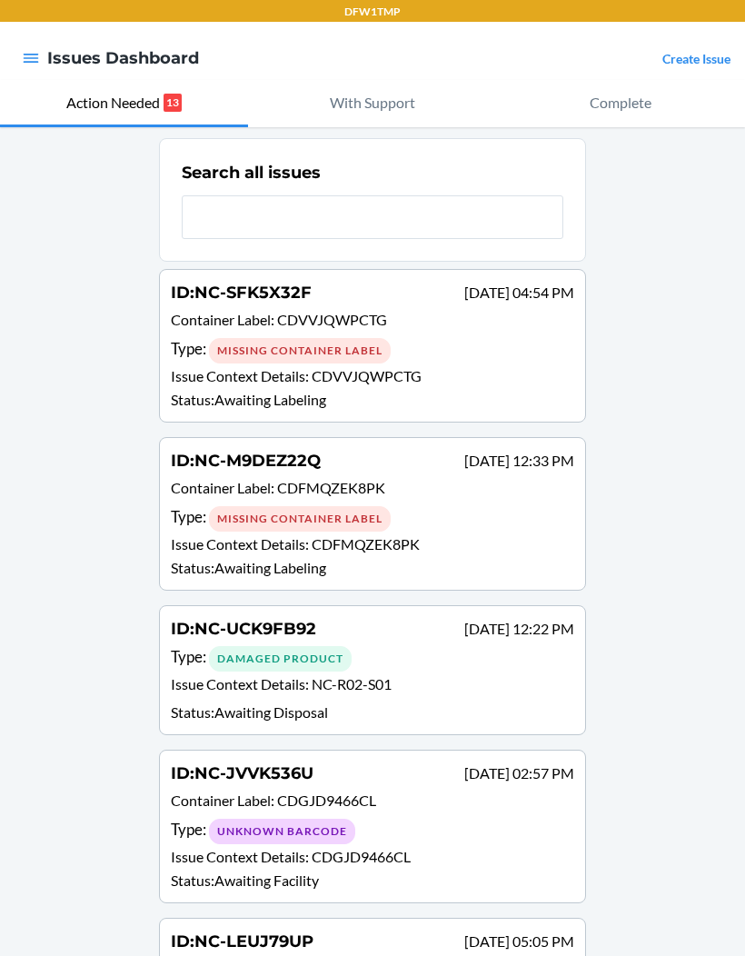
click at [371, 86] on button "With Support" at bounding box center [372, 103] width 248 height 47
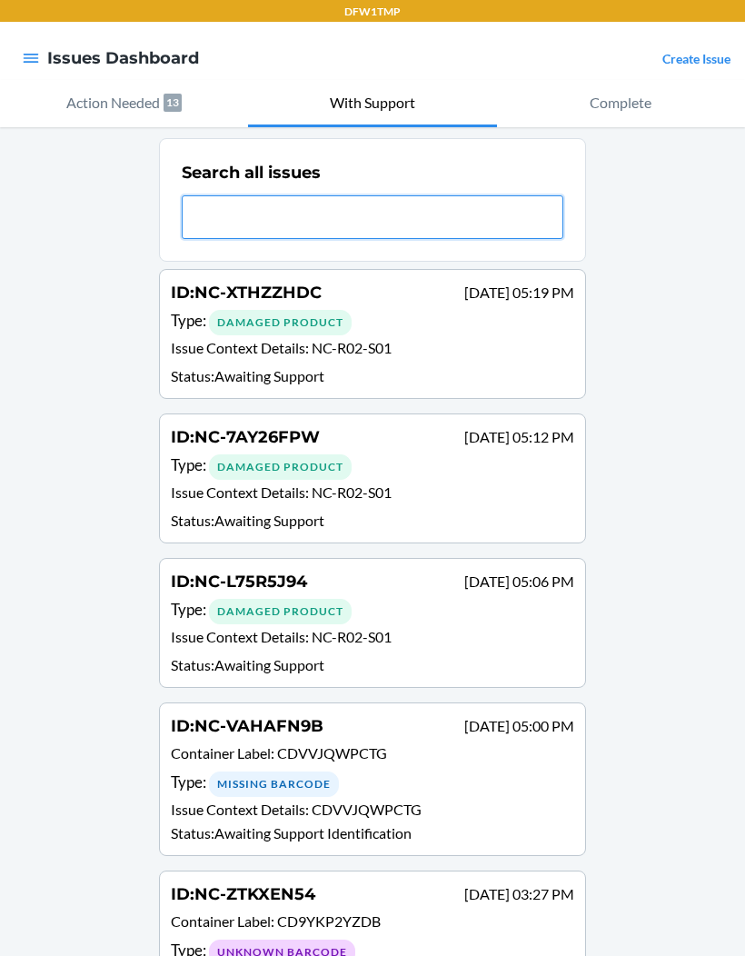
click at [213, 210] on input "text" at bounding box center [373, 217] width 382 height 44
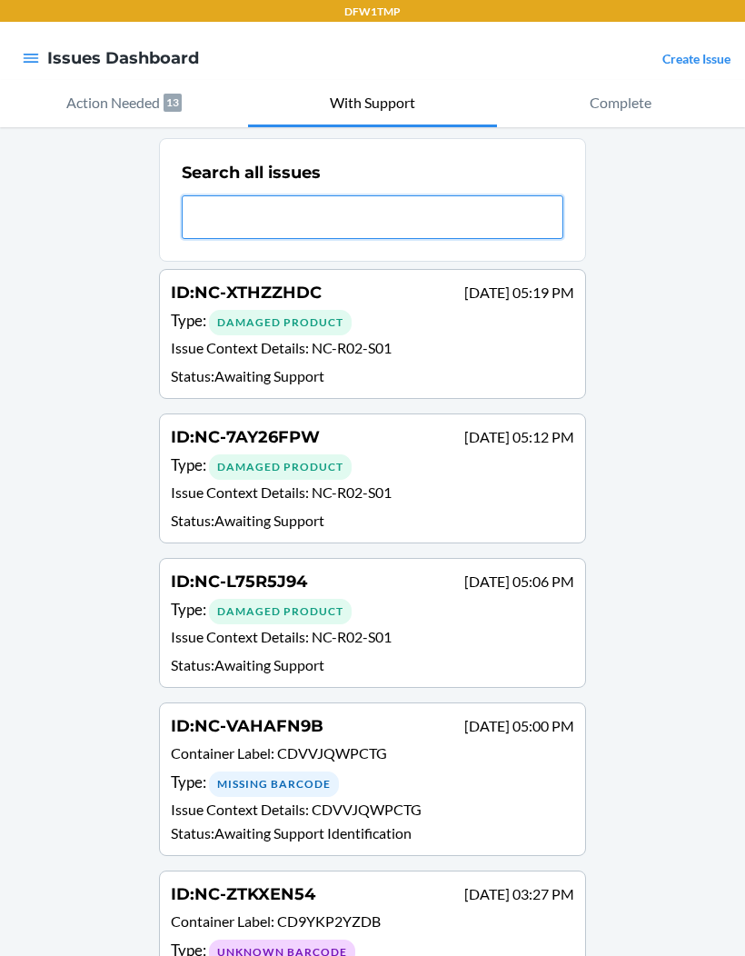
click at [393, 223] on input "text" at bounding box center [373, 217] width 382 height 44
type input "V"
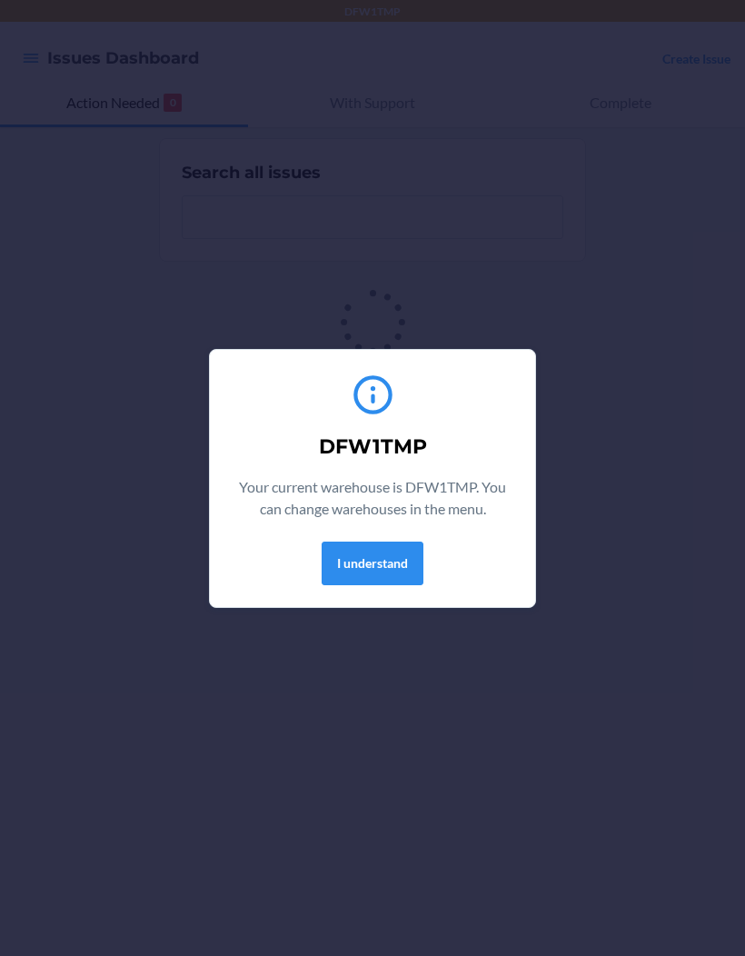
scroll to position [75, 0]
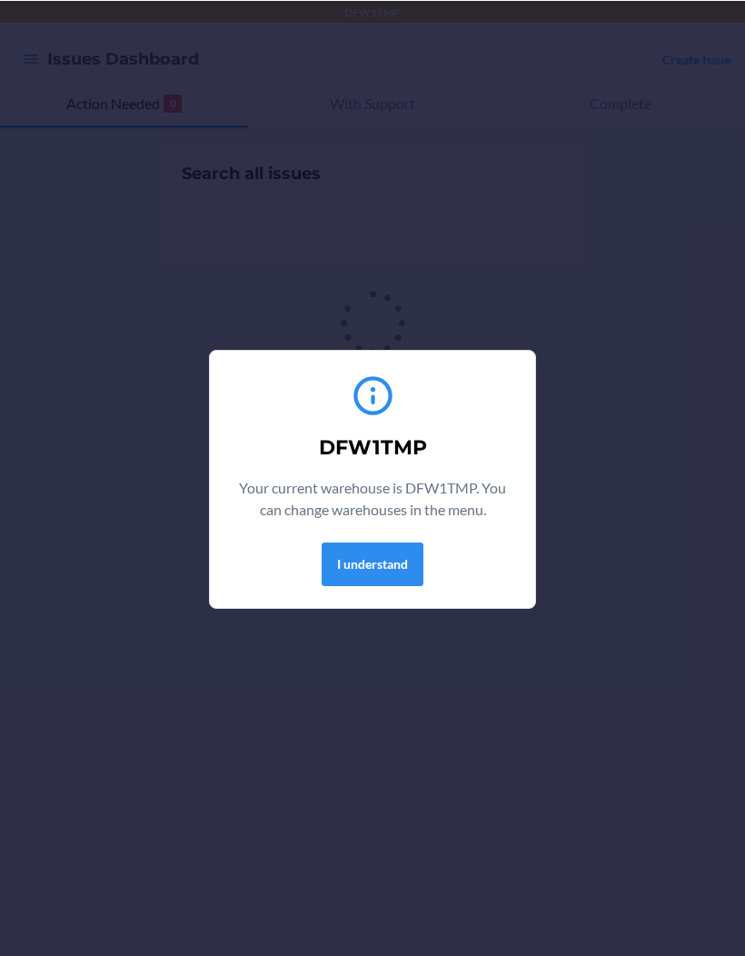
click at [365, 560] on button "I understand" at bounding box center [373, 564] width 102 height 44
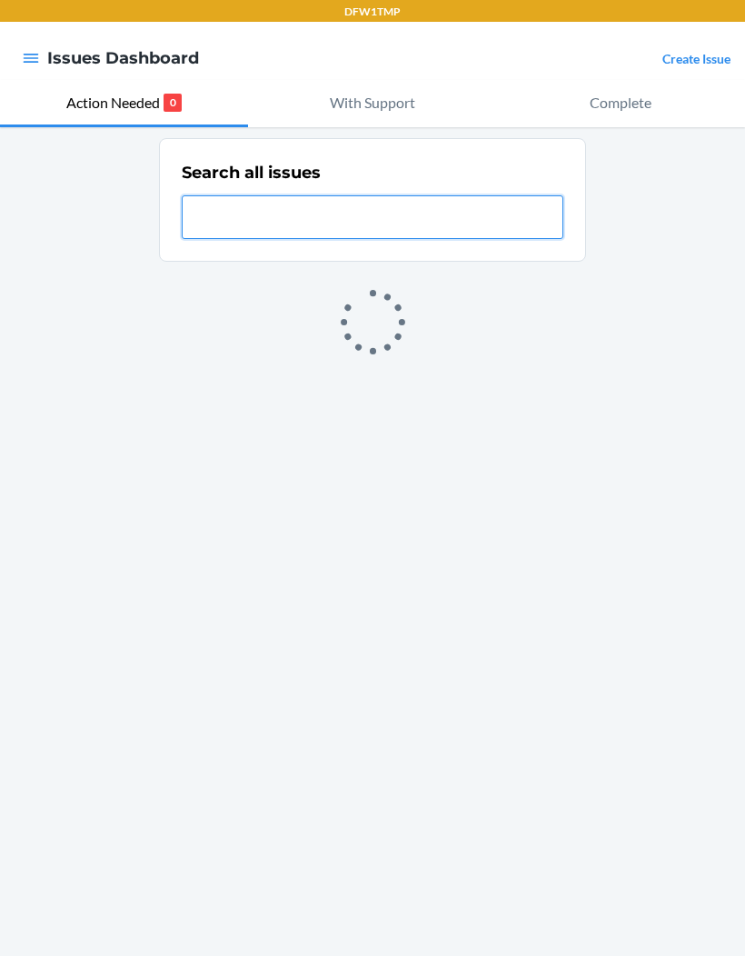
click at [352, 195] on input "text" at bounding box center [373, 217] width 382 height 44
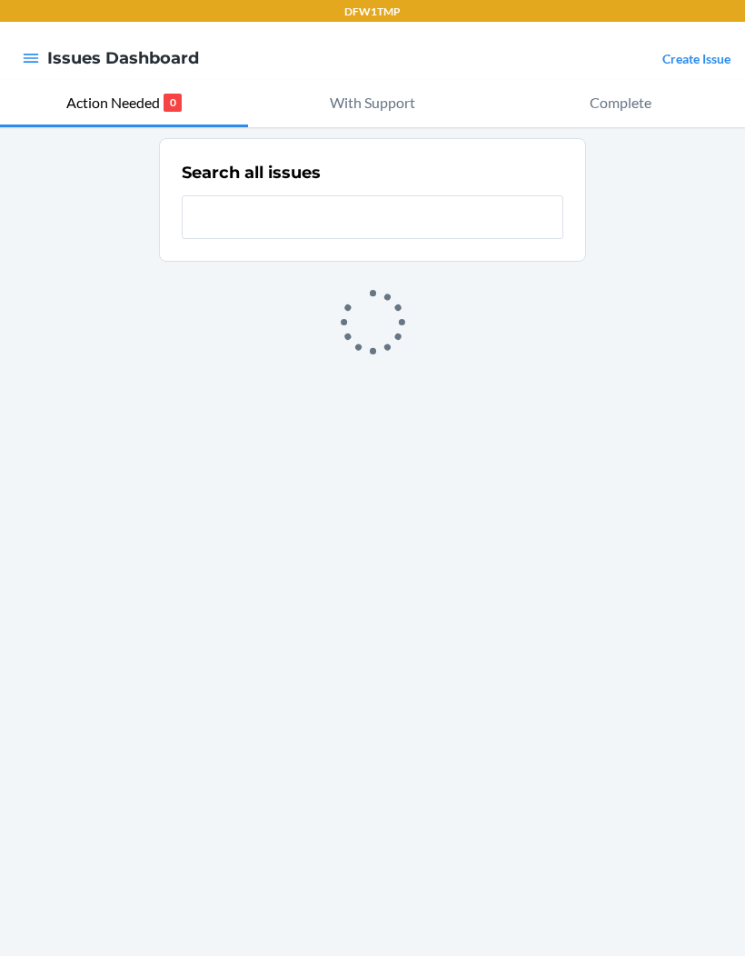
click at [363, 80] on button "With Support" at bounding box center [372, 103] width 248 height 47
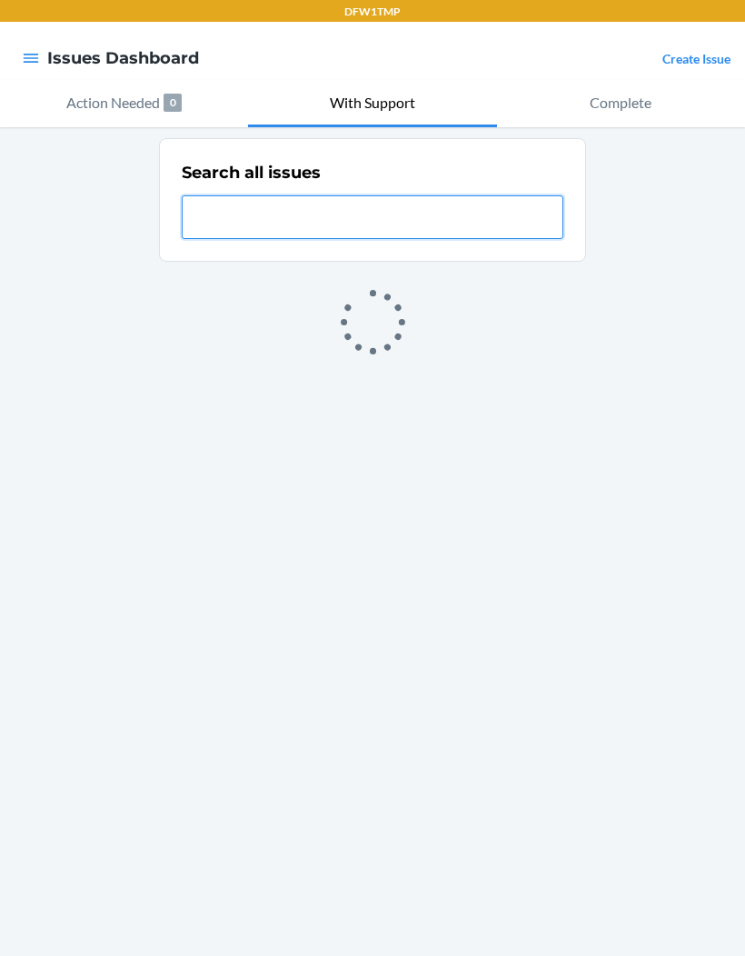
click at [481, 195] on input "text" at bounding box center [373, 217] width 382 height 44
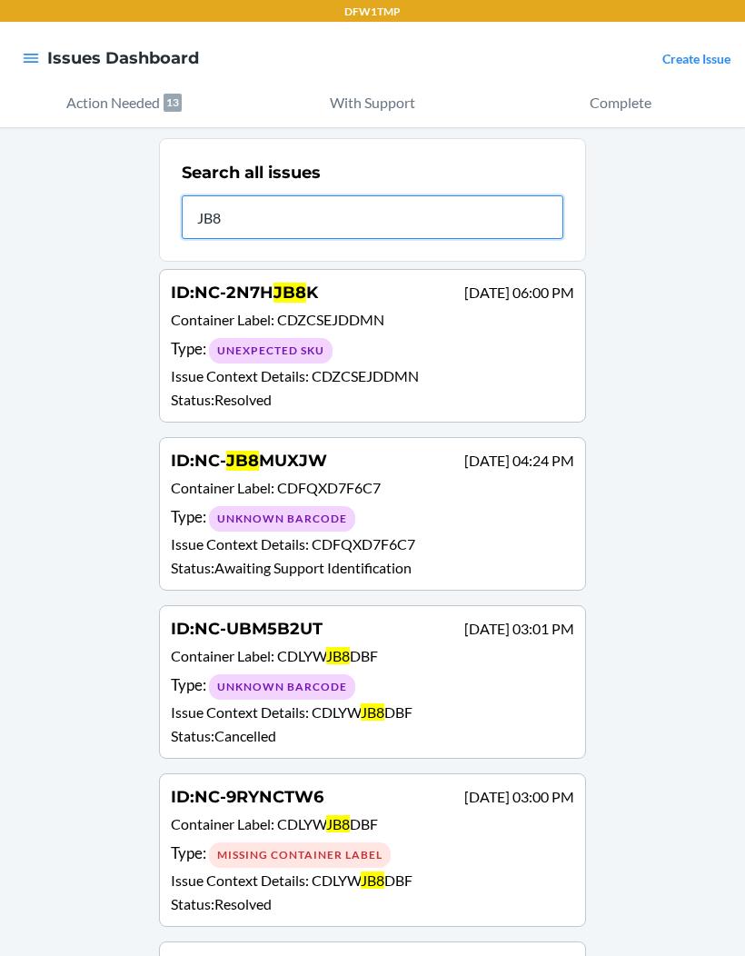
type input "JB8M"
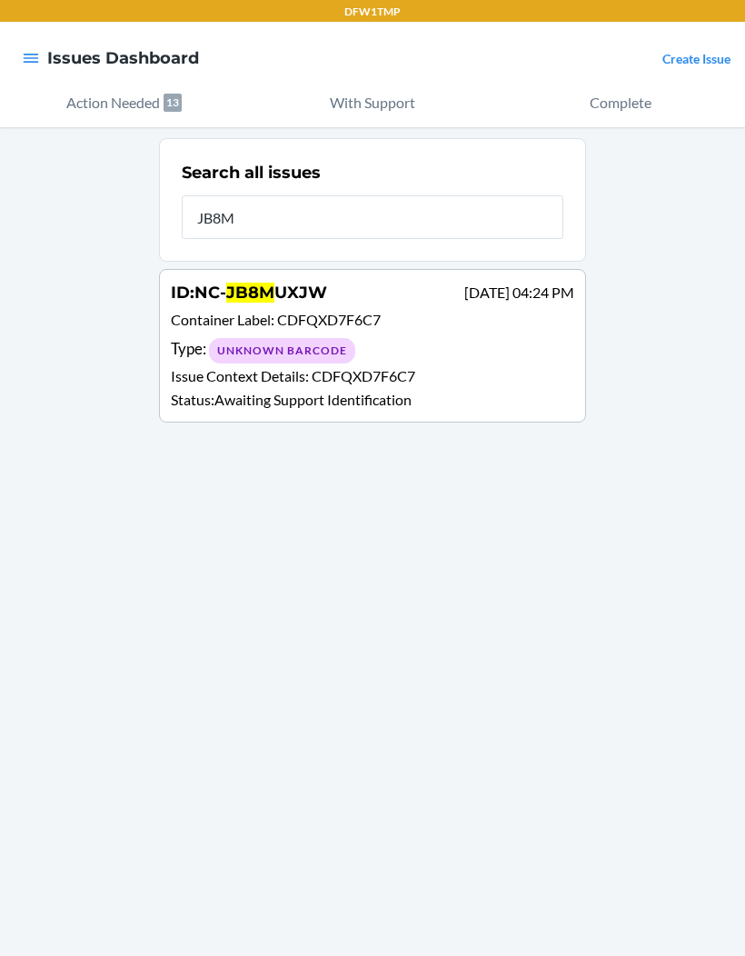
click at [289, 365] on p "Issue Context Details : CDFQXD7F6C7" at bounding box center [373, 376] width 404 height 22
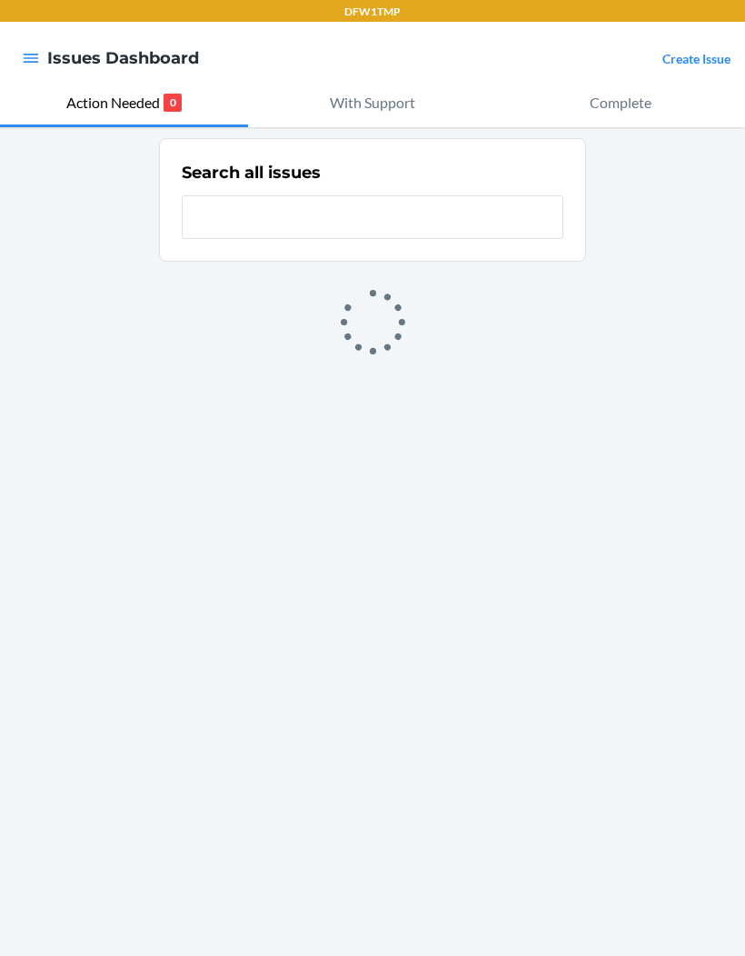
click at [412, 195] on input "text" at bounding box center [373, 217] width 382 height 44
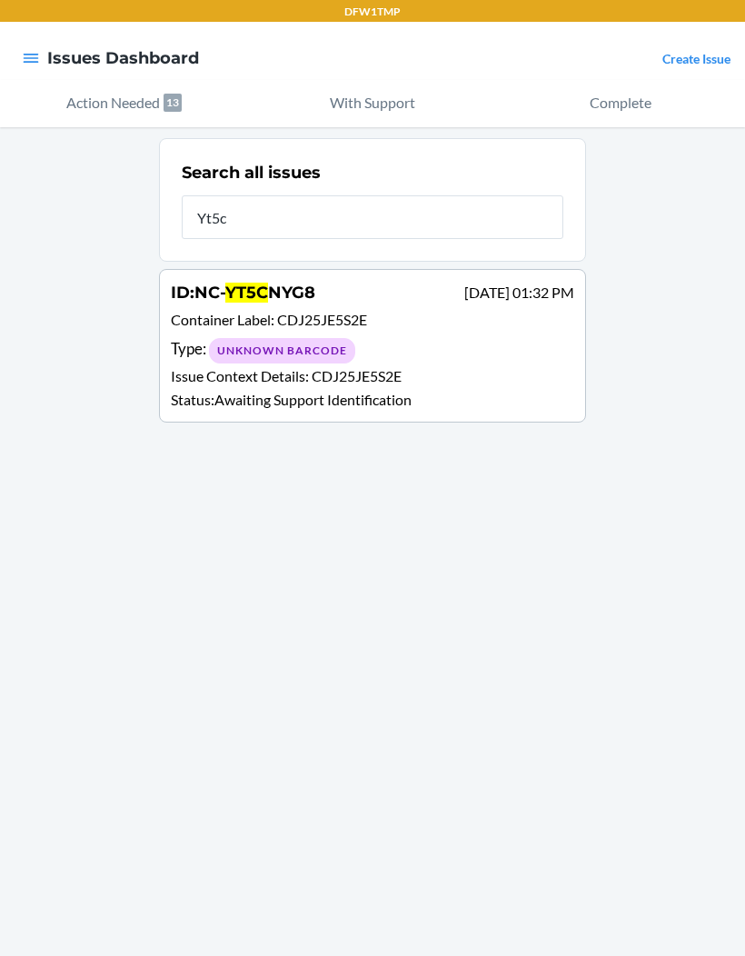
type input "Yt5cn"
click at [394, 337] on div "Type : Unknown Barcode" at bounding box center [373, 350] width 404 height 26
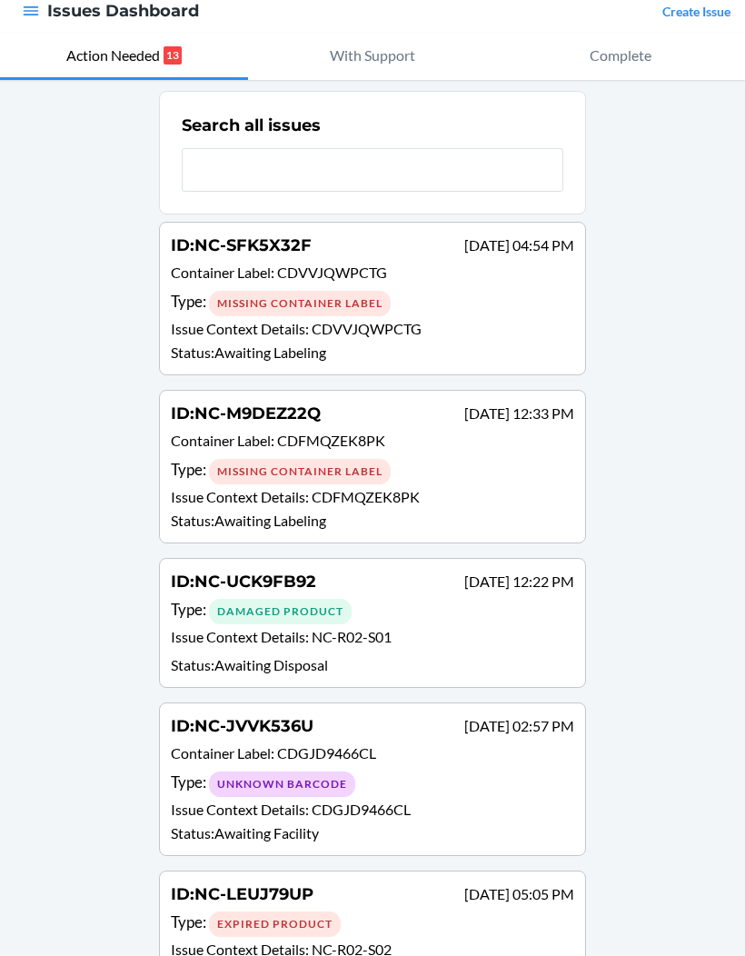
scroll to position [51, 0]
